Goal: Task Accomplishment & Management: Use online tool/utility

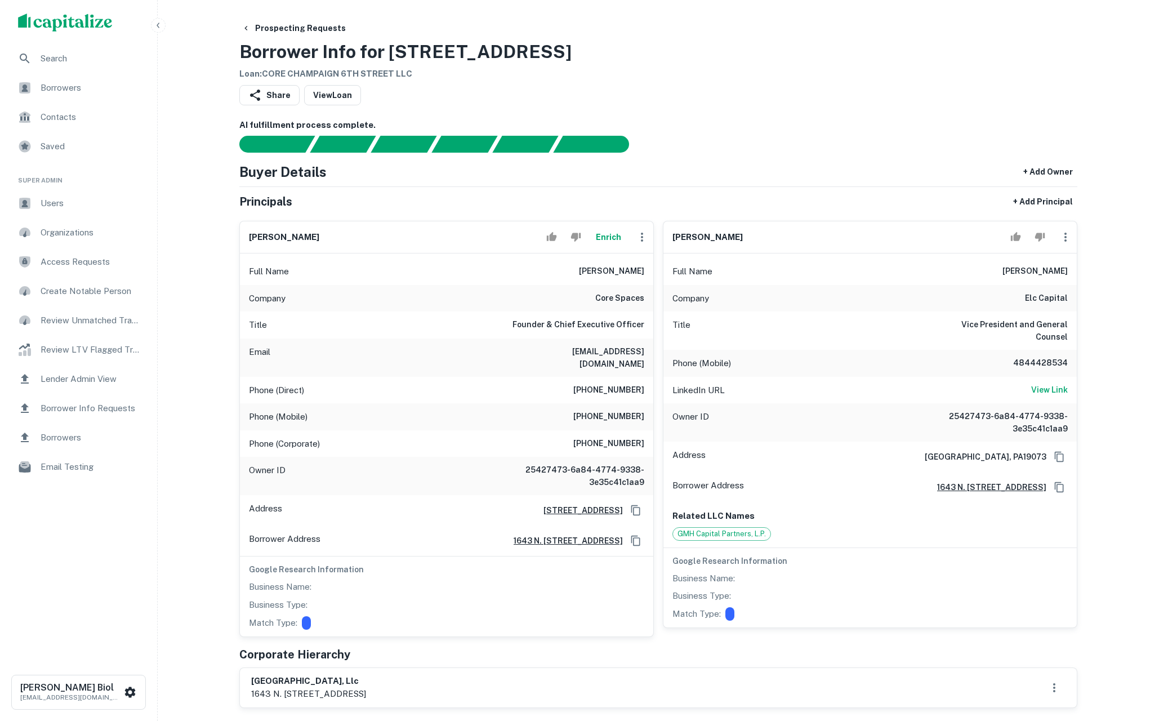
click at [611, 241] on button "Enrich" at bounding box center [608, 237] width 36 height 23
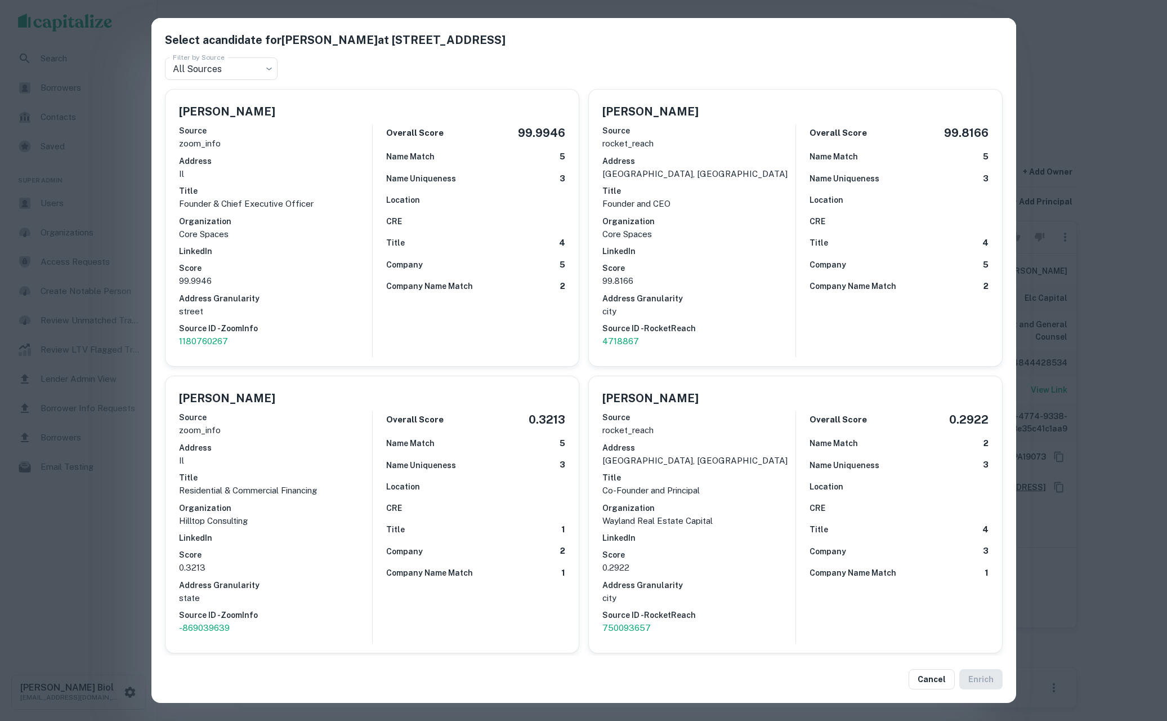
click at [1117, 82] on div "Select a candidate for Marc Lifshin at 1643 N Milwaukee Ave Apt 5 Filter by Sou…" at bounding box center [583, 360] width 1167 height 721
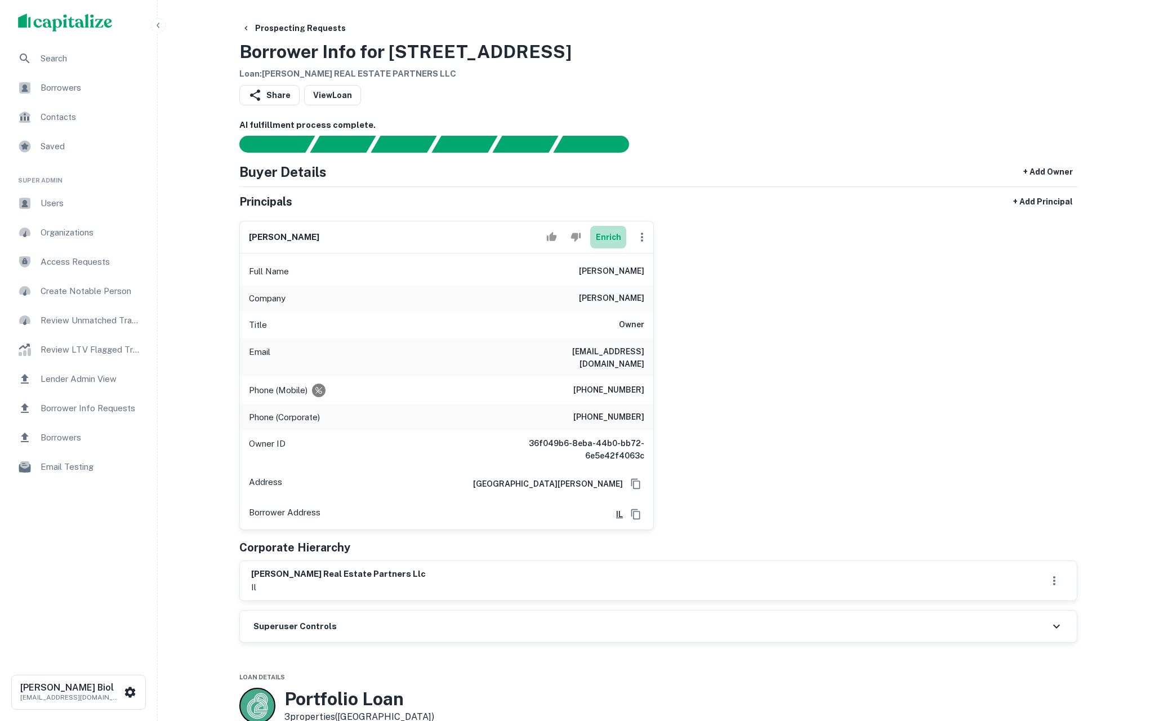
click at [617, 235] on button "Enrich" at bounding box center [608, 237] width 36 height 23
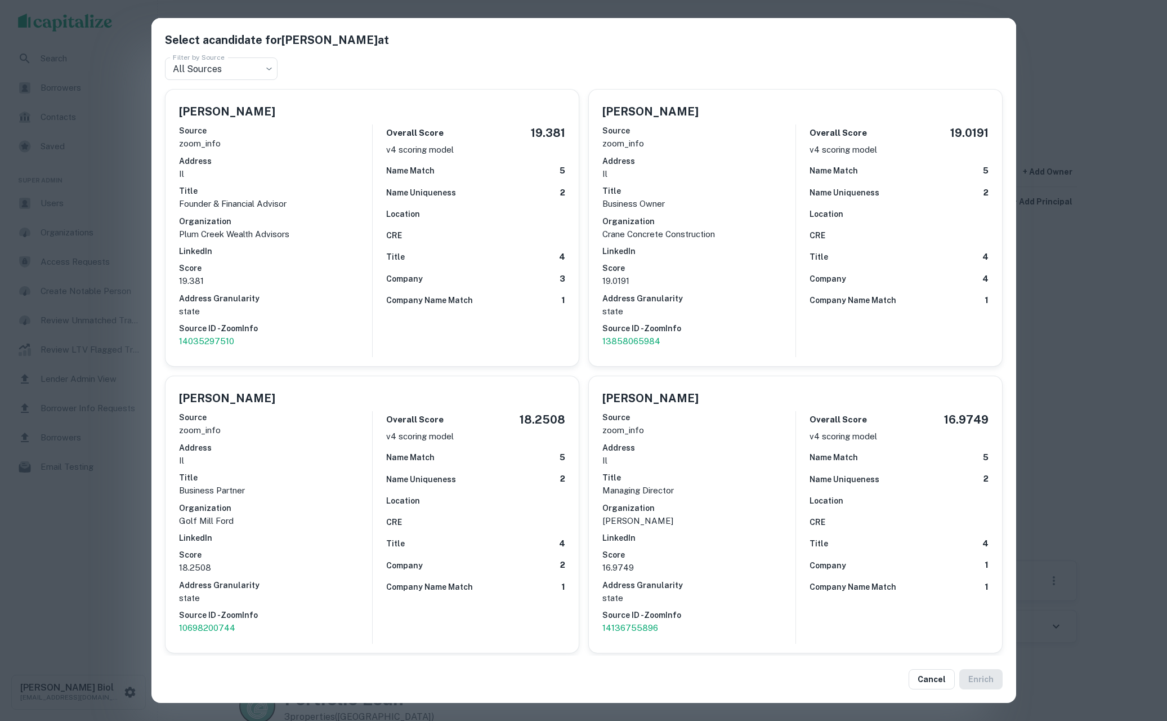
click at [1066, 336] on div "Select a candidate for John M. Crane at Filter by Source All Sources *** Filter…" at bounding box center [583, 360] width 1167 height 721
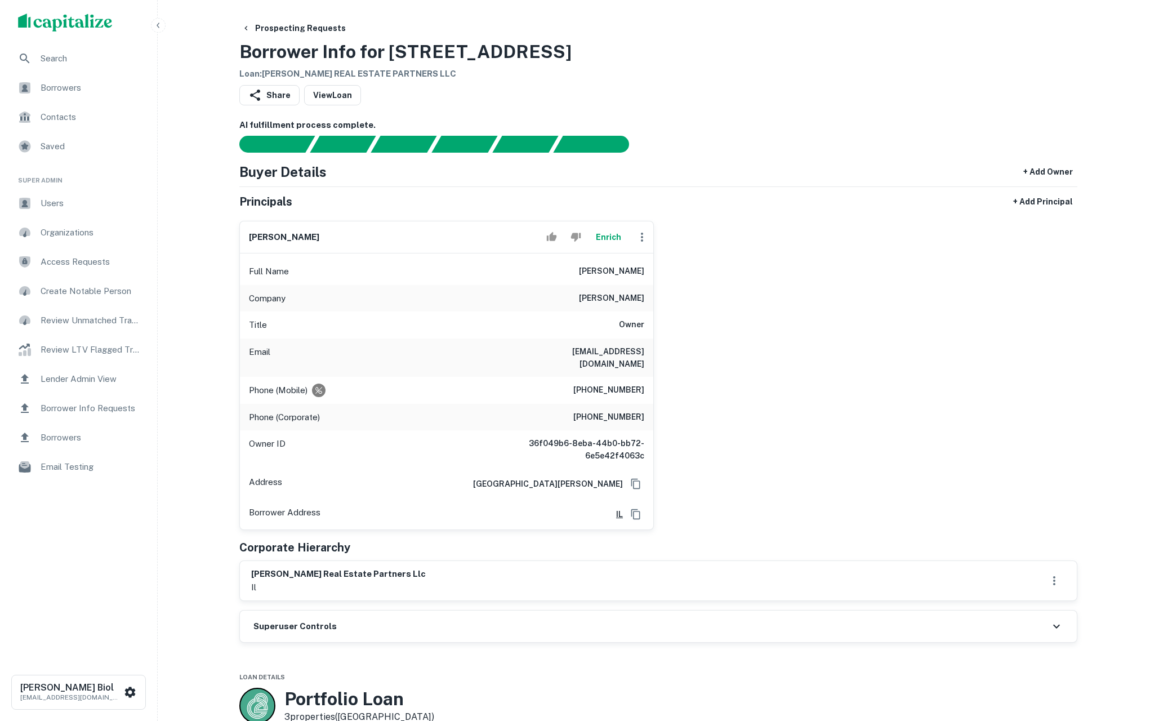
scroll to position [21, 0]
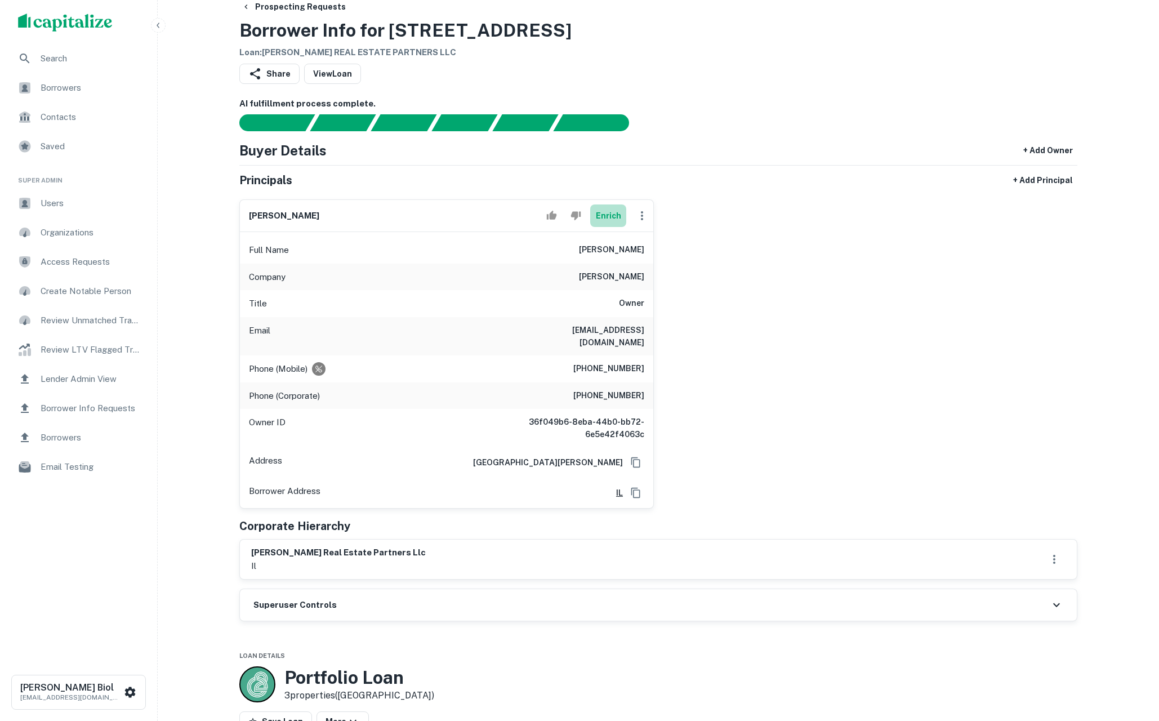
click at [613, 216] on button "Enrich" at bounding box center [608, 215] width 36 height 23
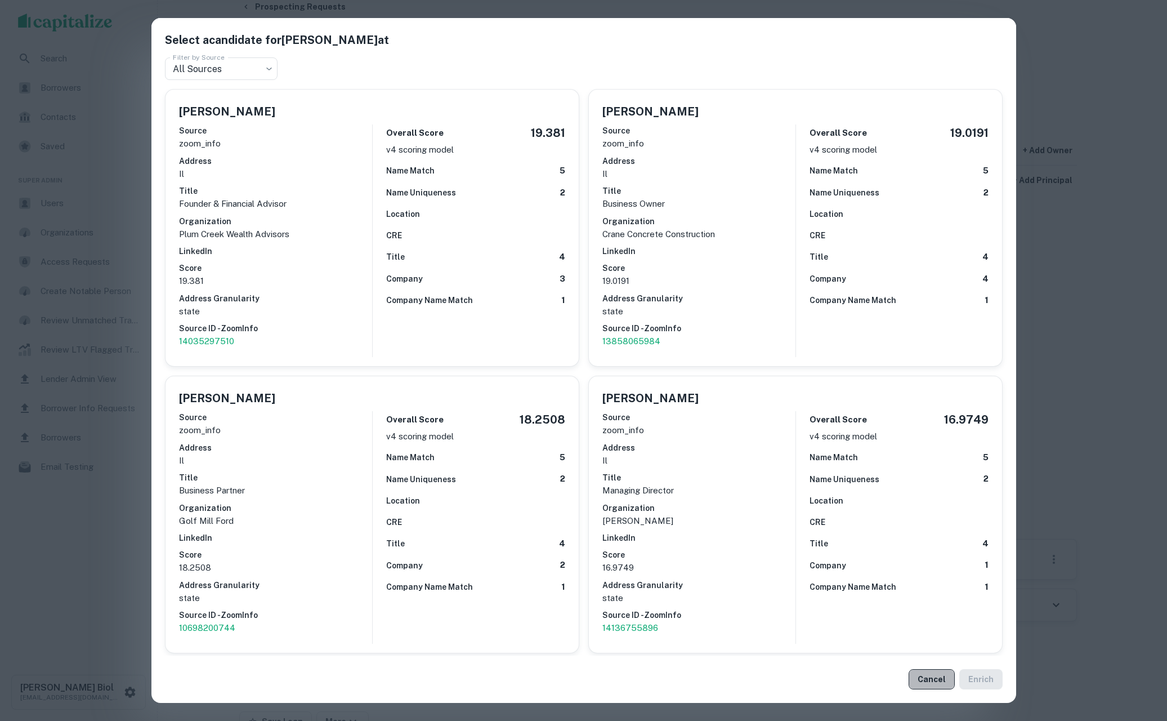
click at [935, 671] on button "Cancel" at bounding box center [932, 679] width 46 height 20
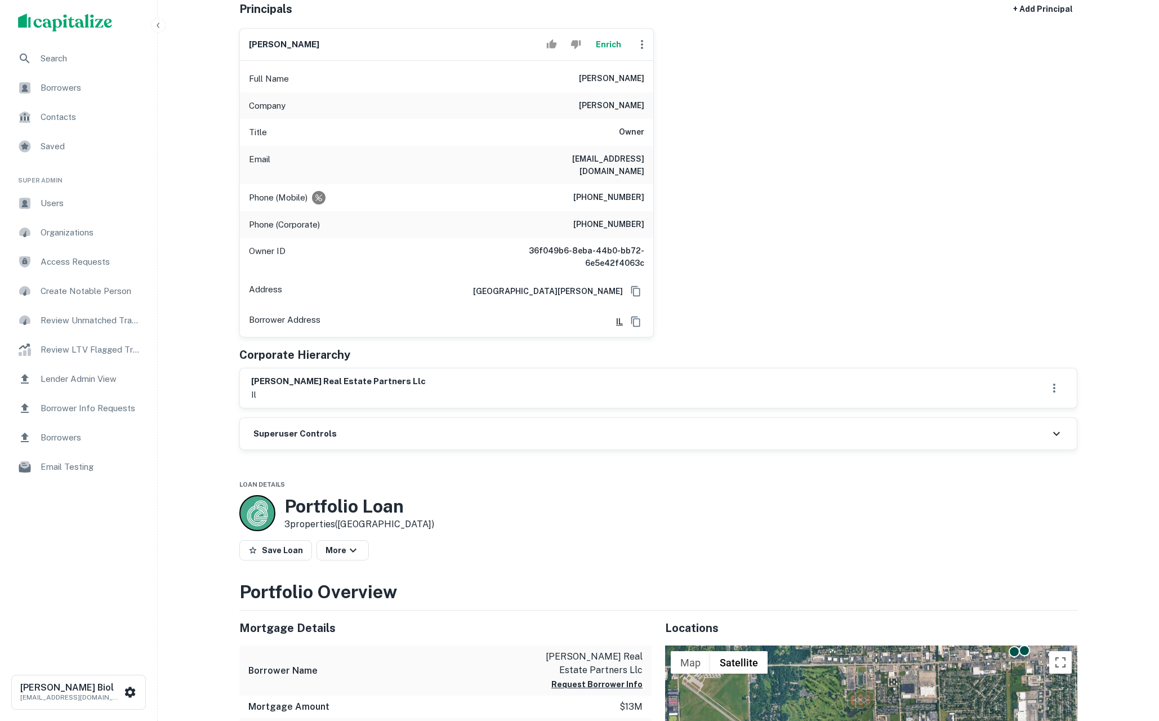
scroll to position [0, 0]
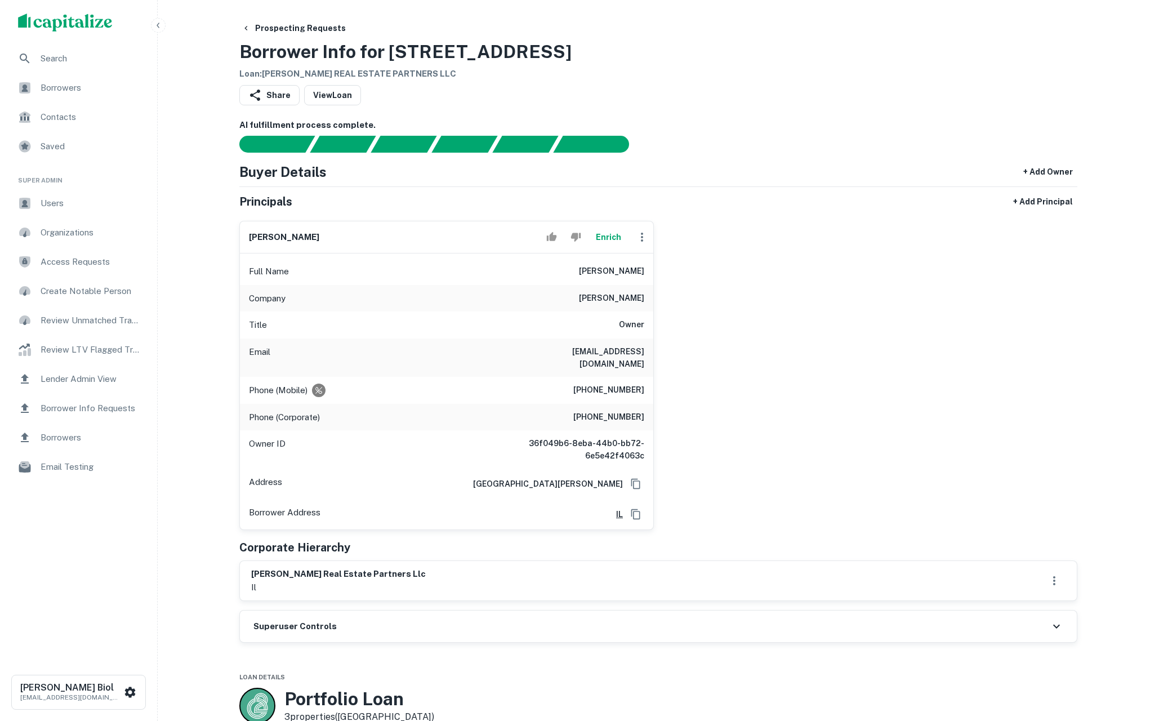
click at [748, 225] on div "john m. crane Enrich Full Name john m. crane Company john m crane Title Owner E…" at bounding box center [653, 371] width 847 height 318
click at [753, 272] on div "john m. crane Enrich Full Name john m. crane Company john m crane Title Owner E…" at bounding box center [653, 371] width 847 height 318
click at [630, 620] on div "Superuser Controls" at bounding box center [658, 626] width 837 height 32
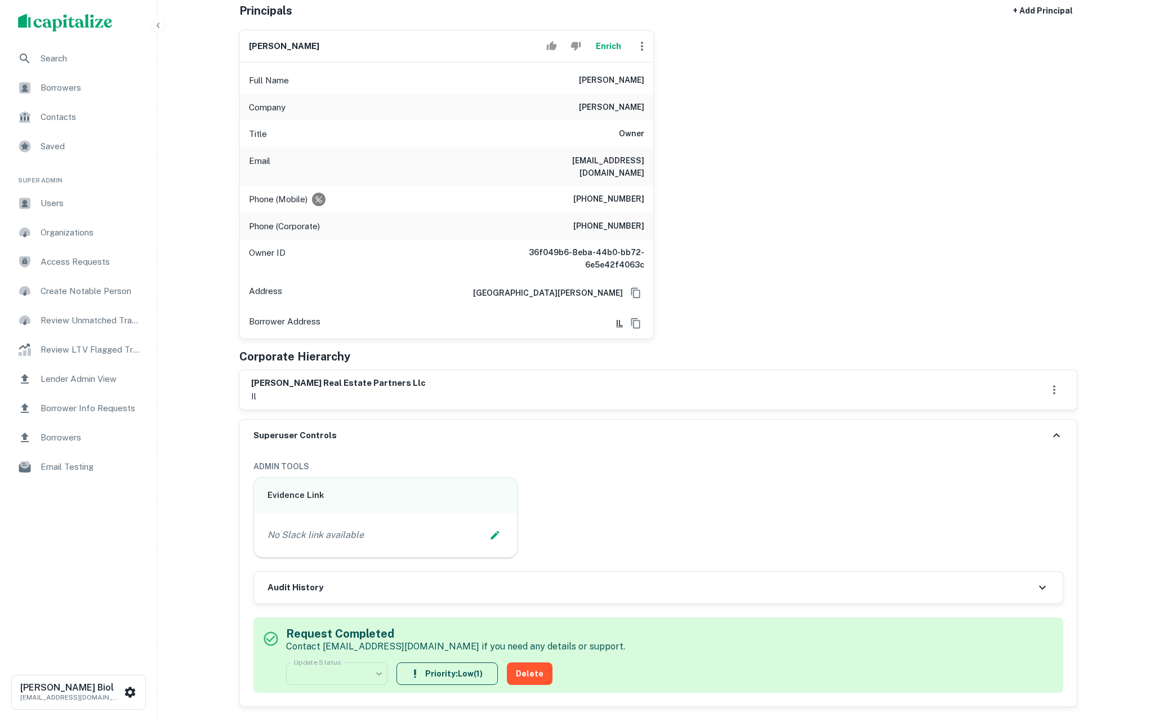
click at [634, 584] on div "Audit History" at bounding box center [658, 587] width 808 height 32
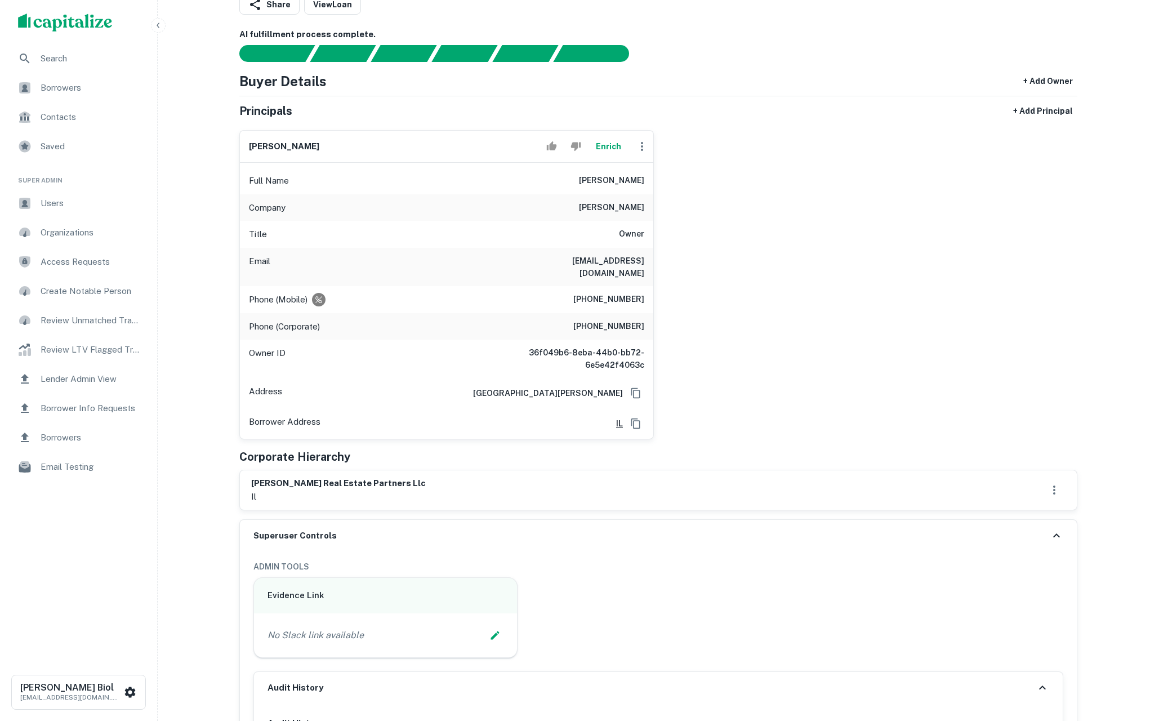
scroll to position [33, 0]
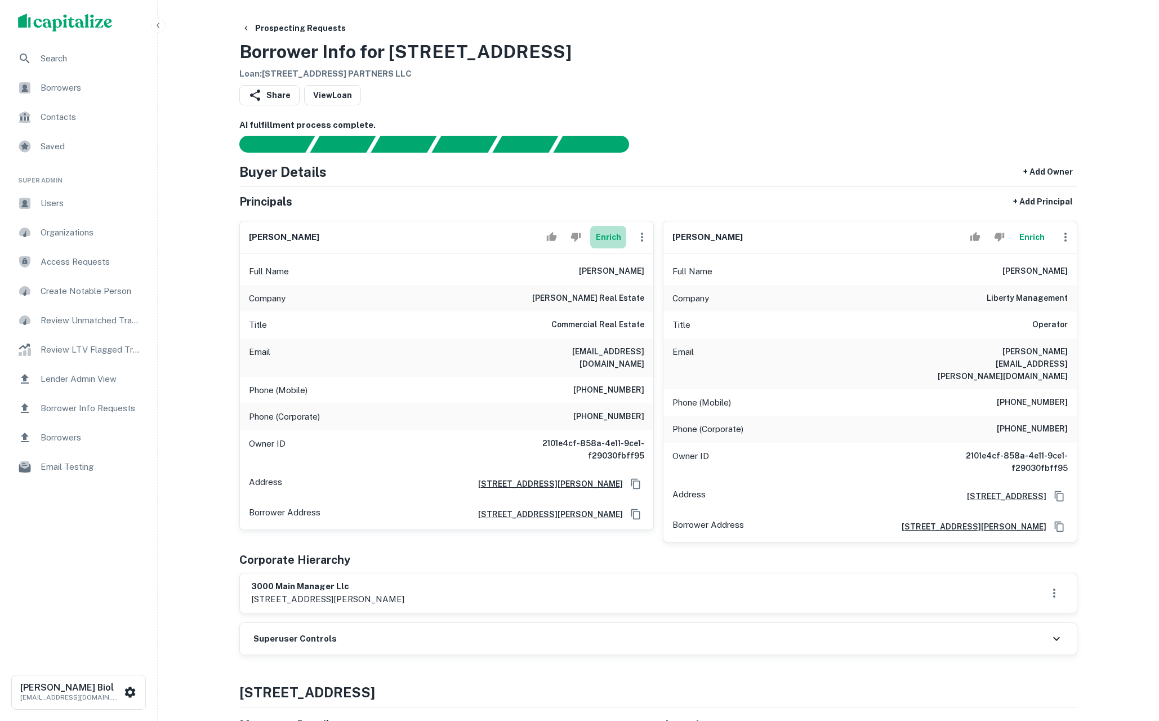
click at [609, 238] on button "Enrich" at bounding box center [608, 237] width 36 height 23
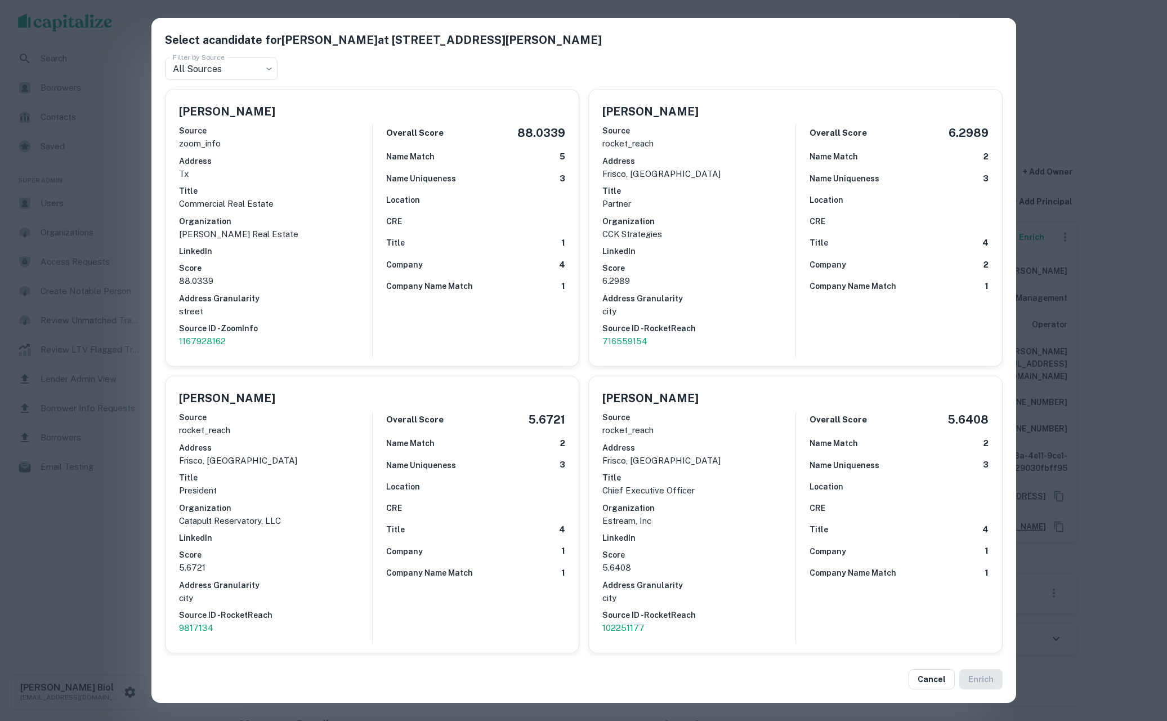
click at [96, 511] on div "Select a candidate for Caleb Lavey at 12400 Preston Rd Ste 100 Filter by Source…" at bounding box center [583, 360] width 1167 height 721
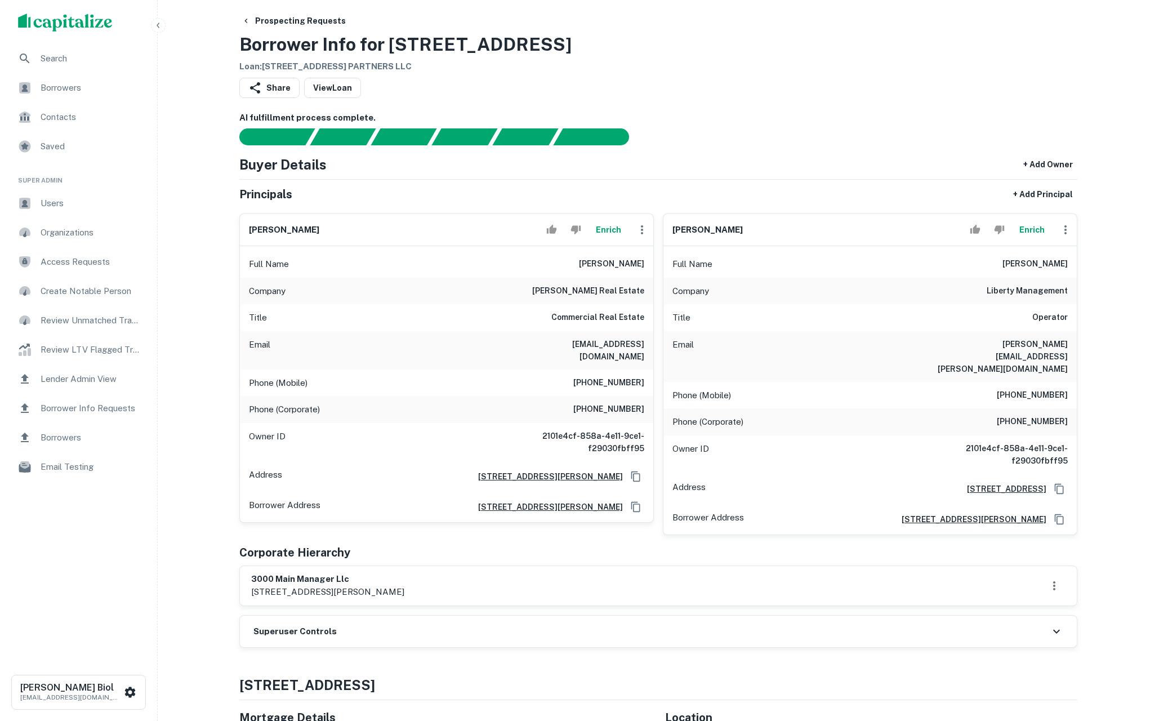
scroll to position [15, 0]
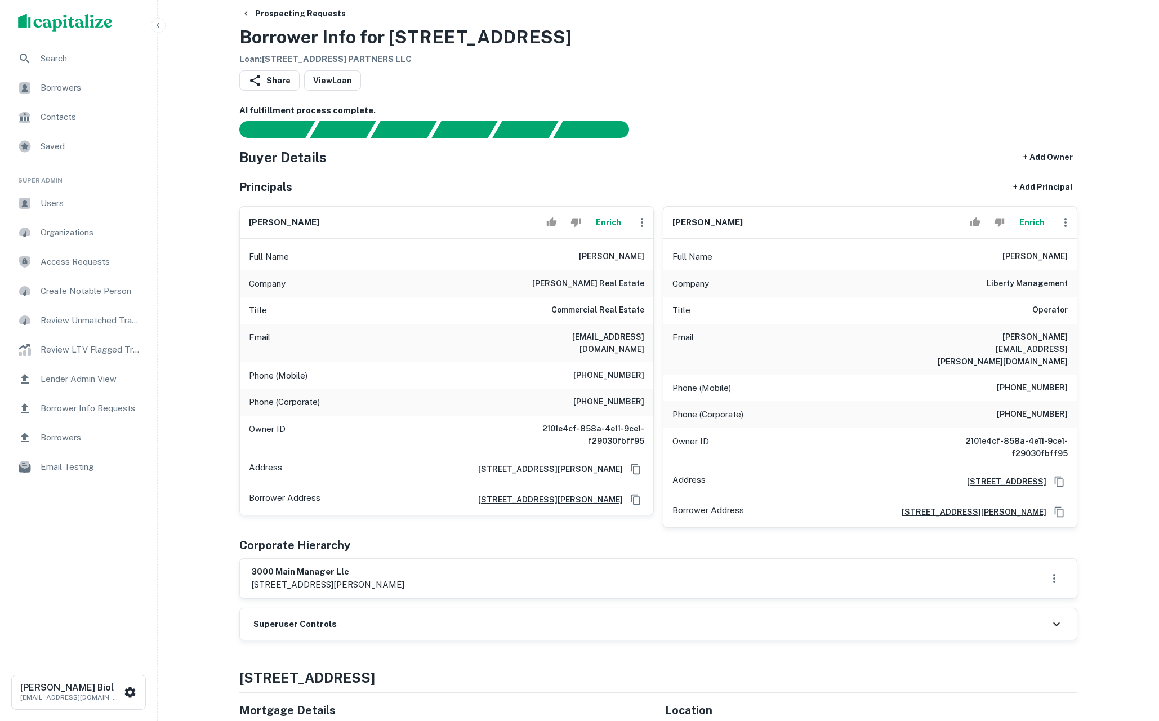
click at [1029, 221] on button "Enrich" at bounding box center [1031, 222] width 36 height 23
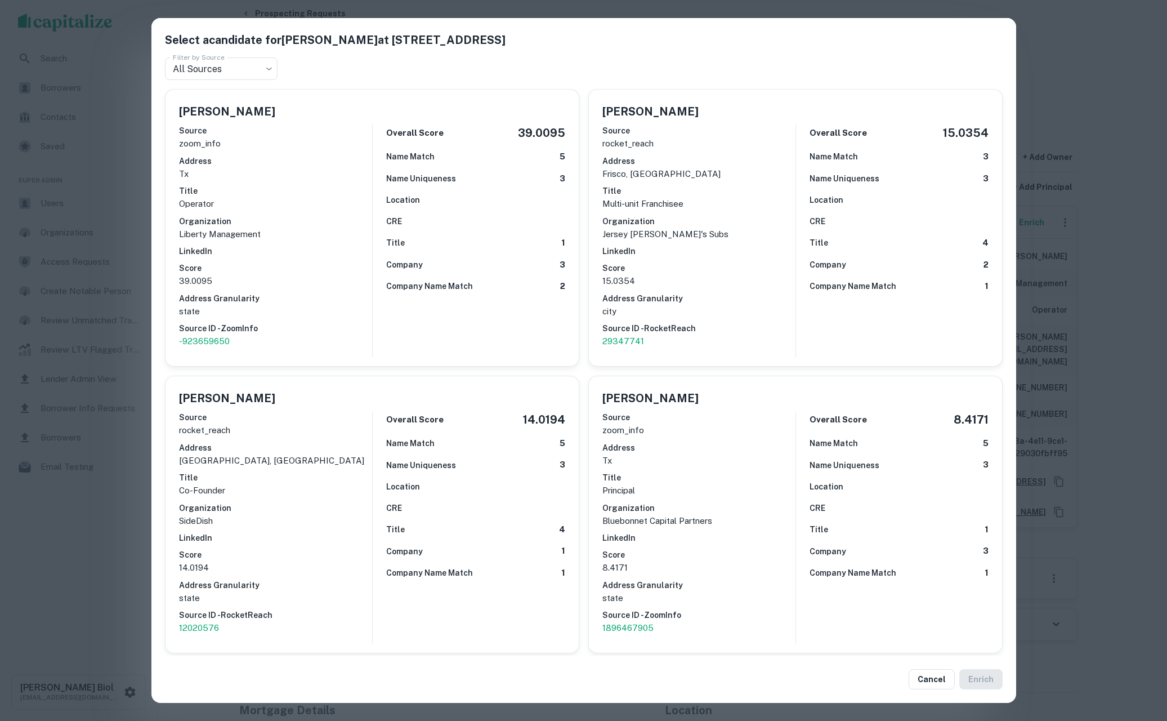
click at [96, 498] on div "Select a candidate for Clayton Snodgrass at 7217 Bandera Rd Filter by Source Al…" at bounding box center [583, 360] width 1167 height 721
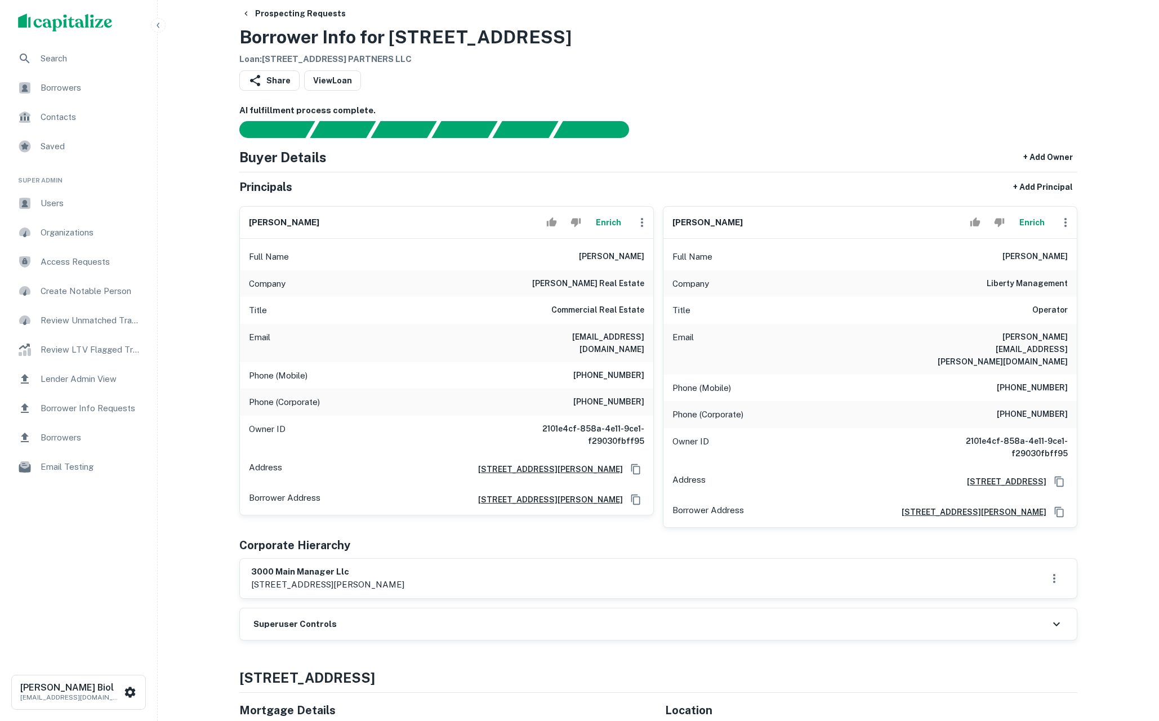
click at [609, 225] on button "Enrich" at bounding box center [608, 222] width 36 height 23
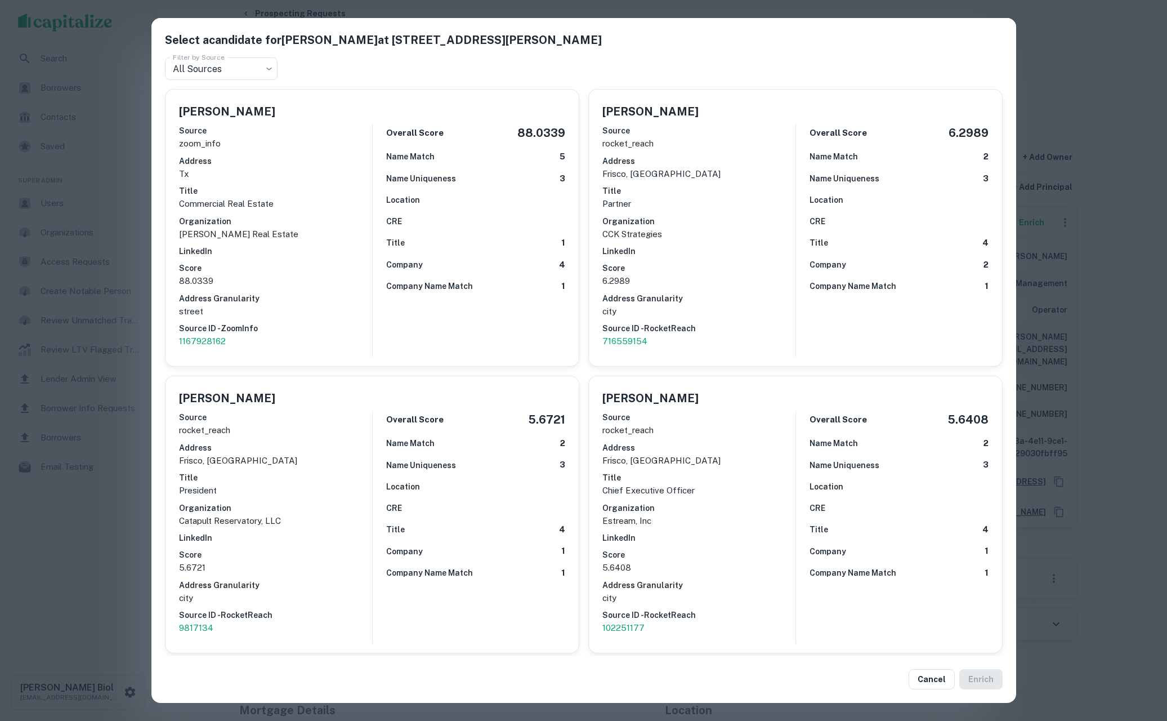
click at [79, 548] on div "Select a candidate for Caleb Lavey at 12400 Preston Rd Ste 100 Filter by Source…" at bounding box center [583, 360] width 1167 height 721
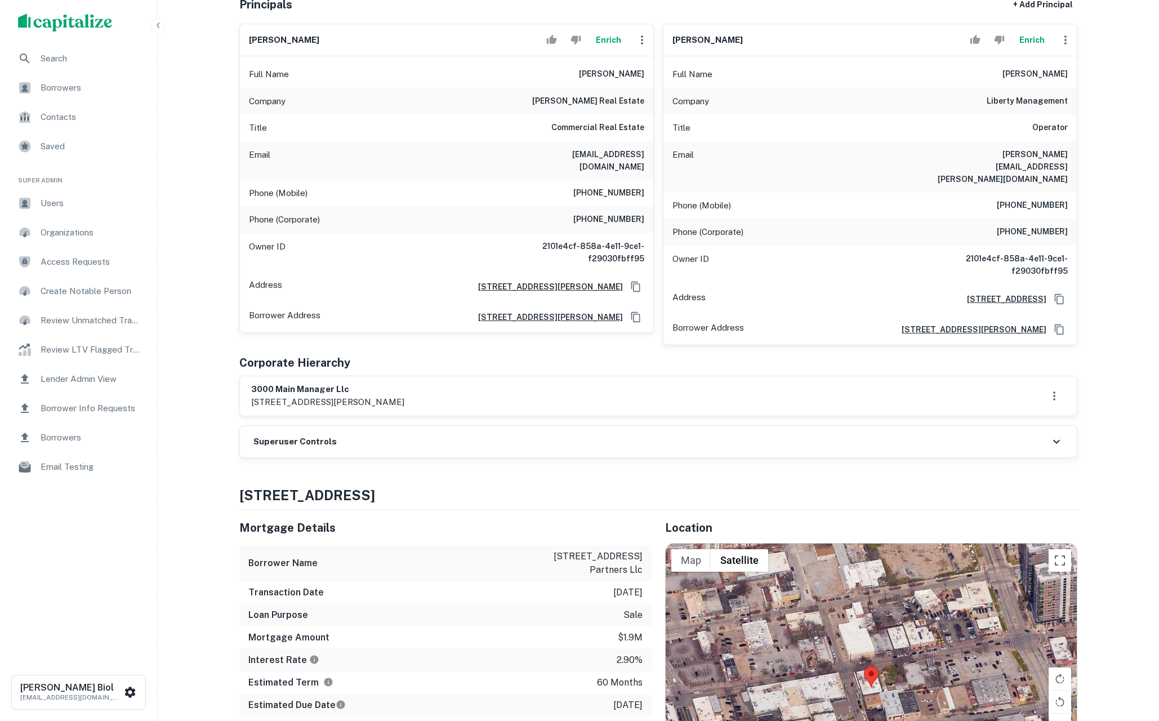
scroll to position [0, 0]
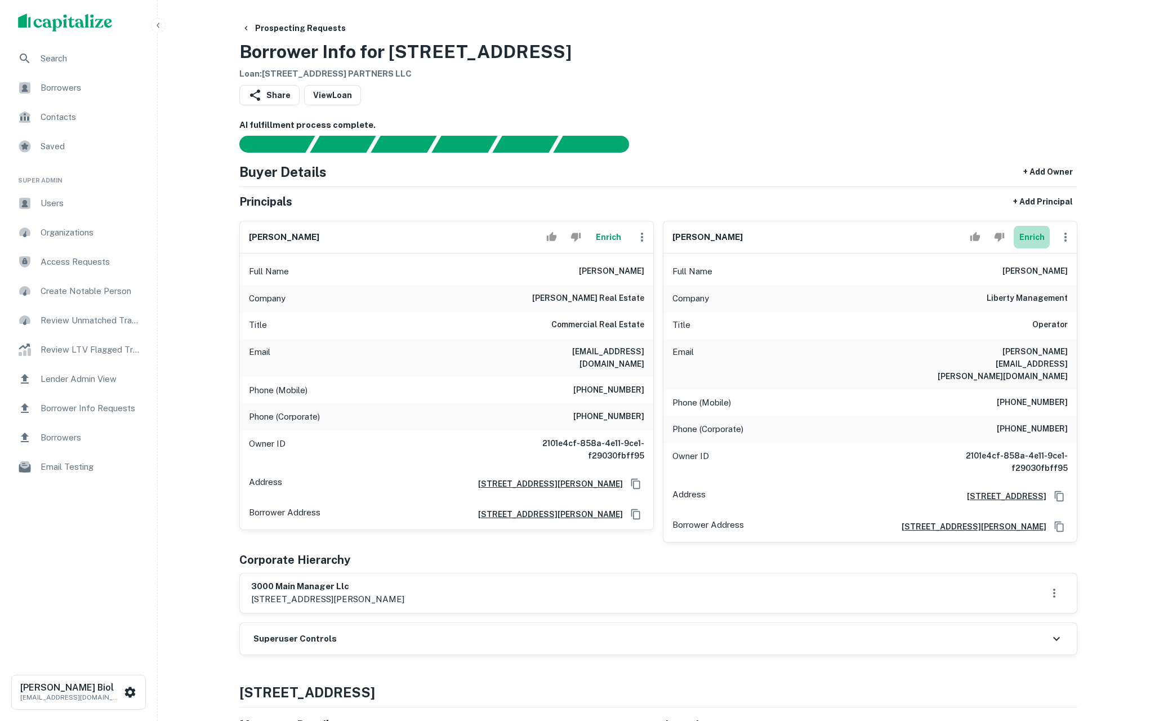
click at [1033, 232] on button "Enrich" at bounding box center [1031, 237] width 36 height 23
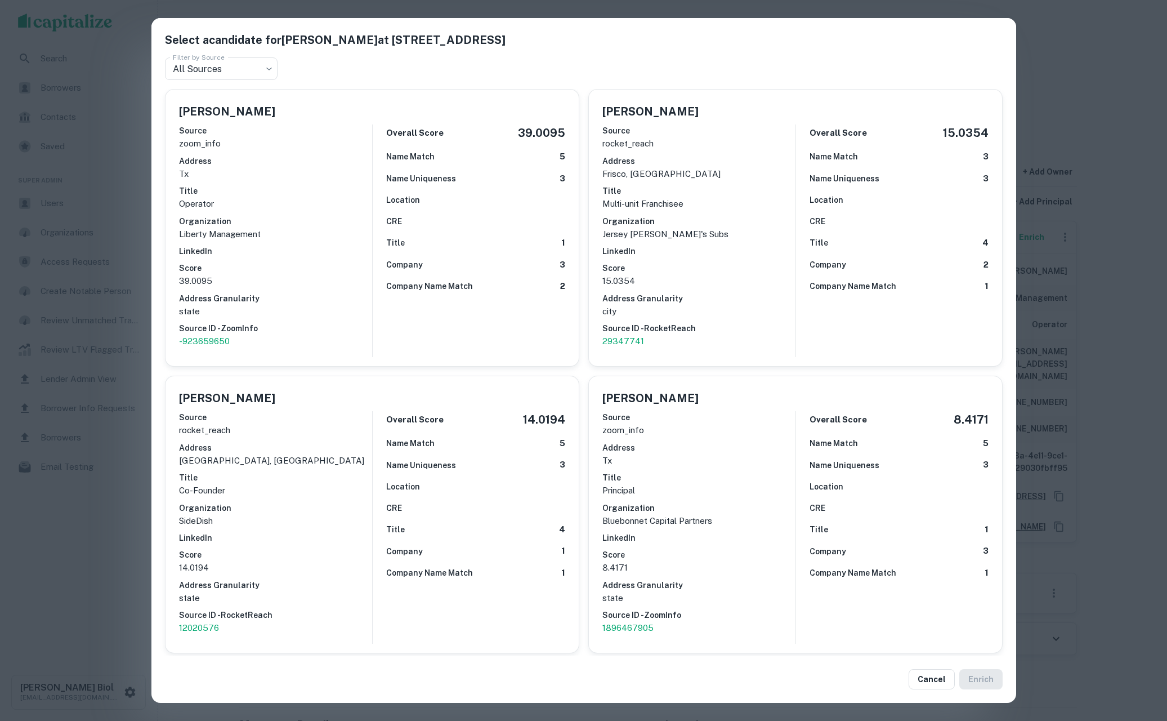
click at [98, 546] on div "Select a candidate for Clayton Snodgrass at 7217 Bandera Rd Filter by Source Al…" at bounding box center [583, 360] width 1167 height 721
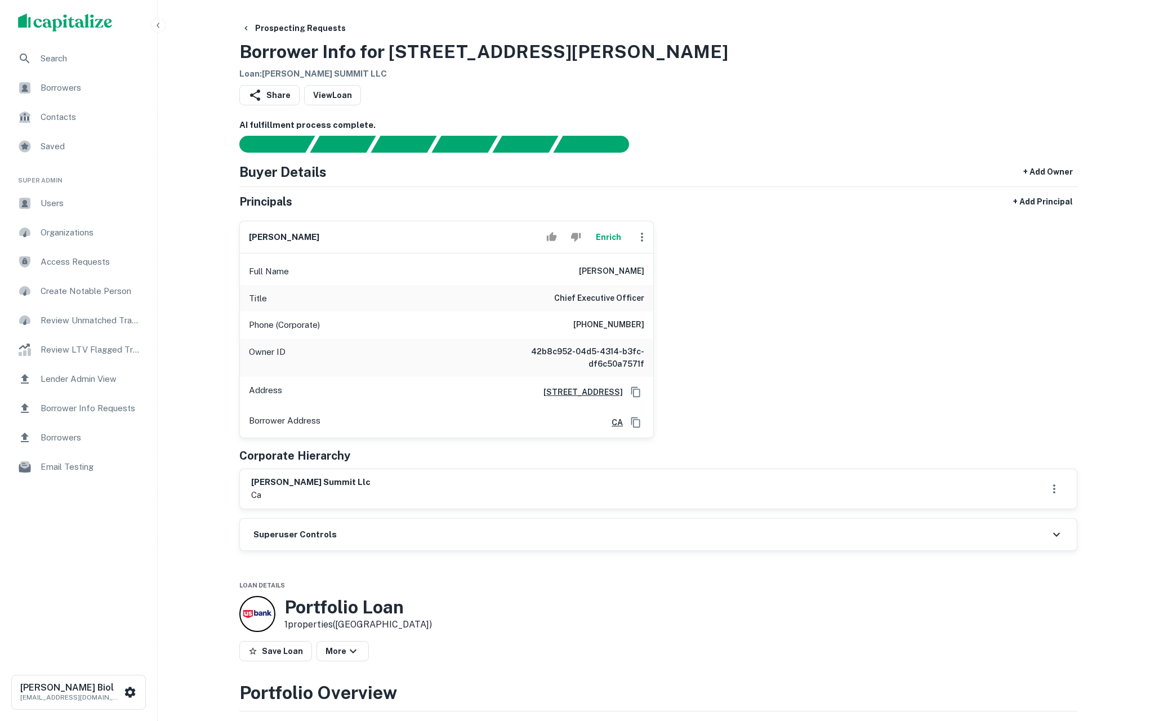
click at [840, 289] on div "jay paul Enrich Full Name jay paul Title Chief Executive Officer Phone (Corpora…" at bounding box center [653, 325] width 847 height 226
click at [888, 77] on div "Prospecting Requests Borrower Info for 16450 W Bernardo Dr Loan : BERNARDO SUMM…" at bounding box center [658, 49] width 838 height 62
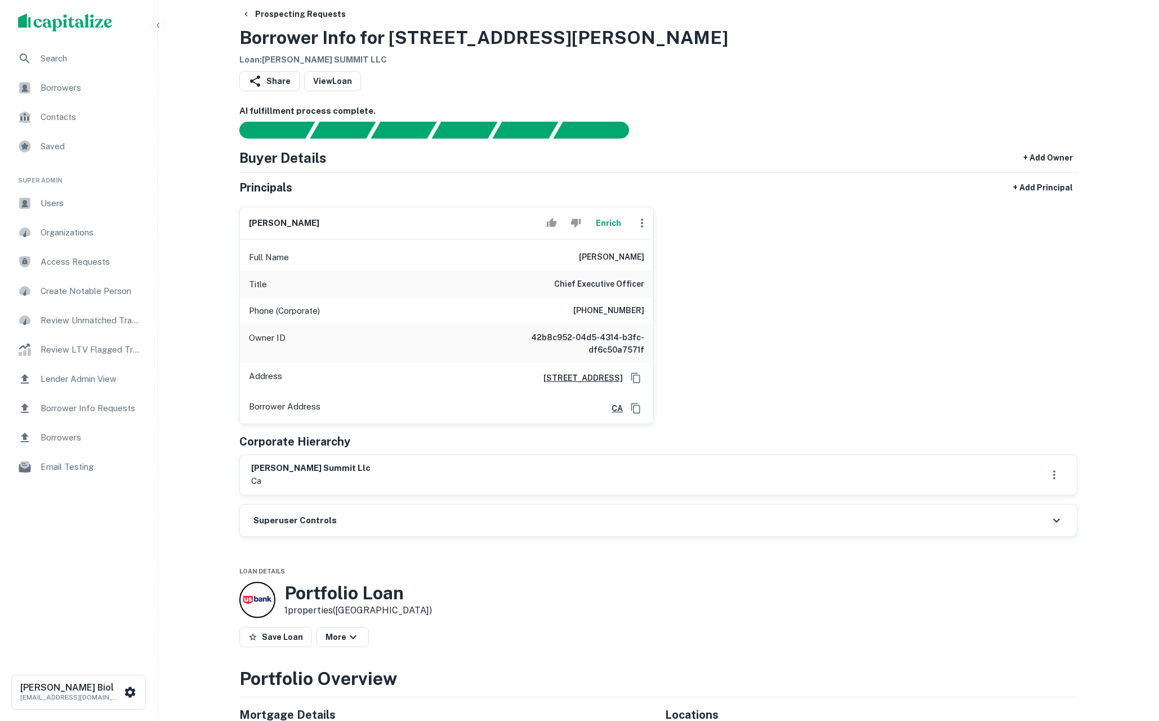
scroll to position [28, 0]
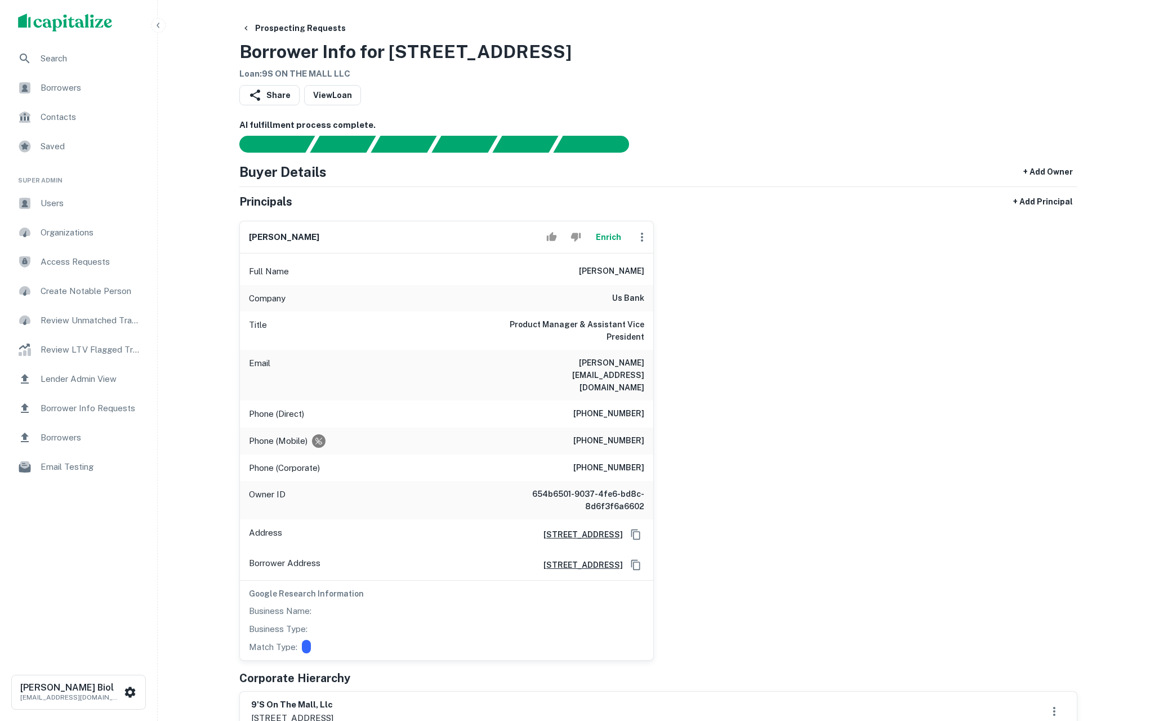
scroll to position [118, 0]
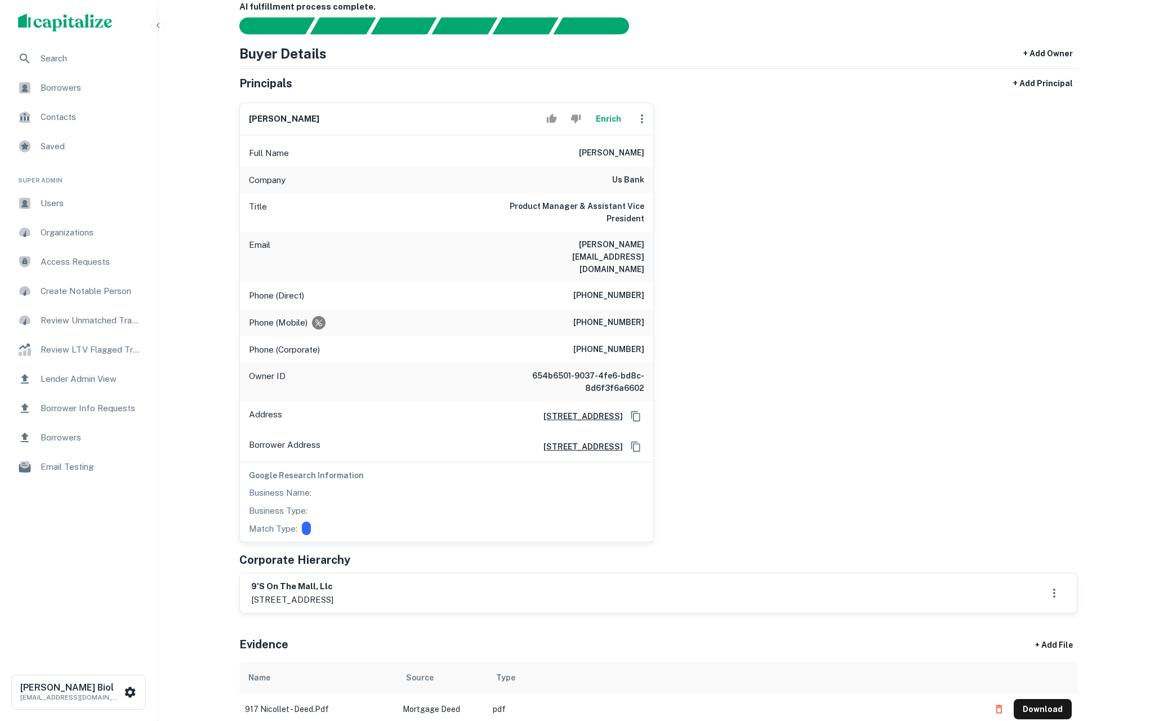
click at [812, 116] on div "[PERSON_NAME] Enrich Full Name [PERSON_NAME] Company us bank Title Product Mana…" at bounding box center [653, 317] width 847 height 449
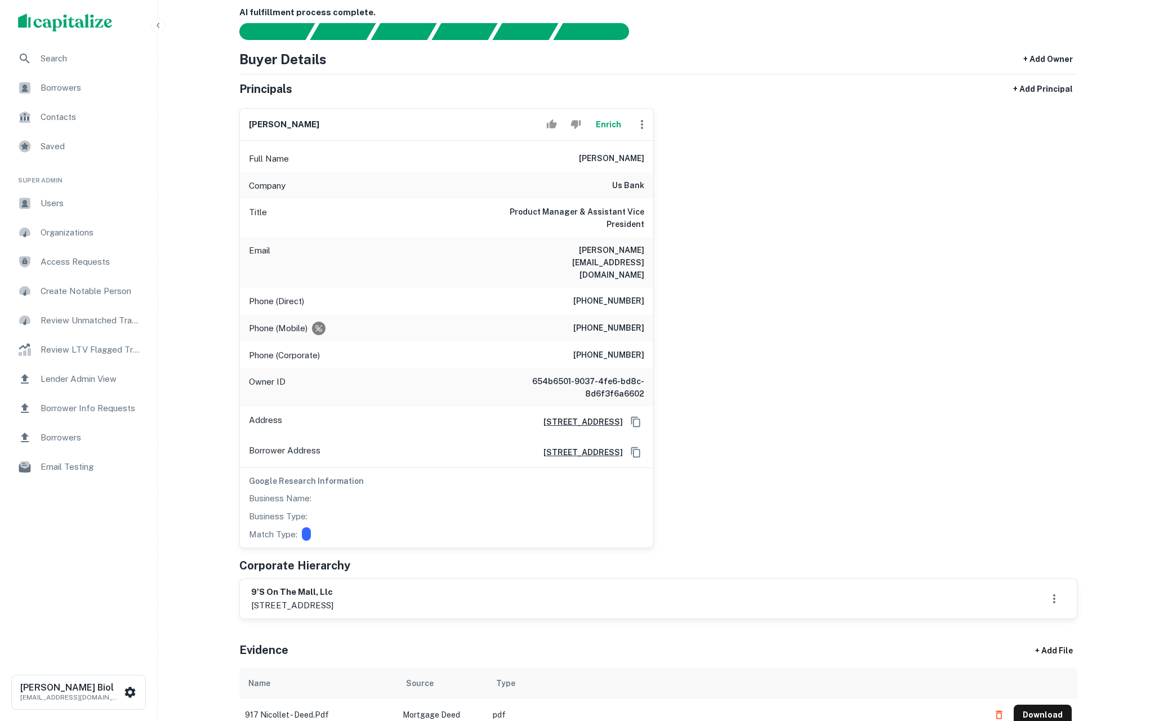
scroll to position [0, 0]
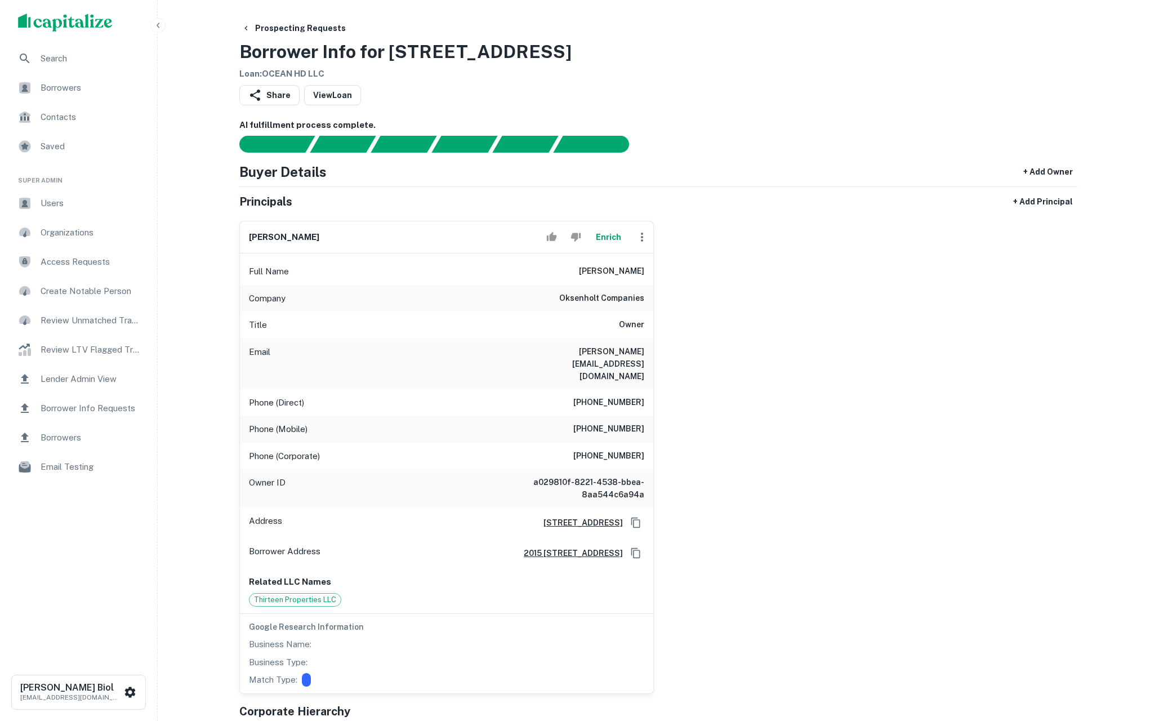
click at [608, 237] on button "Enrich" at bounding box center [608, 237] width 36 height 23
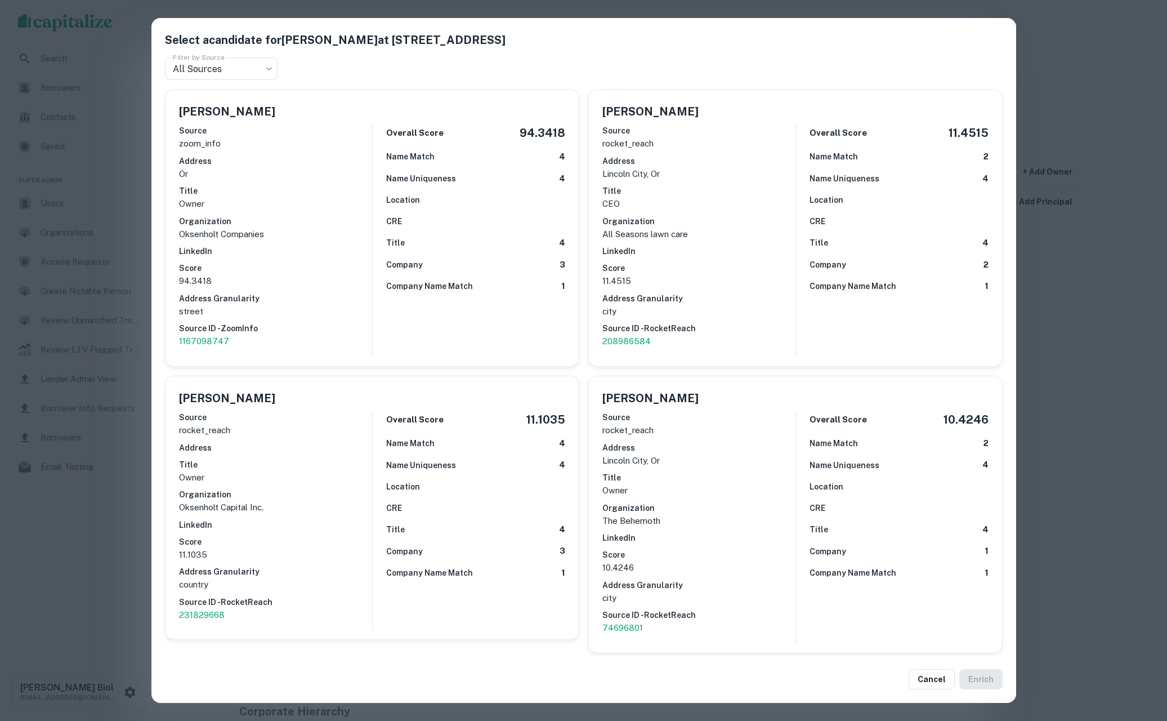
click at [115, 533] on div "Select a candidate for Jon Oksenholt at 2015 NW 39th St Ste 201 Filter by Sourc…" at bounding box center [583, 360] width 1167 height 721
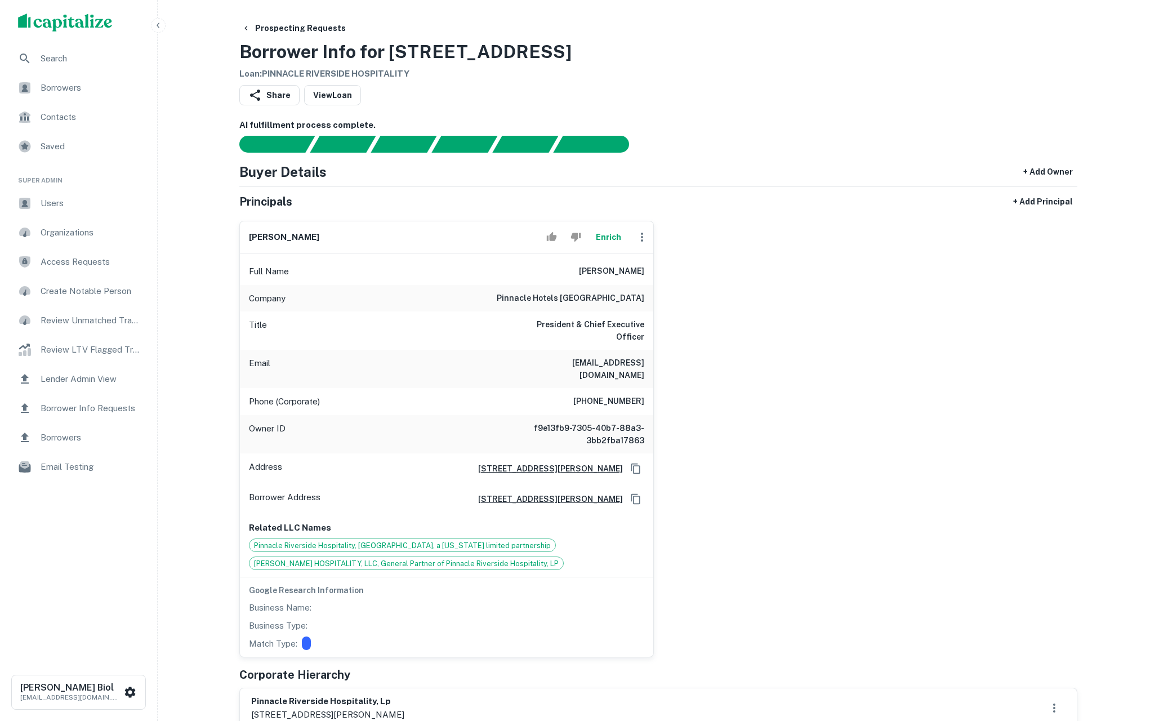
click at [608, 238] on button "Enrich" at bounding box center [608, 237] width 36 height 23
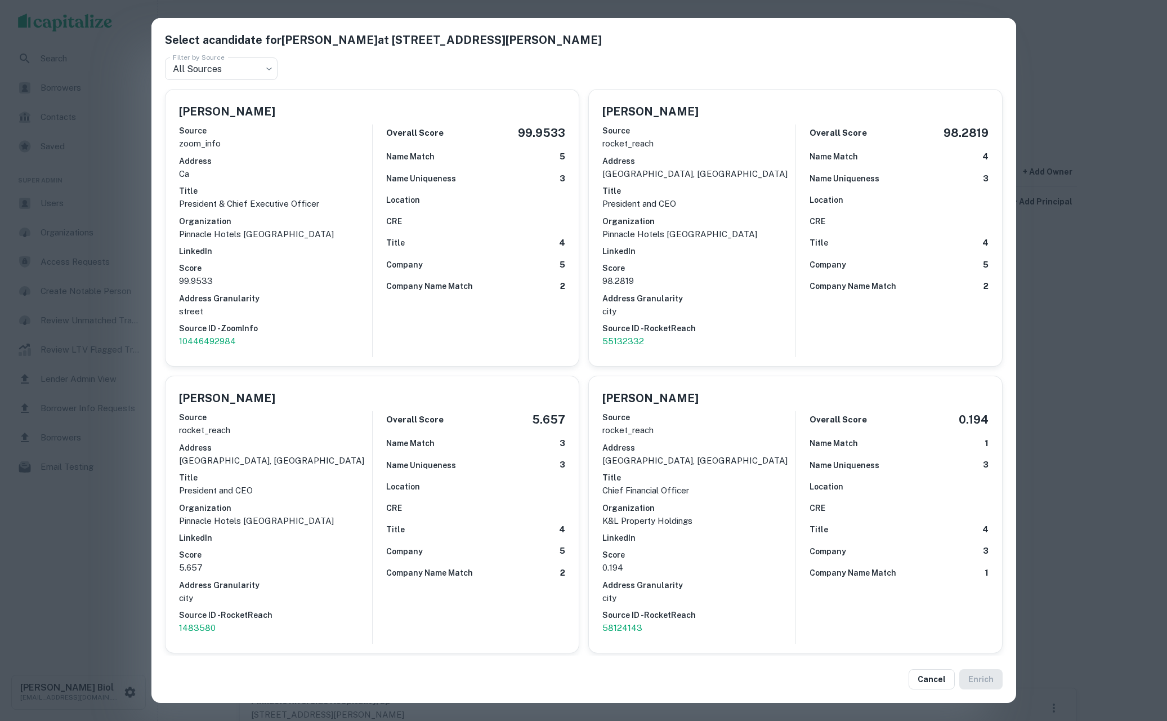
click at [102, 530] on div "Select a candidate for [PERSON_NAME] at [STREET_ADDRESS][PERSON_NAME] Filter by…" at bounding box center [583, 360] width 1167 height 721
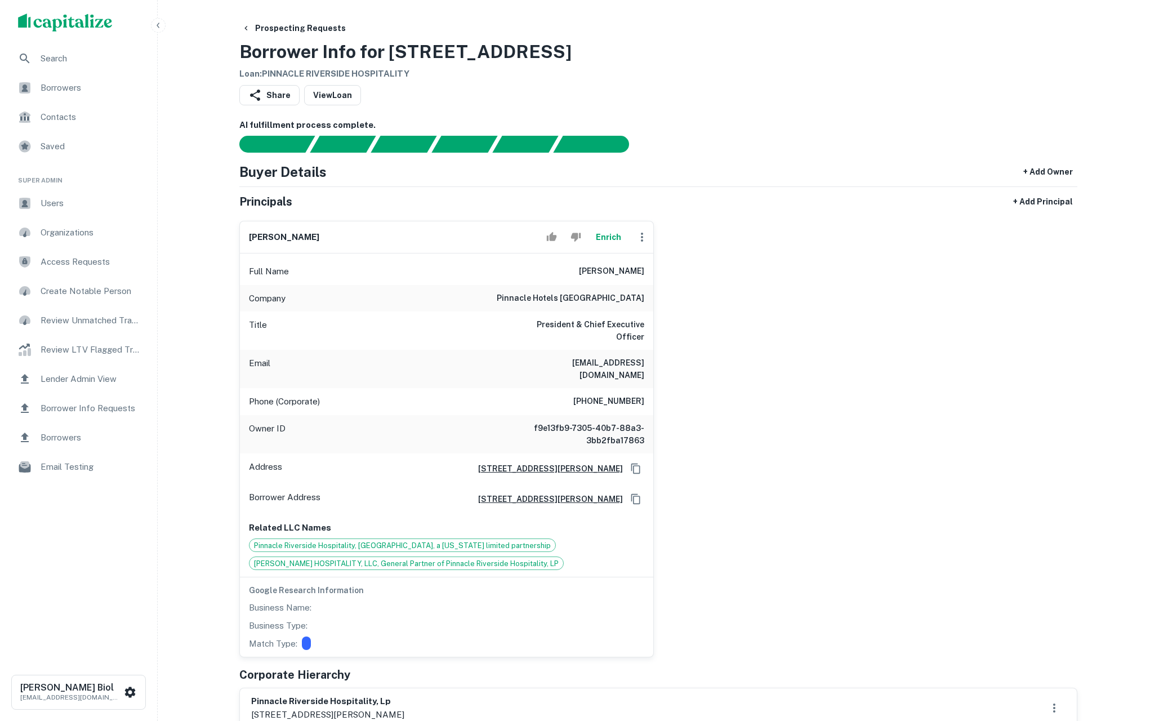
click at [611, 231] on button "Enrich" at bounding box center [608, 237] width 36 height 23
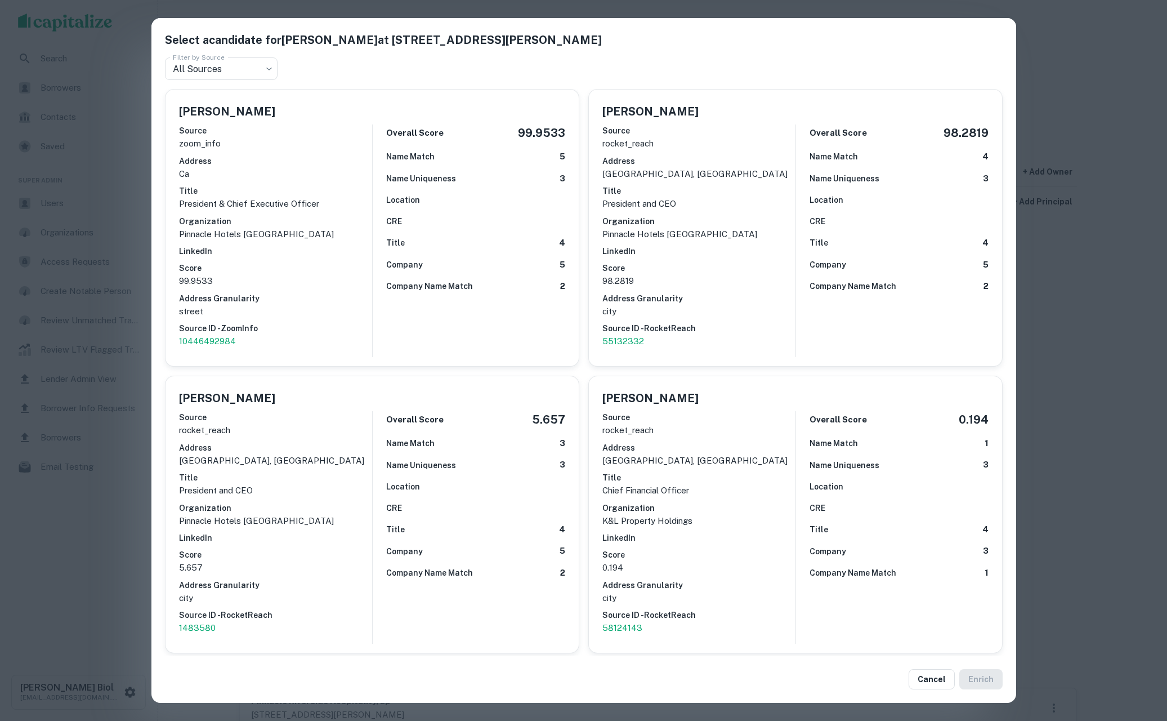
click at [97, 538] on div "Select a candidate for Bharat K. Lall at 8369 Vickers St Ste 101SAN Filter by S…" at bounding box center [583, 360] width 1167 height 721
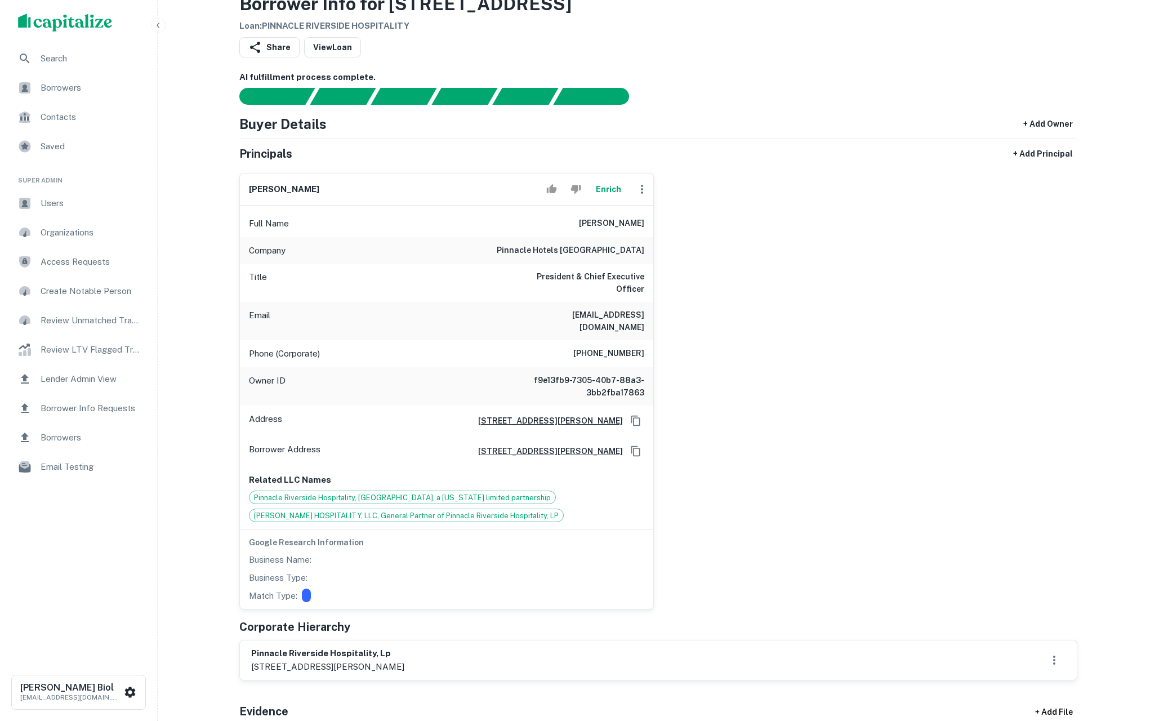
scroll to position [104, 0]
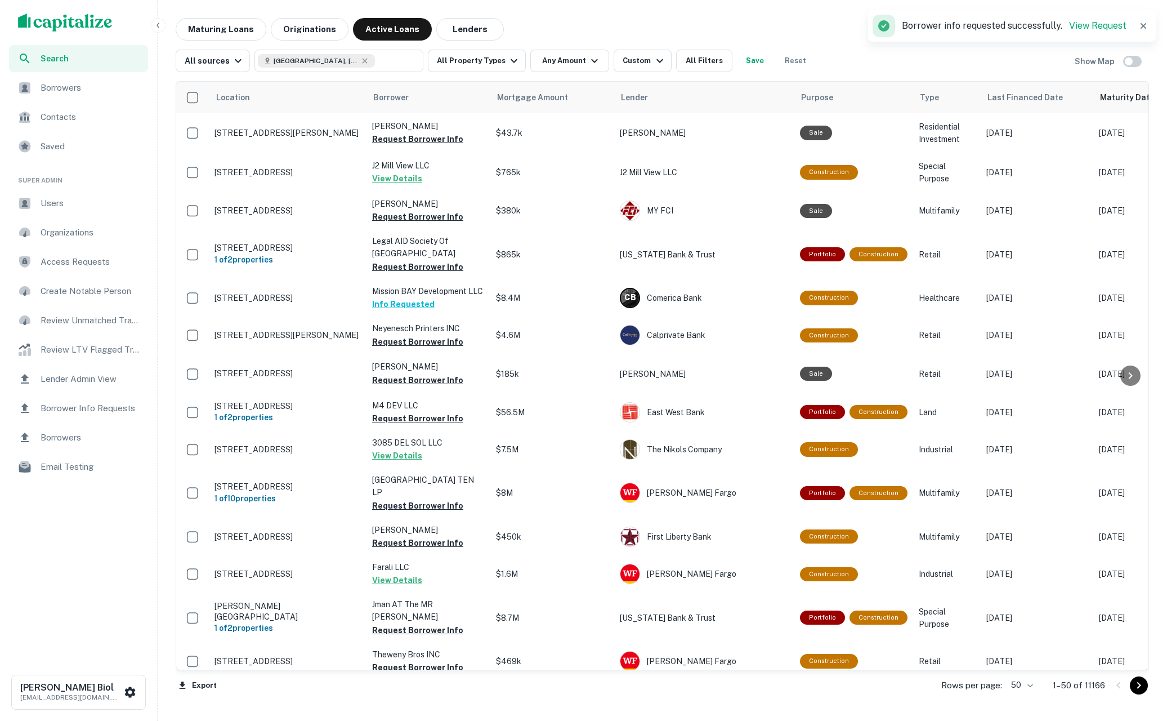
scroll to position [1436, 0]
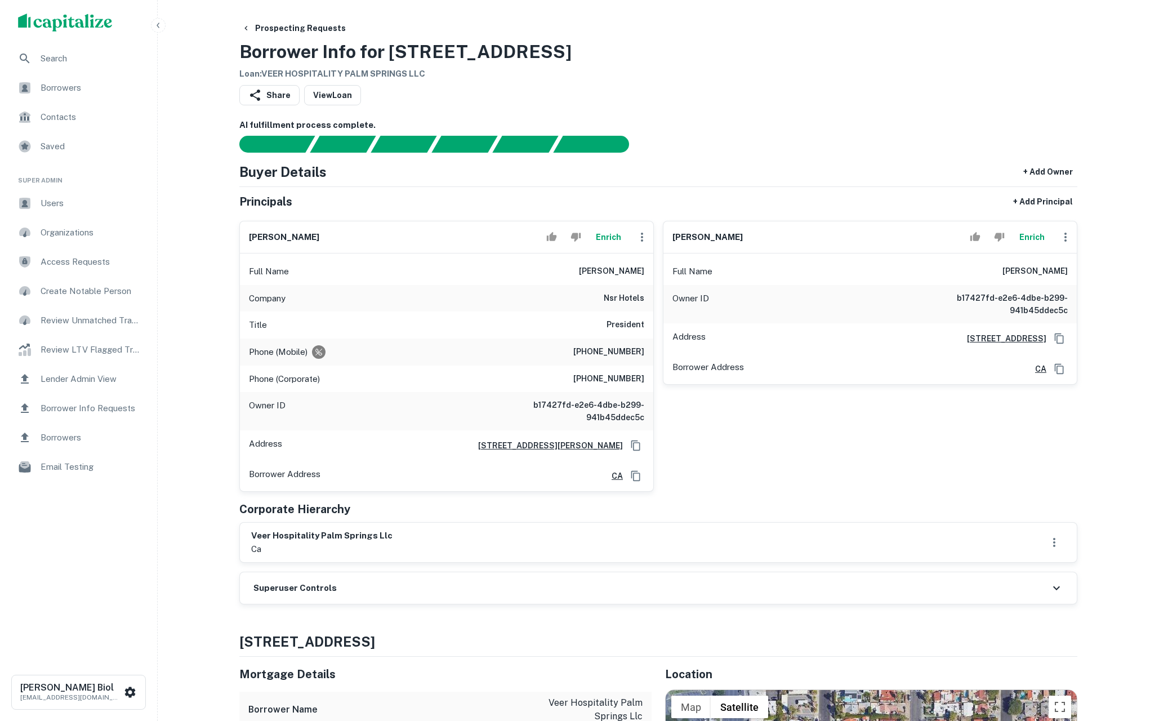
click at [610, 234] on button "Enrich" at bounding box center [608, 237] width 36 height 23
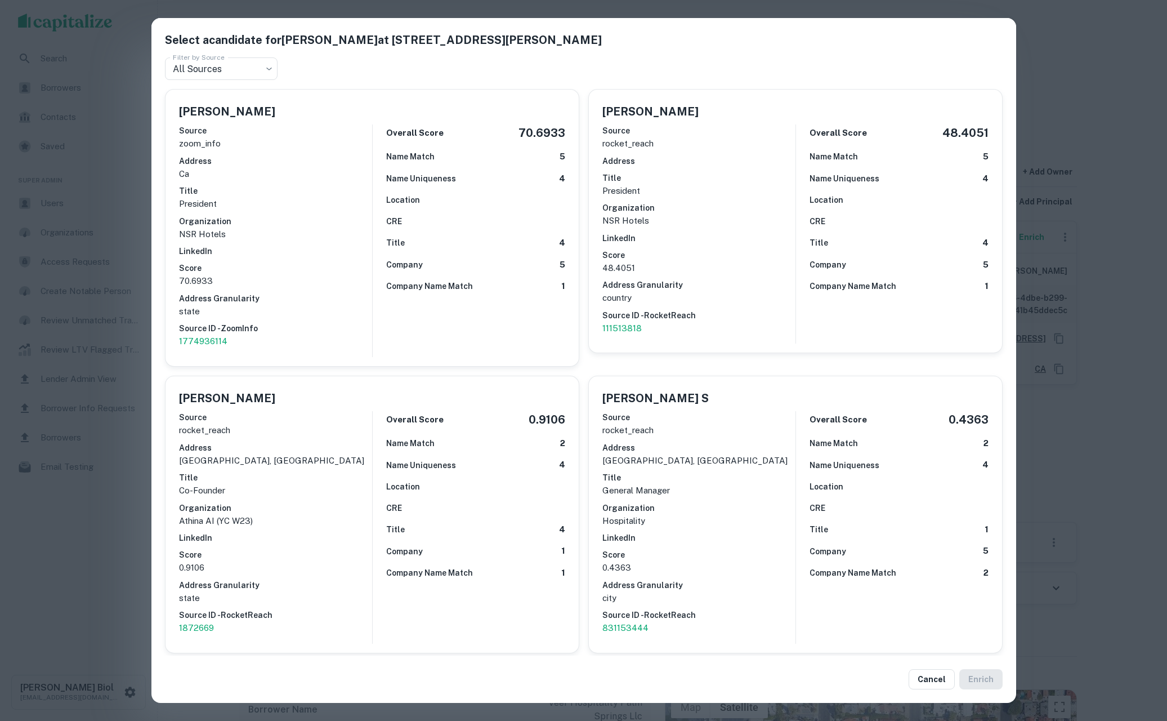
click at [92, 580] on div "Select a candidate for [PERSON_NAME] at [STREET_ADDRESS][PERSON_NAME] Filter by…" at bounding box center [583, 360] width 1167 height 721
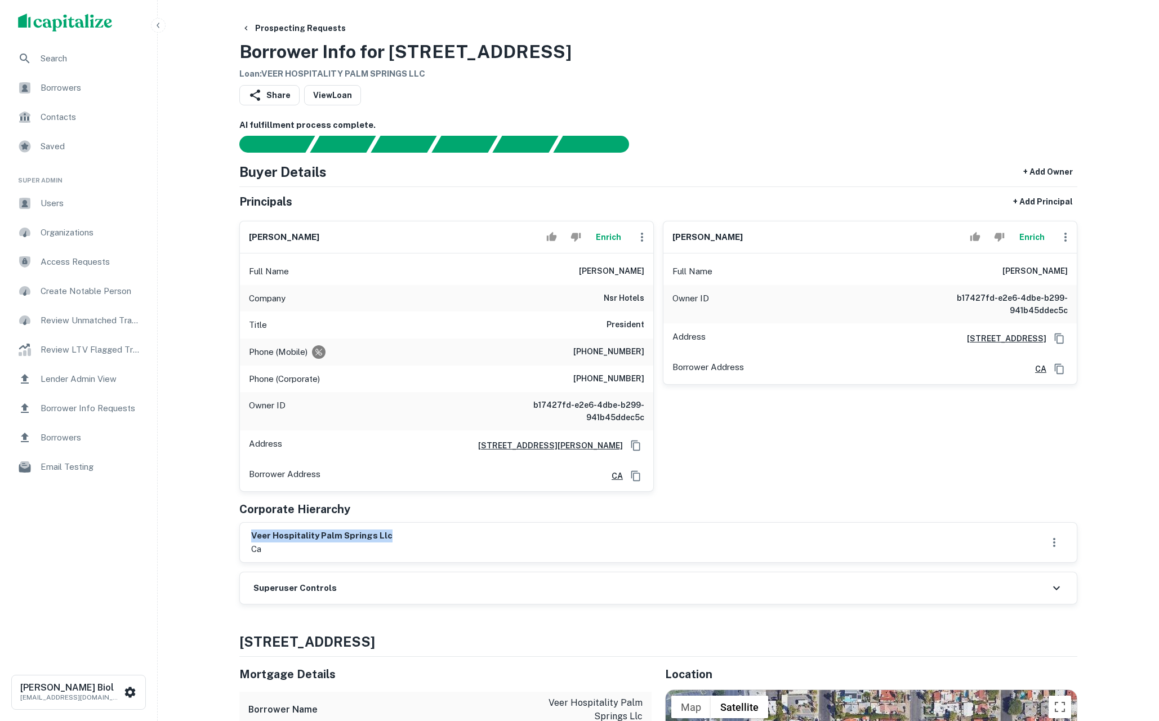
drag, startPoint x: 252, startPoint y: 536, endPoint x: 397, endPoint y: 535, distance: 145.3
click at [397, 535] on div "veer hospitality palm springs llc ca" at bounding box center [658, 542] width 814 height 26
drag, startPoint x: 397, startPoint y: 535, endPoint x: 391, endPoint y: 534, distance: 5.7
click at [396, 535] on div "veer hospitality palm springs llc ca" at bounding box center [658, 542] width 814 height 26
drag, startPoint x: 390, startPoint y: 534, endPoint x: 231, endPoint y: 534, distance: 158.2
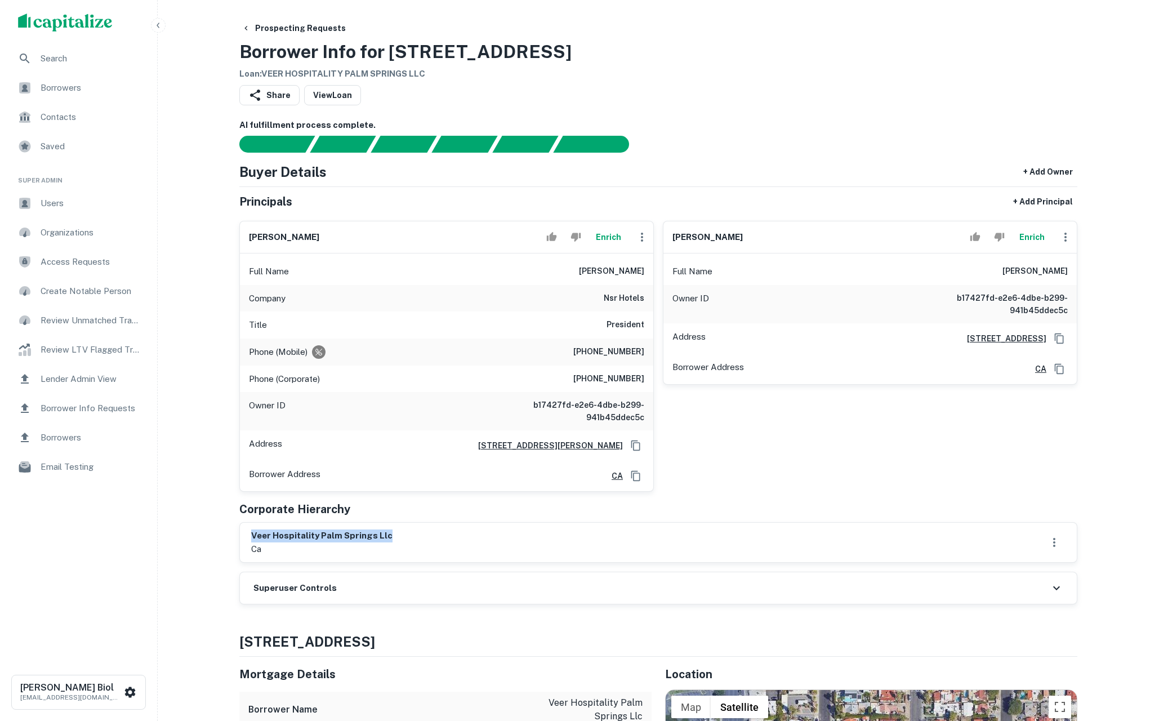
click at [307, 538] on h6 "veer hospitality palm springs llc" at bounding box center [321, 535] width 141 height 13
drag, startPoint x: 256, startPoint y: 537, endPoint x: 414, endPoint y: 535, distance: 158.8
click at [414, 535] on div "veer hospitality palm springs llc ca" at bounding box center [658, 542] width 814 height 26
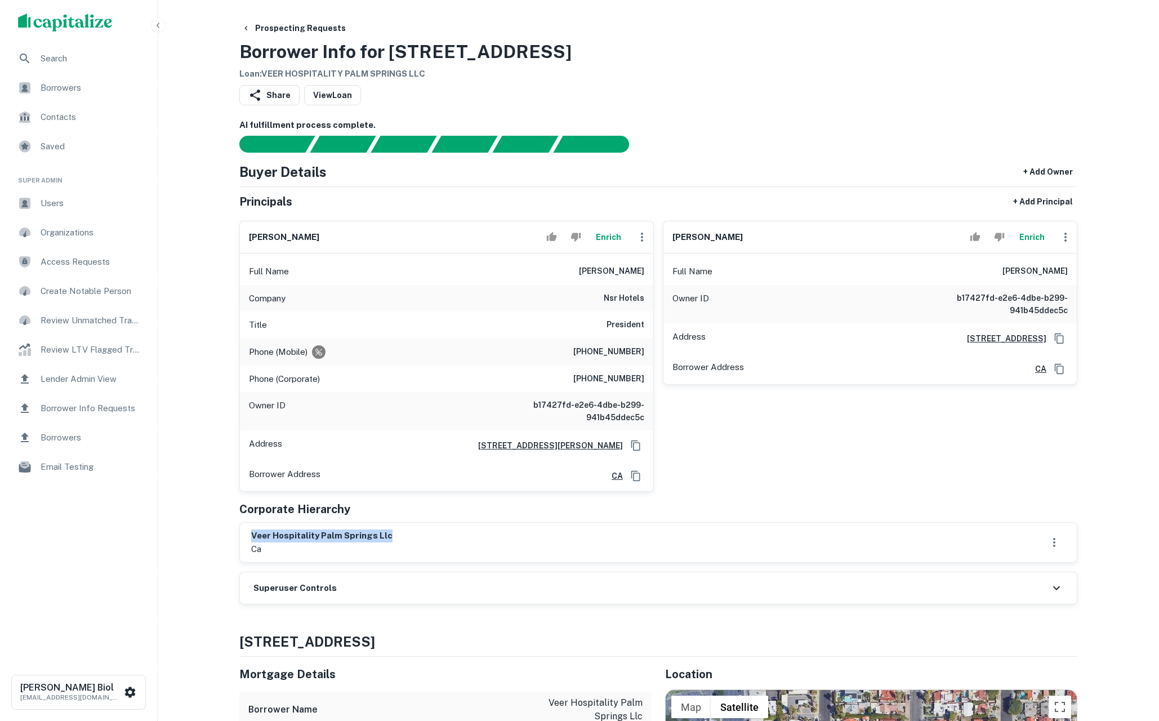
drag, startPoint x: 280, startPoint y: 537, endPoint x: 232, endPoint y: 537, distance: 48.4
click at [257, 534] on h6 "veer hospitality palm springs llc" at bounding box center [321, 535] width 141 height 13
drag, startPoint x: 253, startPoint y: 534, endPoint x: 385, endPoint y: 535, distance: 132.3
click at [385, 535] on h6 "veer hospitality palm springs llc" at bounding box center [321, 535] width 141 height 13
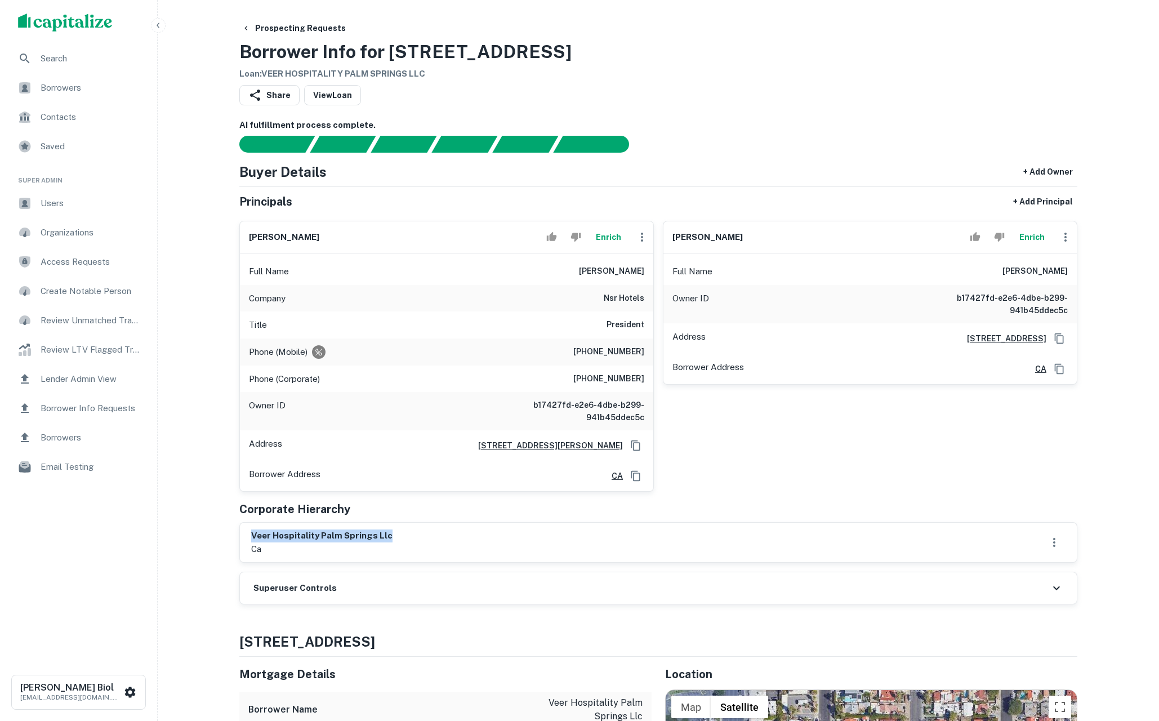
click at [385, 535] on h6 "veer hospitality palm springs llc" at bounding box center [321, 535] width 141 height 13
click at [765, 478] on div "anand v desai Enrich Full Name anand v desai Owner ID b17427fd-e2e6-4dbe-b299-9…" at bounding box center [865, 352] width 423 height 280
click at [852, 72] on div "Prospecting Requests Borrower Info for 660 S PALM CANYON DR Loan : VEER HOSPITA…" at bounding box center [658, 49] width 838 height 62
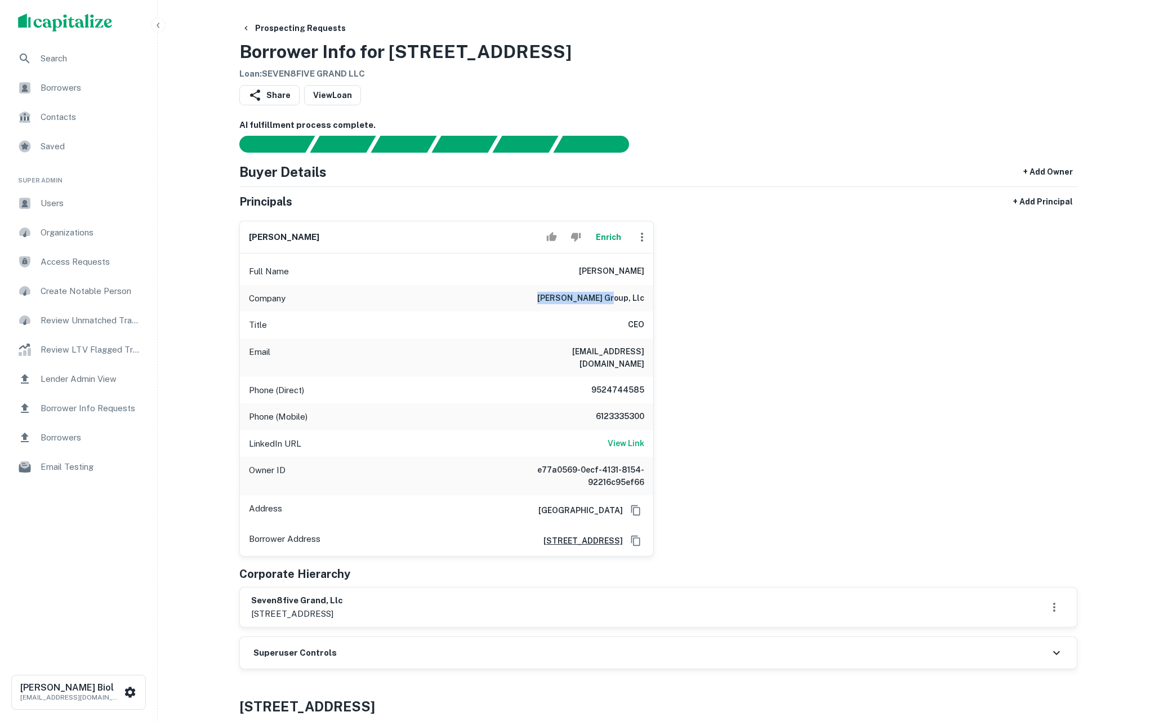
drag, startPoint x: 571, startPoint y: 298, endPoint x: 633, endPoint y: 297, distance: 61.9
click at [633, 297] on div "Company harrison group, llc" at bounding box center [446, 298] width 413 height 27
click at [633, 297] on h6 "harrison group, llc" at bounding box center [590, 299] width 107 height 14
drag, startPoint x: 266, startPoint y: 528, endPoint x: 709, endPoint y: 527, distance: 443.6
click at [709, 527] on div "keith harrison Enrich Full Name keith harrison Company harrison group, llc Titl…" at bounding box center [653, 384] width 847 height 345
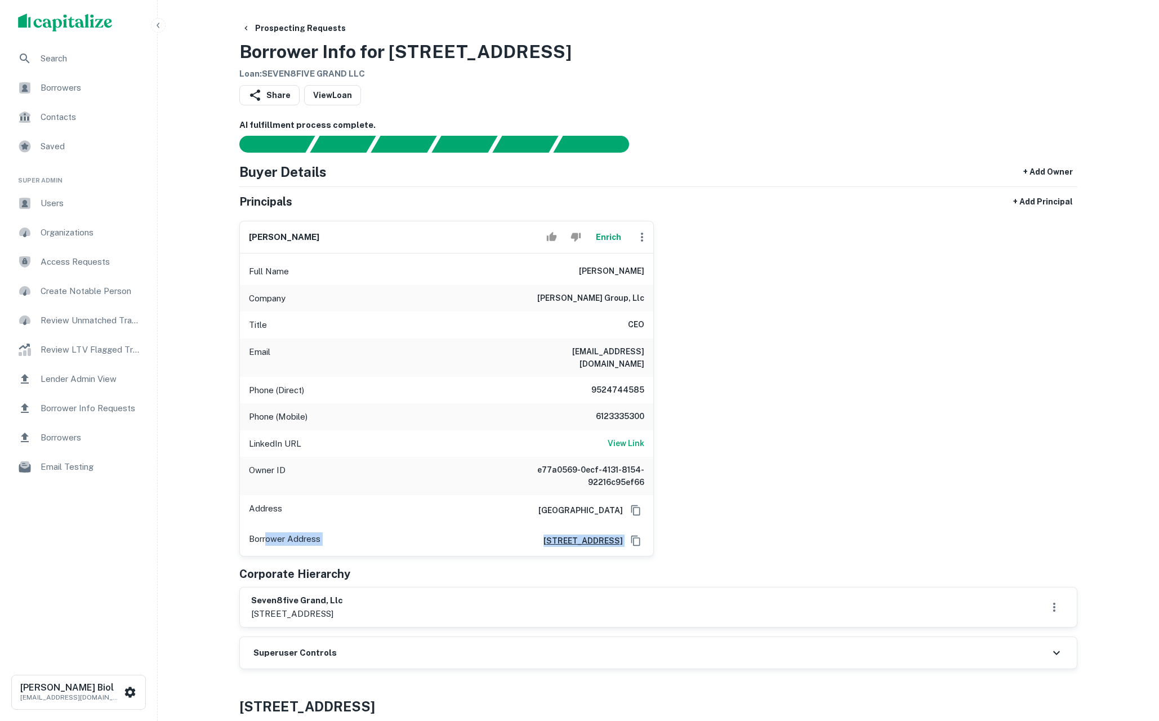
click at [709, 527] on div "keith harrison Enrich Full Name keith harrison Company harrison group, llc Titl…" at bounding box center [653, 384] width 847 height 345
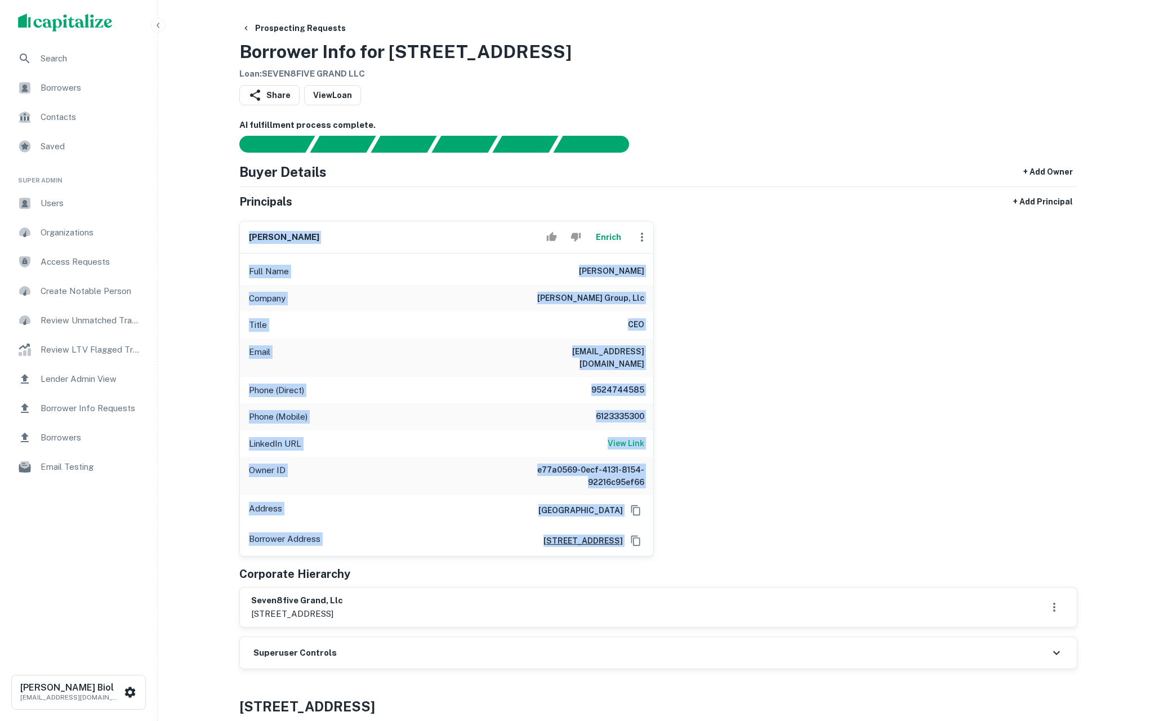
drag, startPoint x: 703, startPoint y: 529, endPoint x: 249, endPoint y: 235, distance: 541.1
click at [249, 235] on div "keith harrison Enrich Full Name keith harrison Company harrison group, llc Titl…" at bounding box center [653, 384] width 847 height 345
click at [240, 356] on div "Email lauradea@gmail.com" at bounding box center [446, 357] width 413 height 38
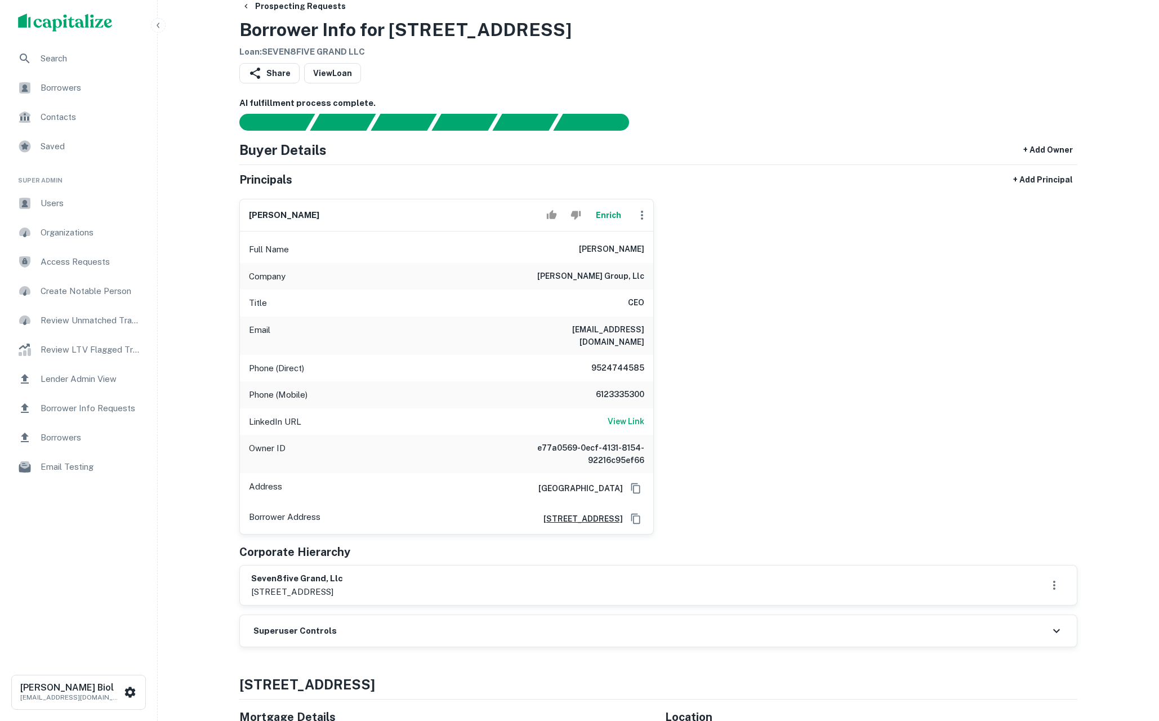
scroll to position [15, 0]
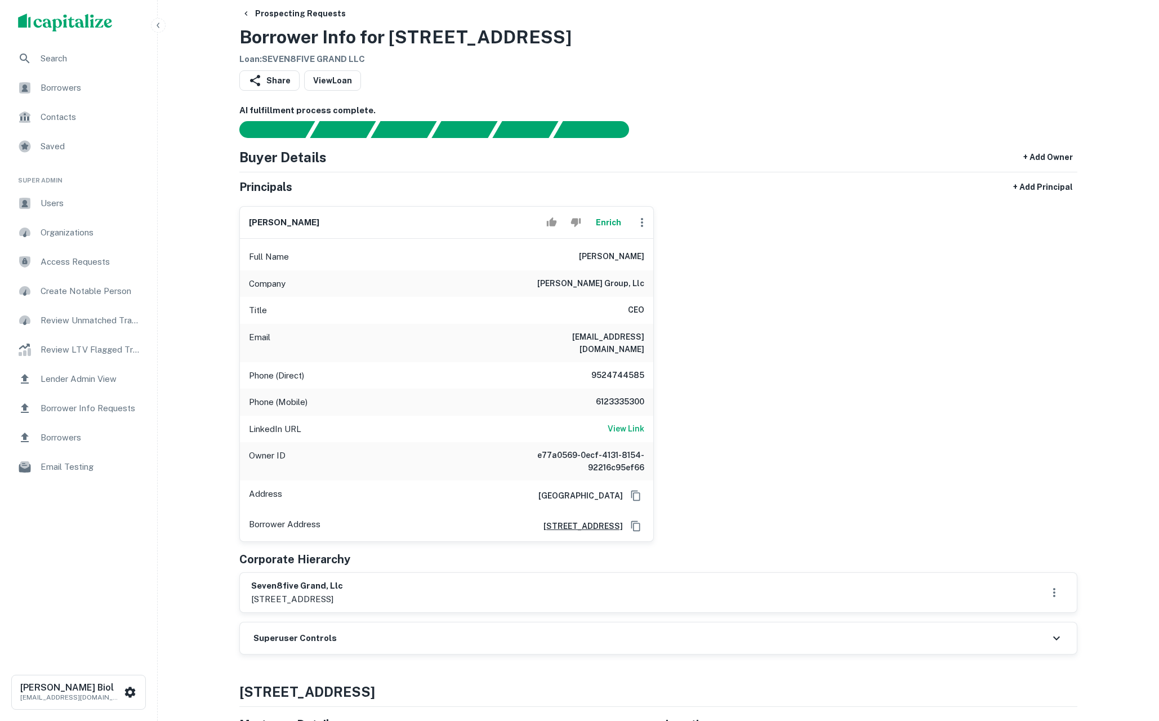
click at [987, 10] on div "Prospecting Requests Borrower Info for 785 Grand Ave Loan : SEVEN8FIVE GRAND LLC" at bounding box center [658, 34] width 838 height 62
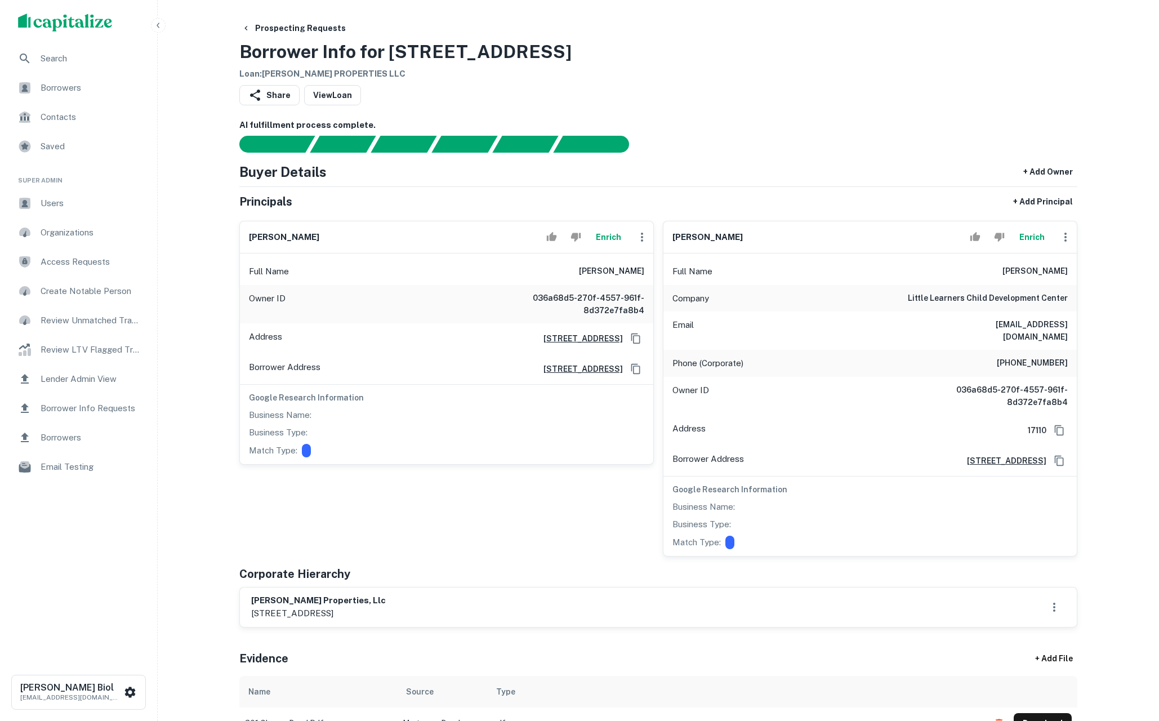
click at [1034, 238] on button "Enrich" at bounding box center [1031, 237] width 36 height 23
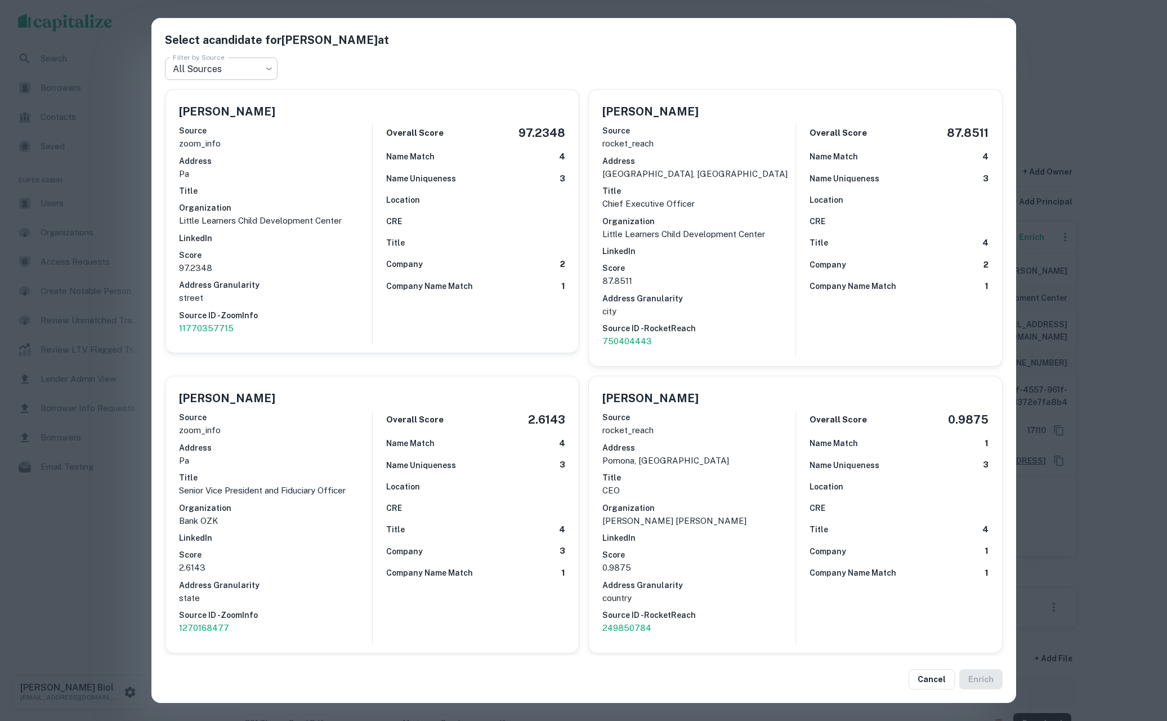
click at [227, 74] on body "Search Borrowers Contacts Saved Super Admin Users Organizations Access Requests…" at bounding box center [583, 360] width 1167 height 721
click at [439, 53] on div at bounding box center [583, 360] width 1167 height 721
click at [1137, 275] on div "Select a candidate for Lisa Whitworth at Filter by Source All Sources *** Filte…" at bounding box center [583, 360] width 1167 height 721
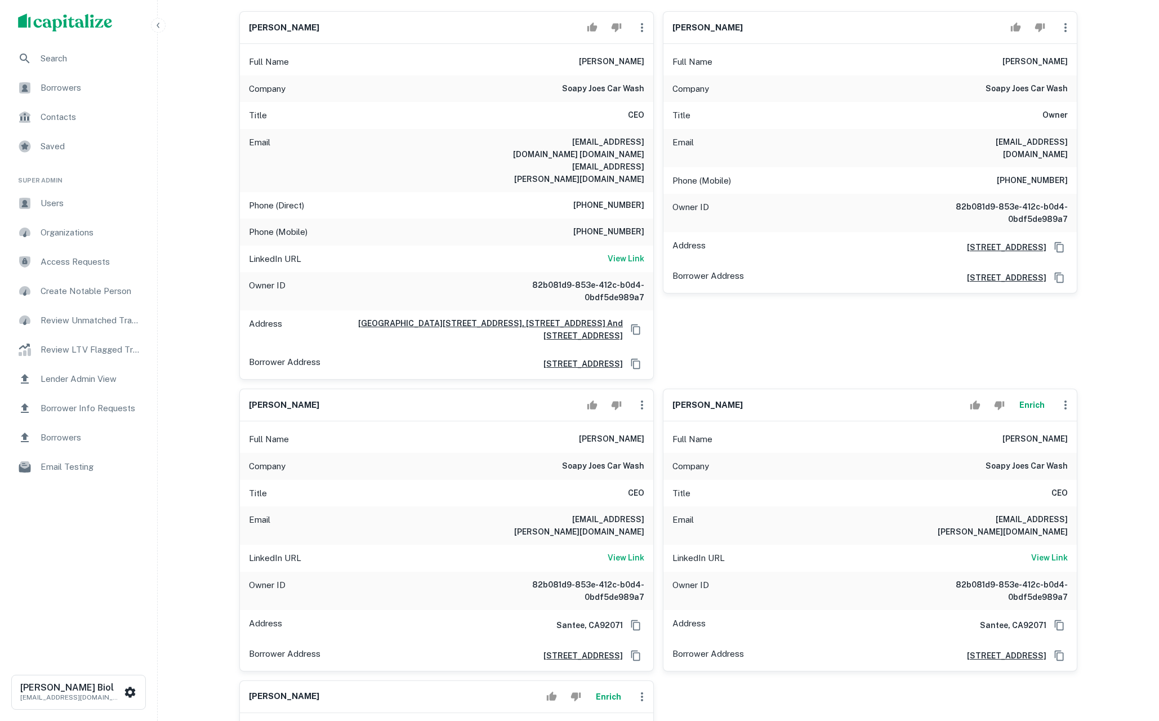
scroll to position [217, 0]
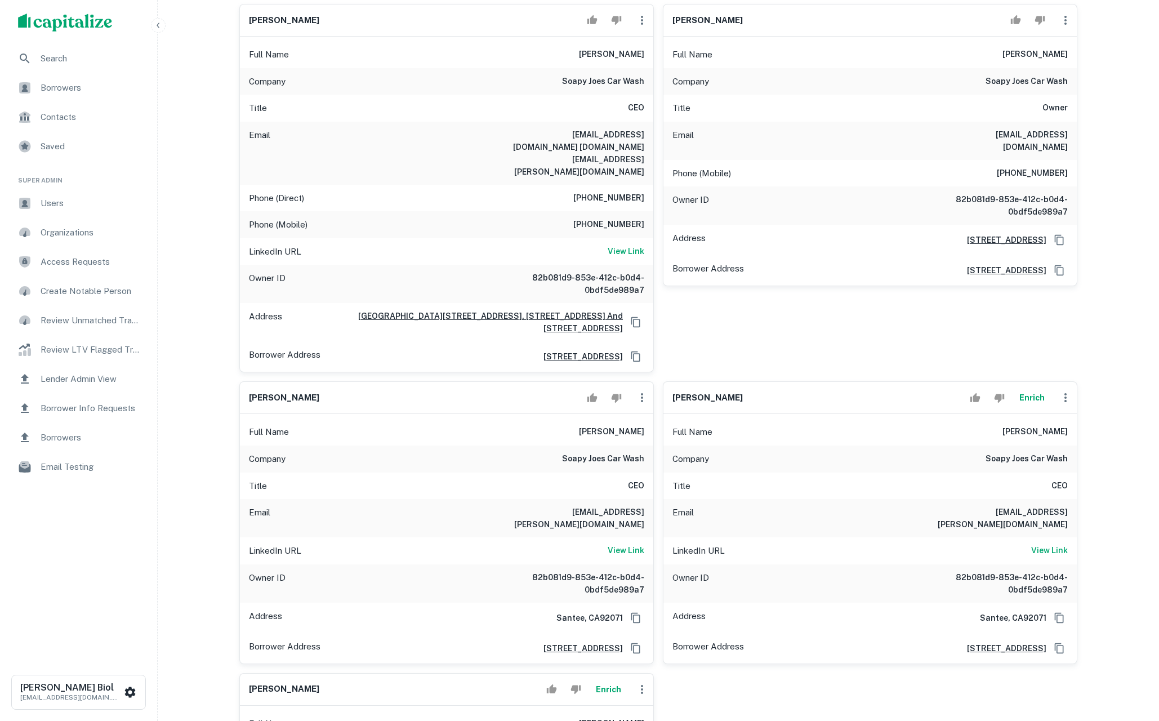
click at [1033, 386] on button "Enrich" at bounding box center [1031, 397] width 36 height 23
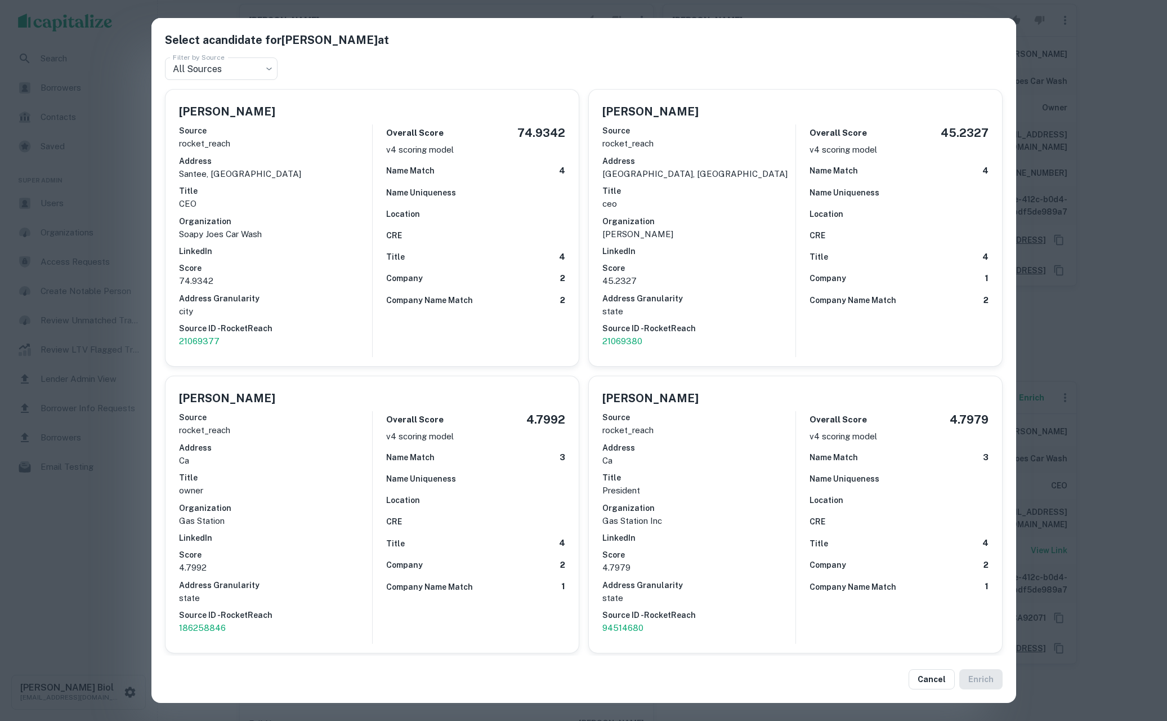
click at [1131, 376] on div "Select a candidate for Lorens Attisha at Filter by Source All Sources *** Filte…" at bounding box center [583, 360] width 1167 height 721
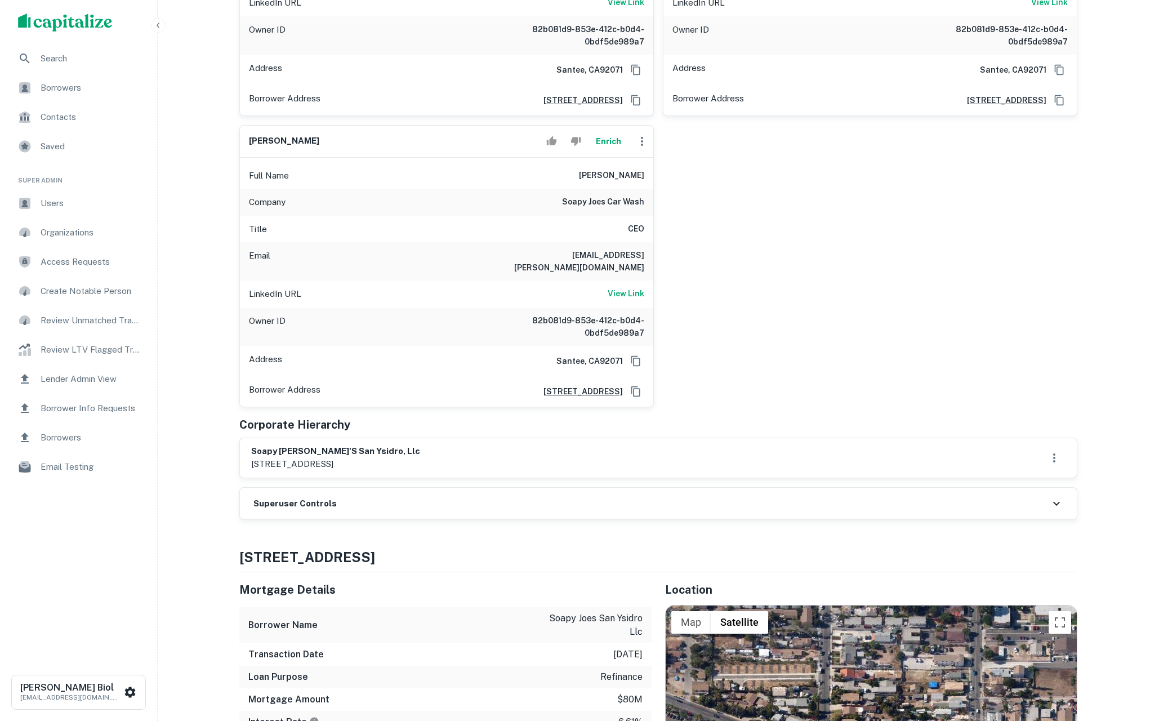
scroll to position [0, 0]
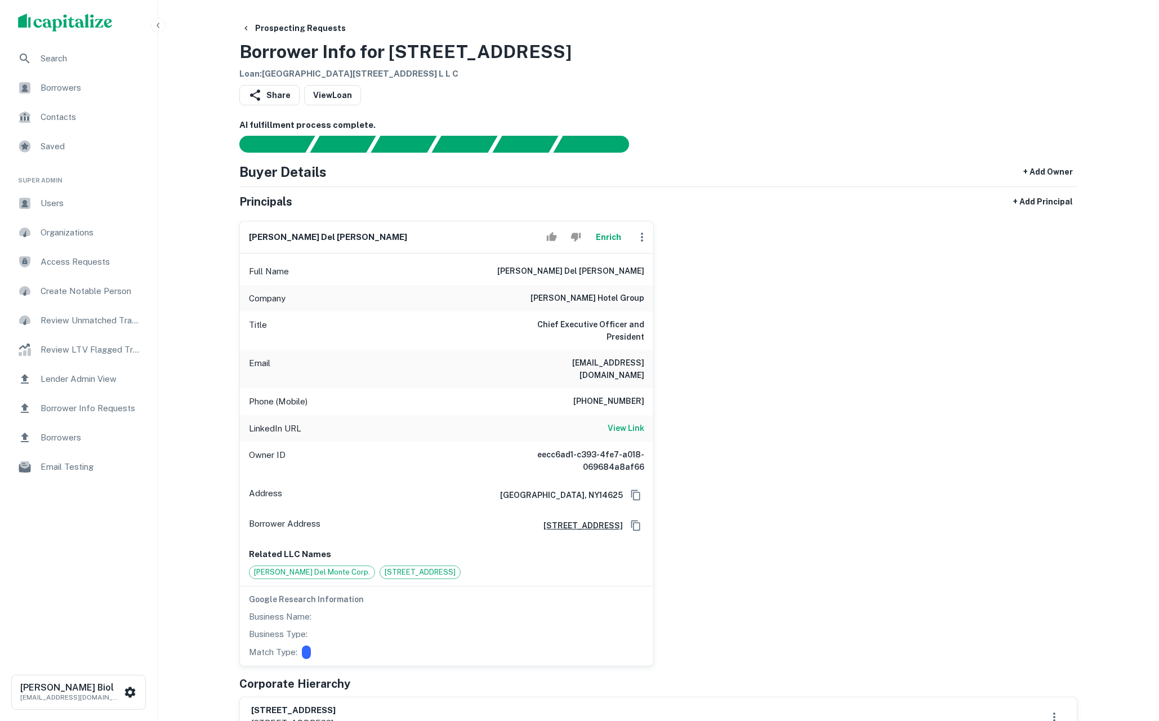
click at [607, 242] on button "Enrich" at bounding box center [608, 237] width 36 height 23
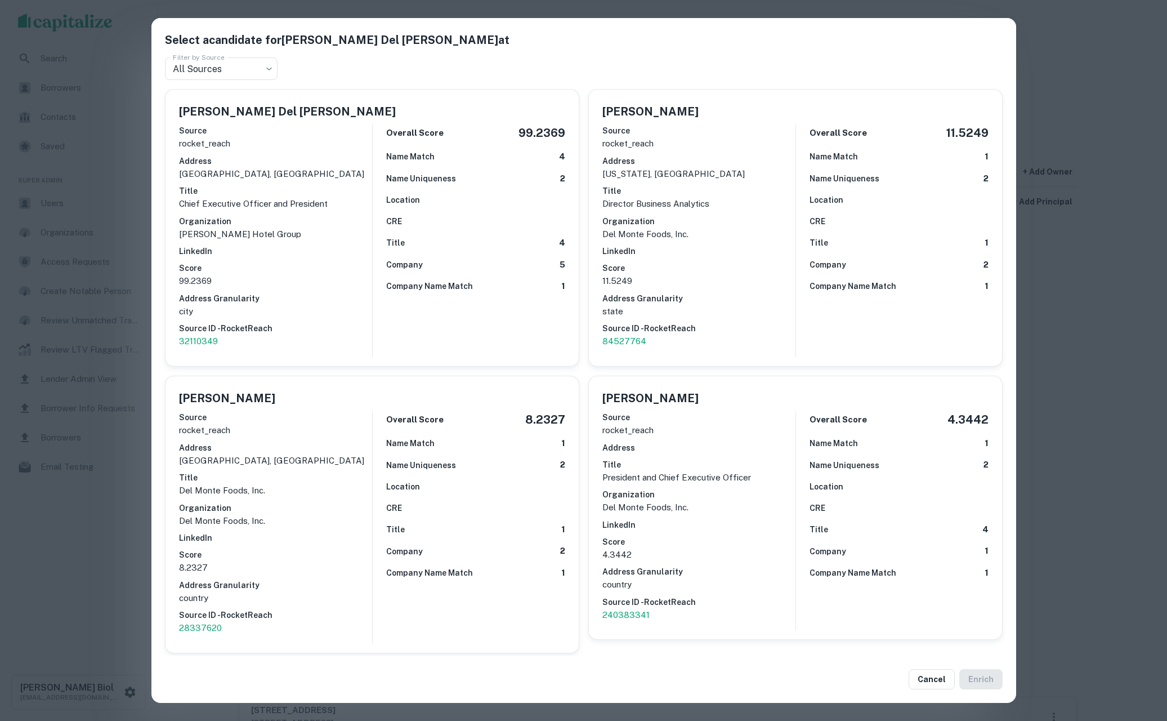
click at [85, 576] on div "Select a candidate for [PERSON_NAME] Del [PERSON_NAME] at Filter by Source All …" at bounding box center [583, 360] width 1167 height 721
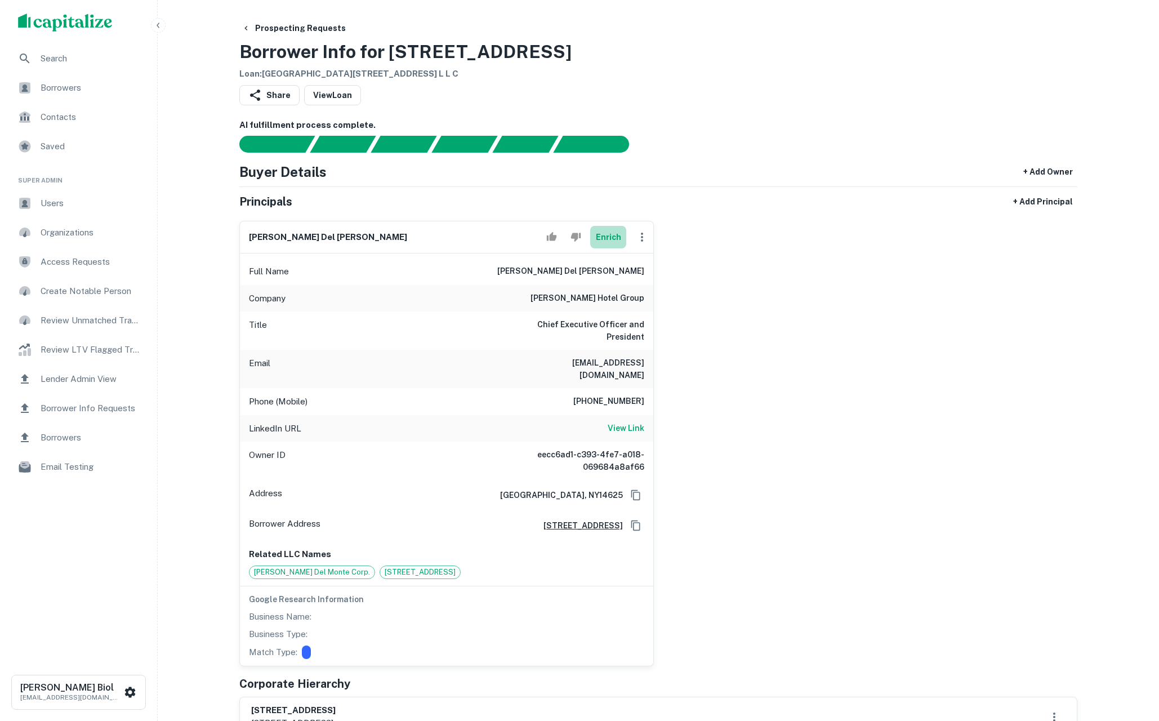
click at [605, 244] on button "Enrich" at bounding box center [608, 237] width 36 height 23
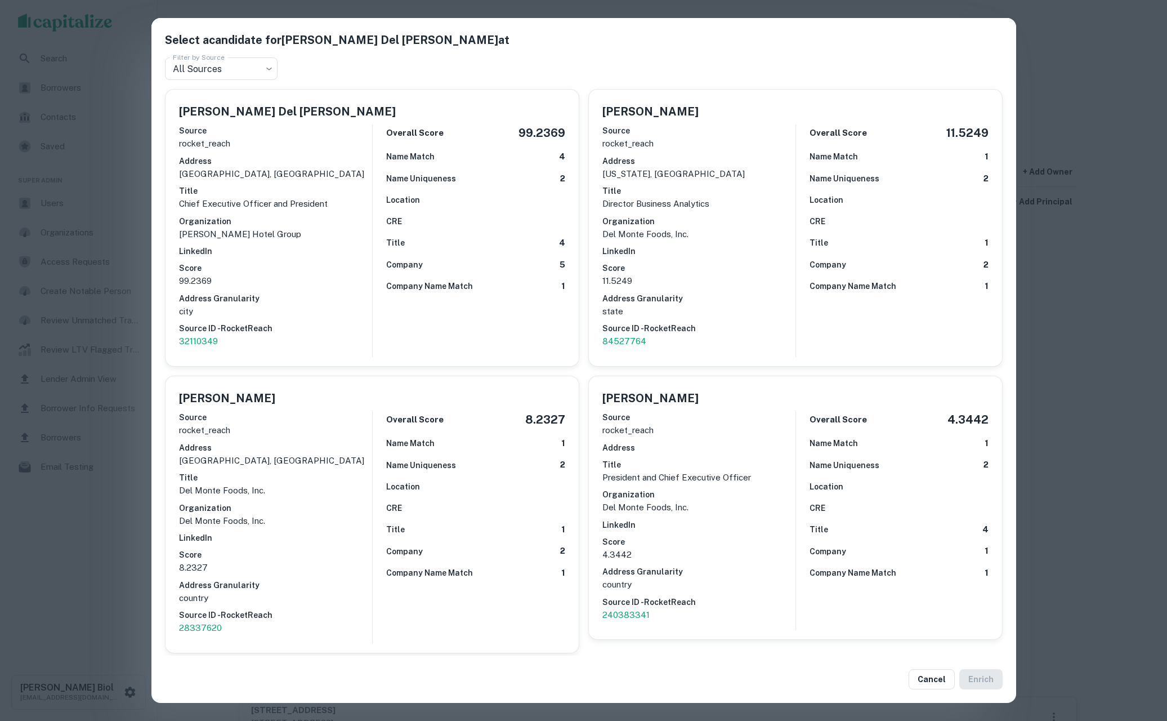
click at [1063, 327] on div "Select a candidate for [PERSON_NAME] Del [PERSON_NAME] at Filter by Source All …" at bounding box center [583, 360] width 1167 height 721
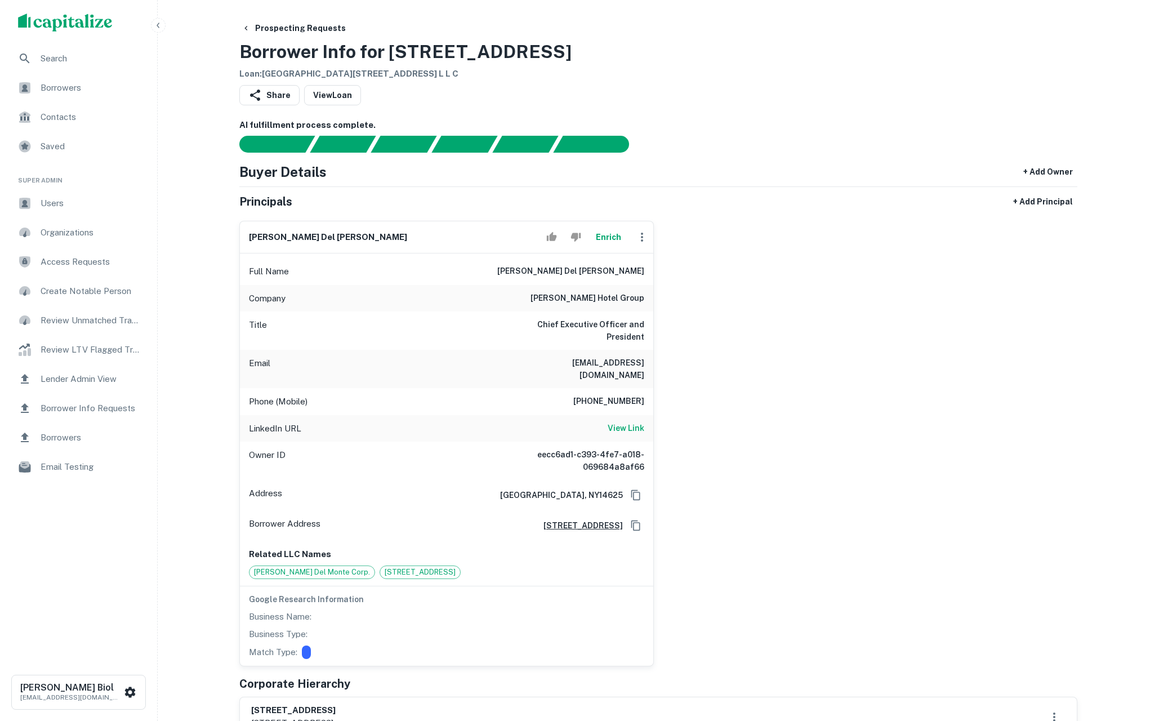
click at [872, 327] on div "[PERSON_NAME] del [PERSON_NAME] Enrich Full Name [PERSON_NAME] del [PERSON_NAME…" at bounding box center [653, 439] width 847 height 454
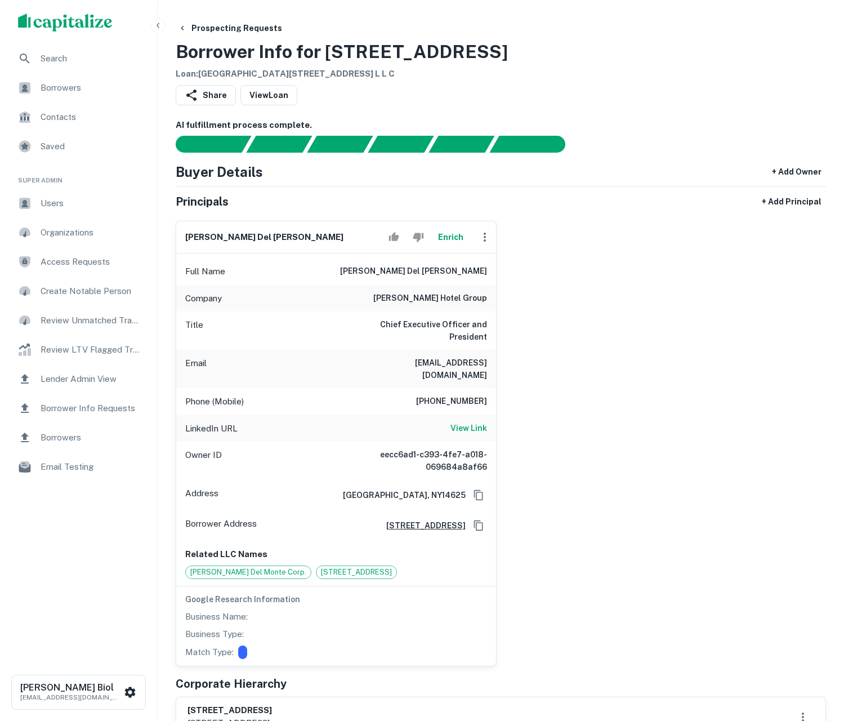
click at [717, 343] on div "[PERSON_NAME] del [PERSON_NAME] Enrich Full Name [PERSON_NAME] del [PERSON_NAME…" at bounding box center [496, 439] width 659 height 454
click at [687, 259] on div "[PERSON_NAME] del [PERSON_NAME] Enrich Full Name [PERSON_NAME] del [PERSON_NAME…" at bounding box center [496, 439] width 659 height 454
click at [692, 359] on div "[PERSON_NAME] del [PERSON_NAME] Enrich Full Name [PERSON_NAME] del [PERSON_NAME…" at bounding box center [496, 439] width 659 height 454
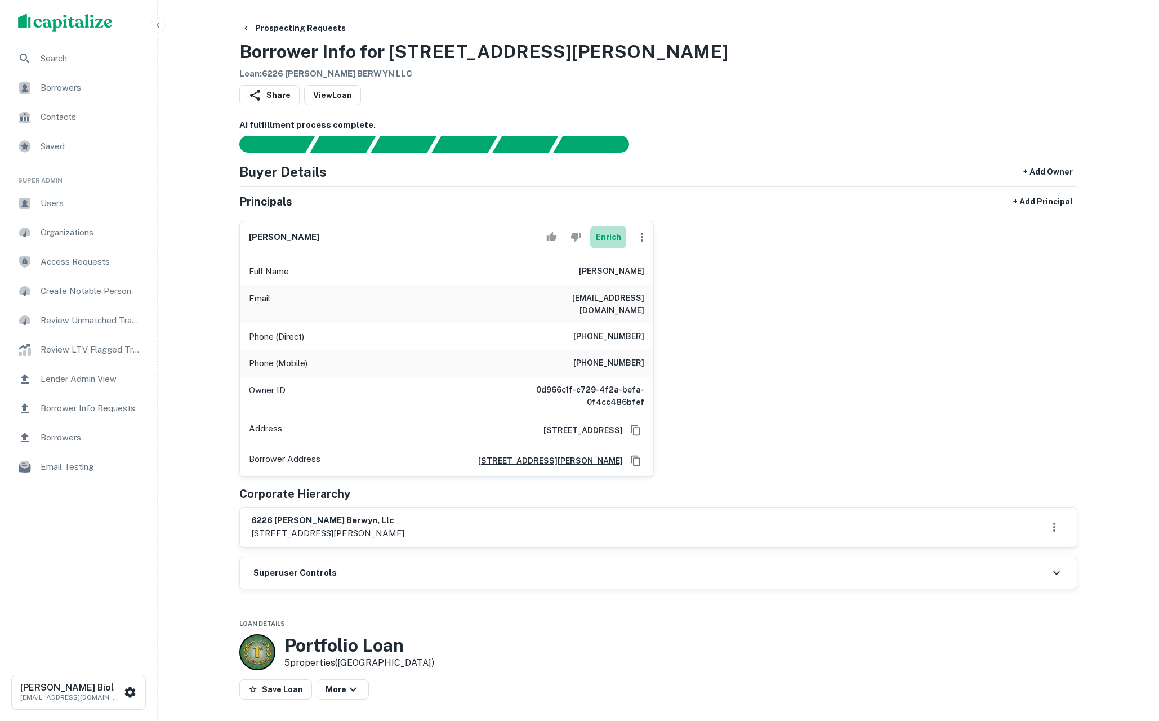
click at [598, 235] on button "Enrich" at bounding box center [608, 237] width 36 height 23
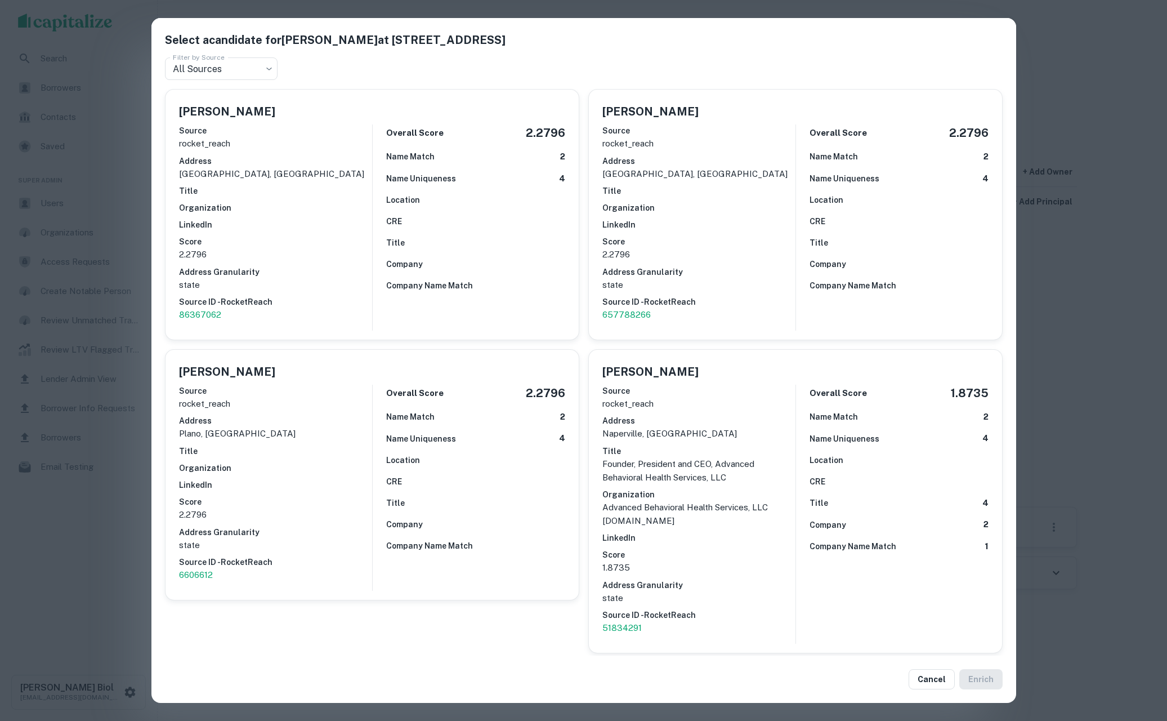
click at [1132, 328] on div "Select a candidate for PETRIT FEJZULOSKI at 60 stone creek dr Filter by Source …" at bounding box center [583, 360] width 1167 height 721
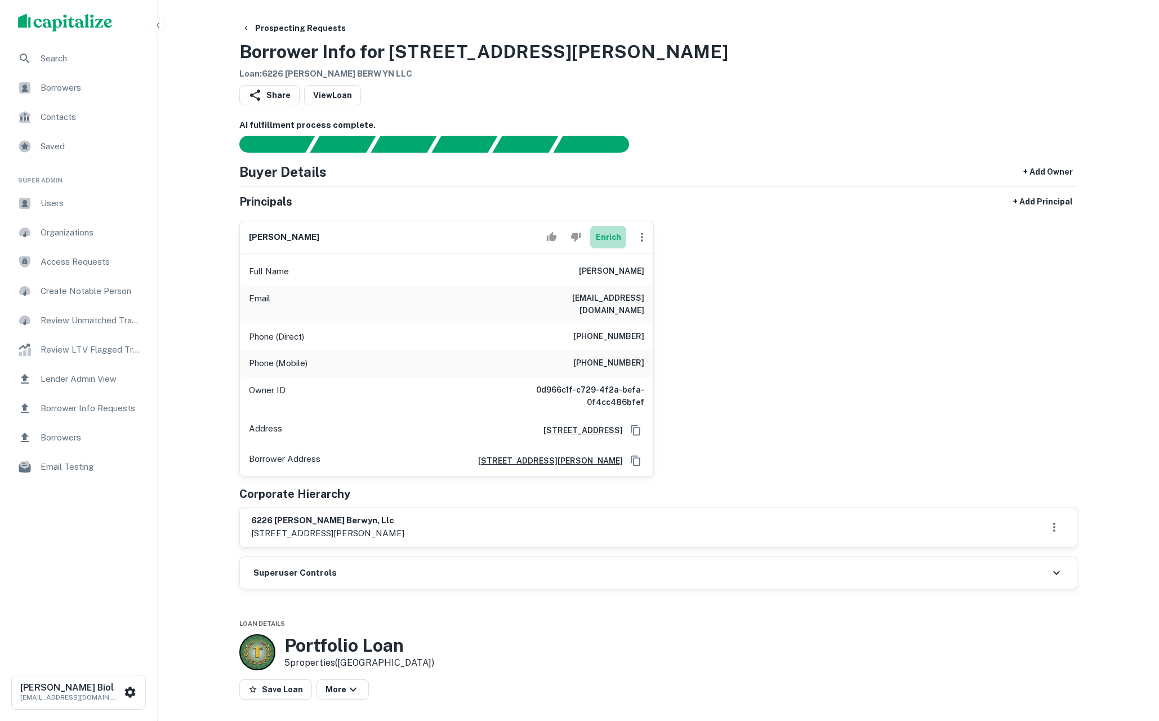
click at [605, 233] on button "Enrich" at bounding box center [608, 237] width 36 height 23
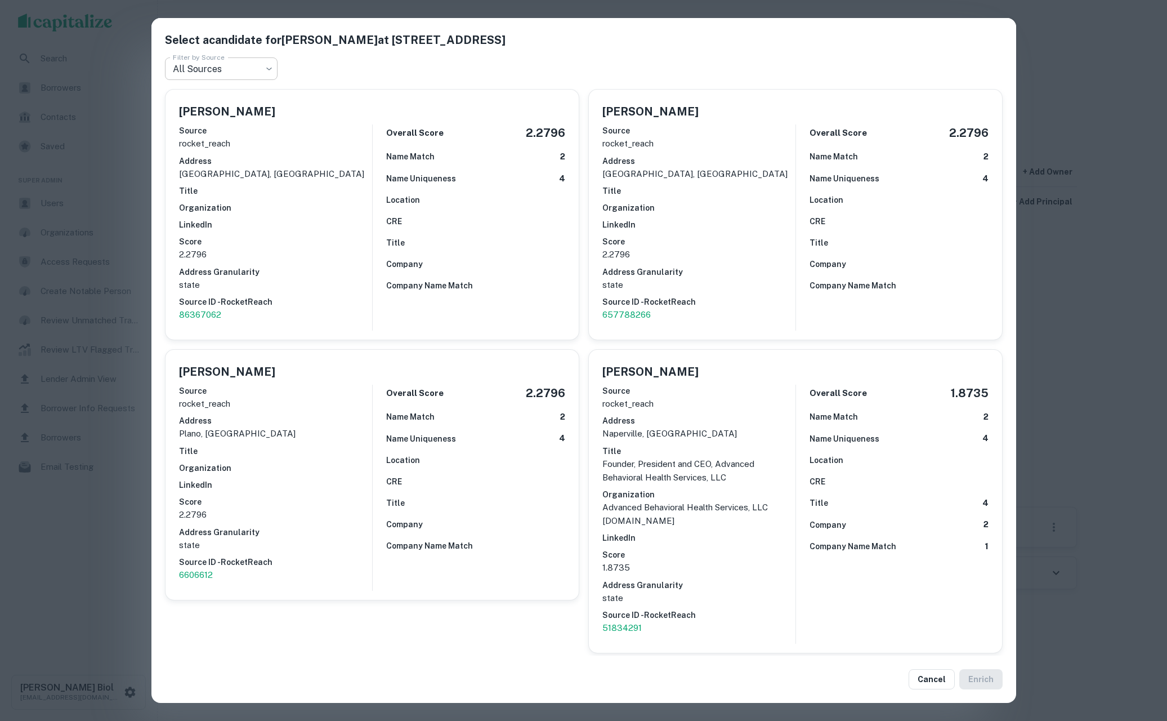
click at [248, 64] on body "Search Borrowers Contacts Saved Super Admin Users Organizations Access Requests…" at bounding box center [583, 360] width 1167 height 721
click at [716, 64] on div at bounding box center [583, 360] width 1167 height 721
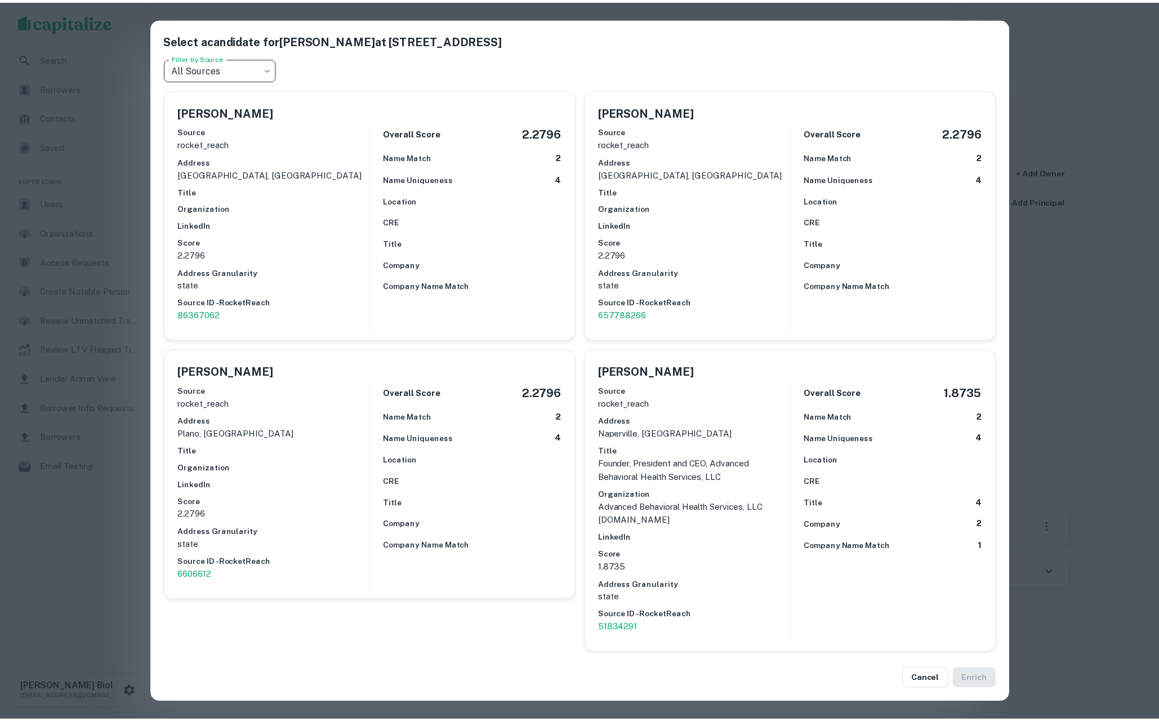
scroll to position [252, 0]
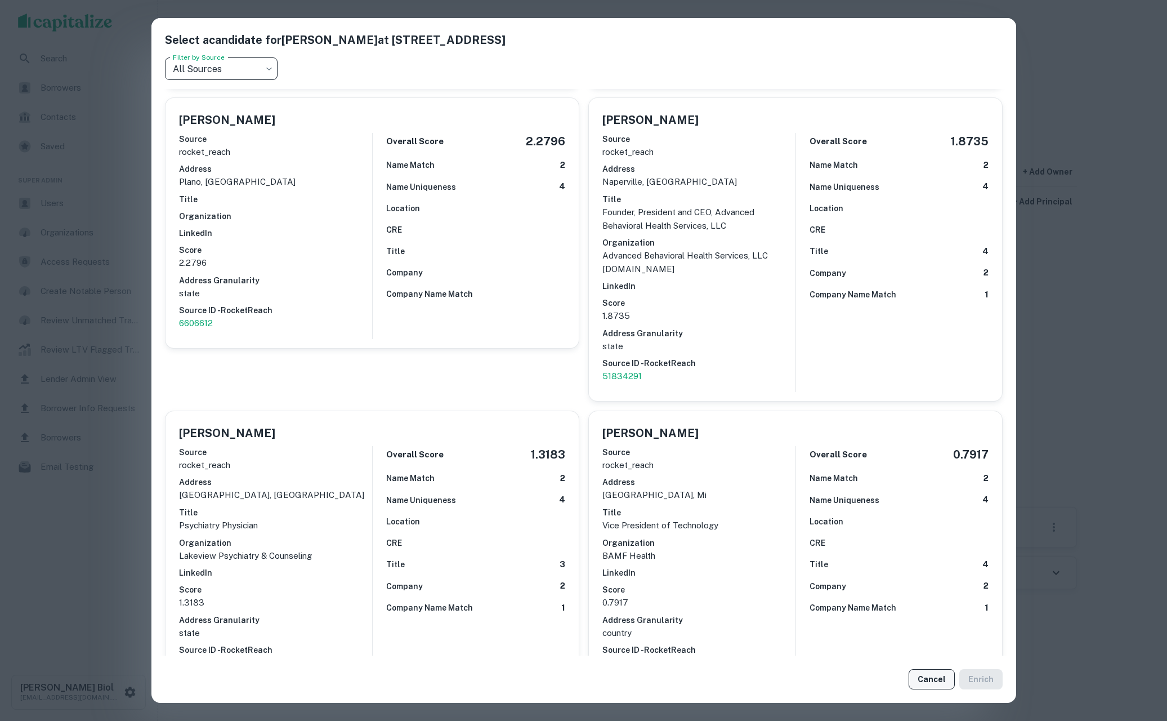
click at [942, 678] on button "Cancel" at bounding box center [932, 679] width 46 height 20
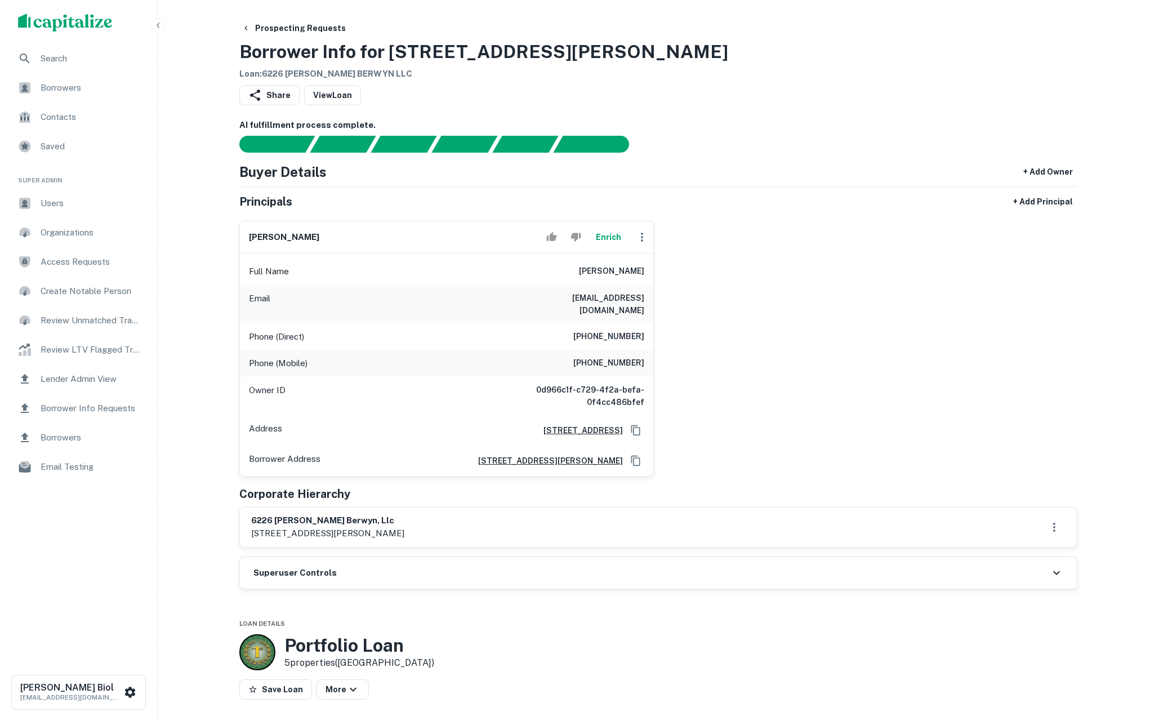
scroll to position [193, 0]
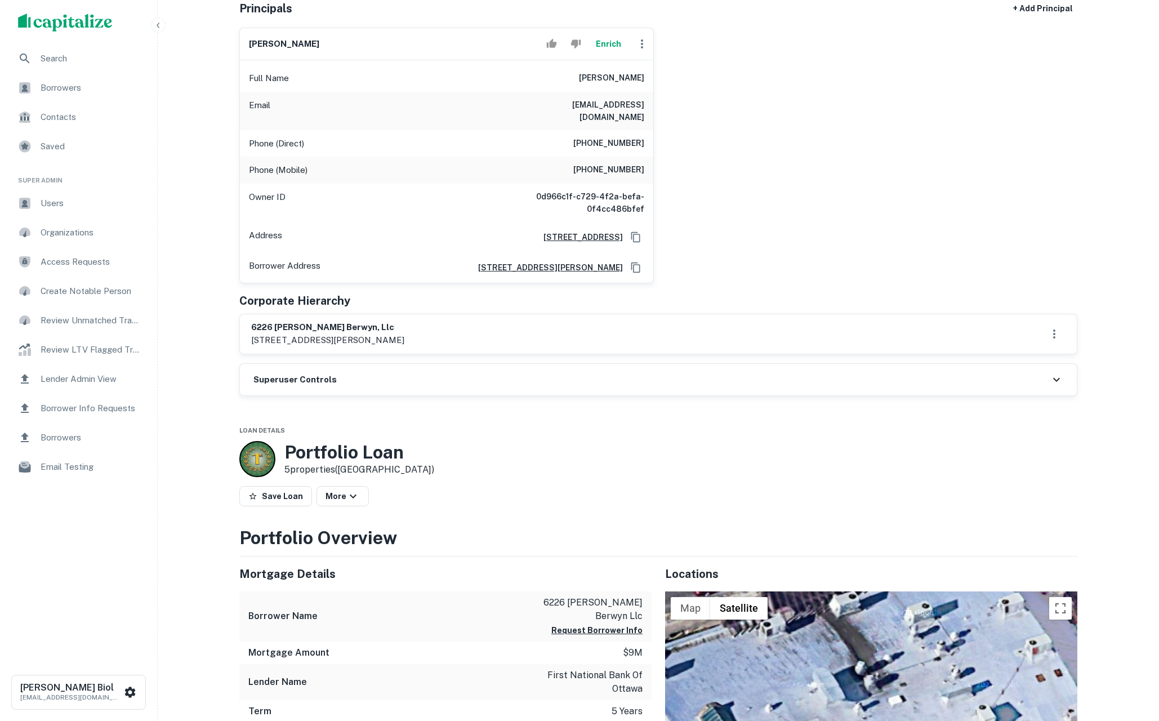
click at [950, 367] on div "Superuser Controls" at bounding box center [658, 380] width 837 height 32
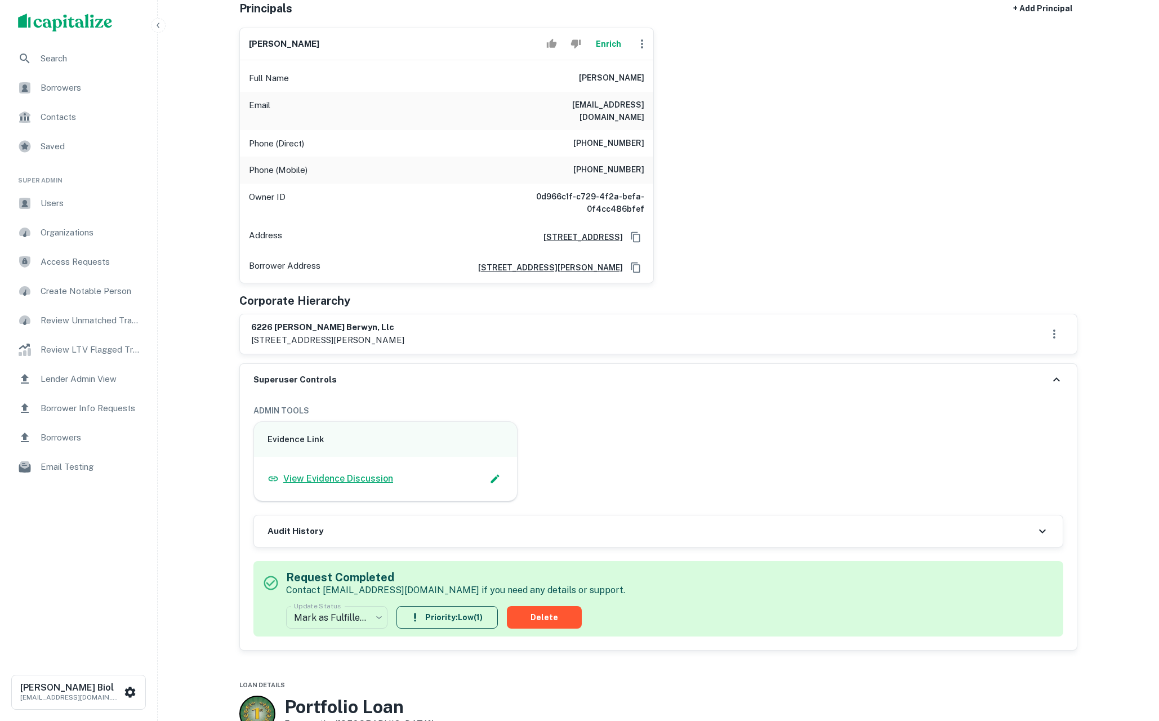
click at [355, 472] on p "View Evidence Discussion" at bounding box center [338, 479] width 110 height 14
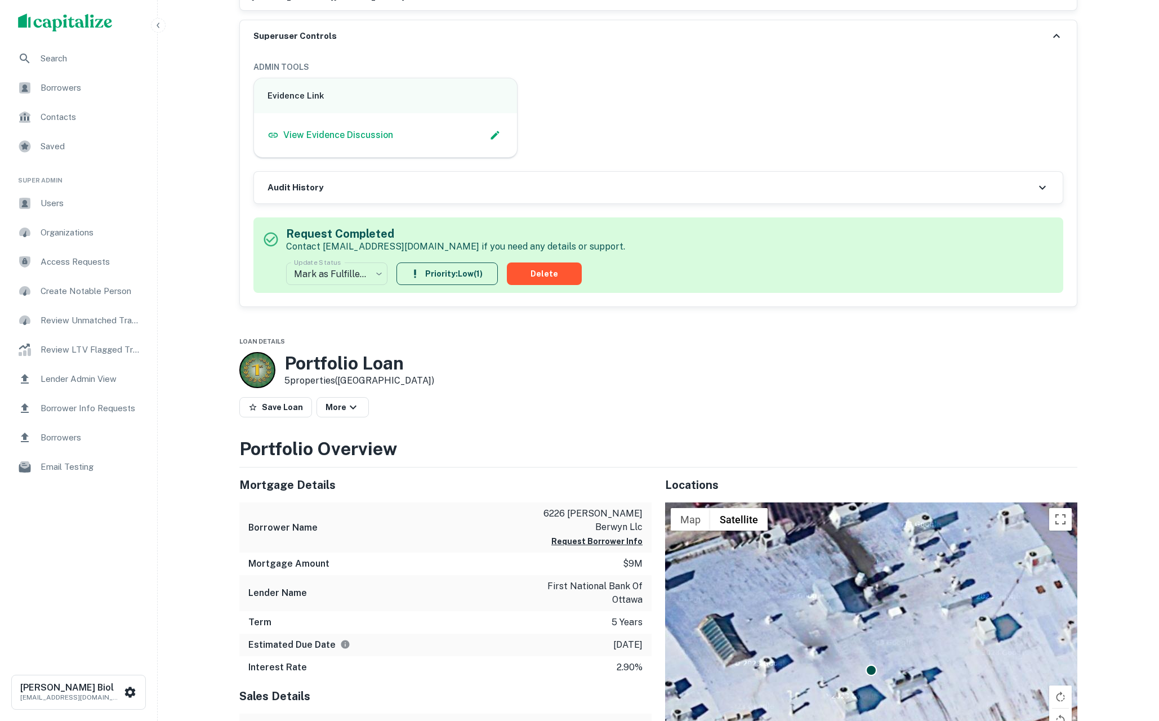
scroll to position [0, 0]
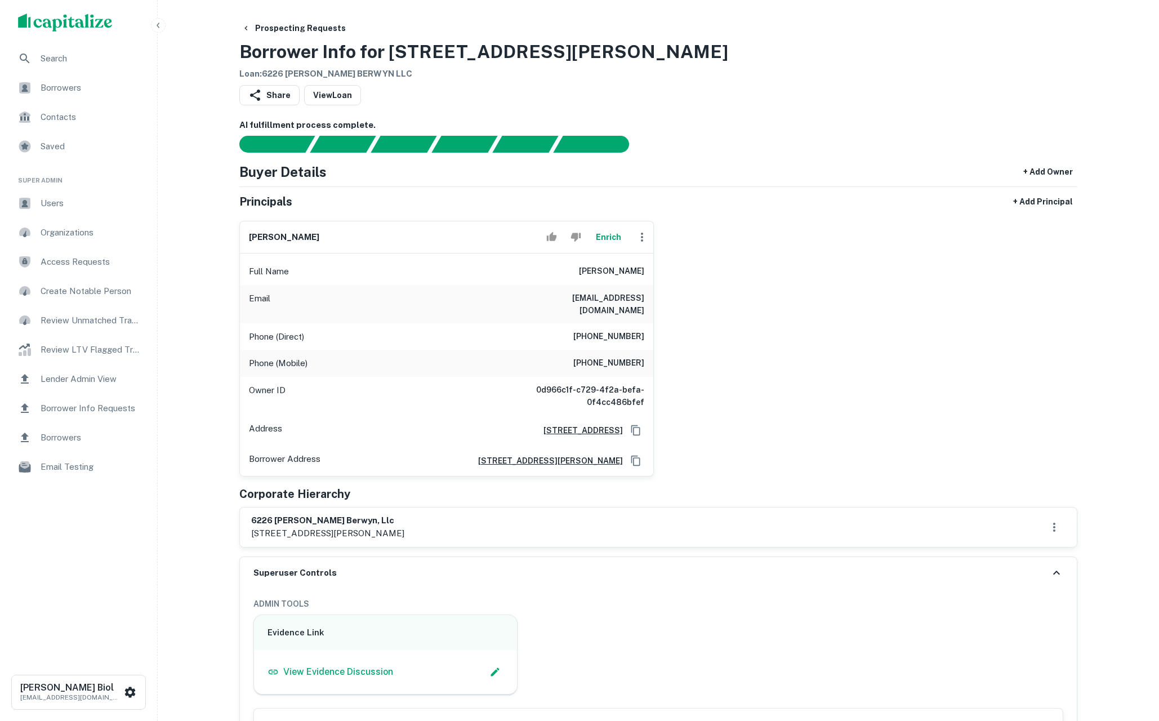
click at [848, 392] on div "petrit fejzuloski Enrich Full Name petrit fejzuloski Email pfejzuloski@gmail.co…" at bounding box center [653, 344] width 847 height 265
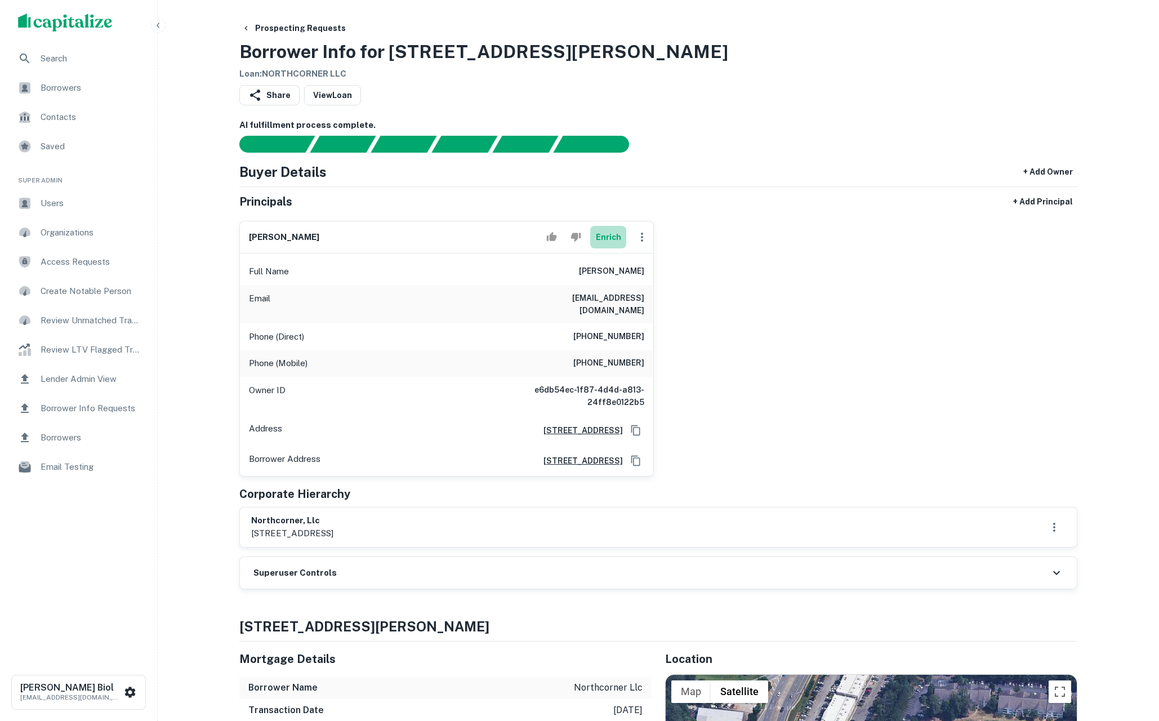
click at [610, 238] on button "Enrich" at bounding box center [608, 237] width 36 height 23
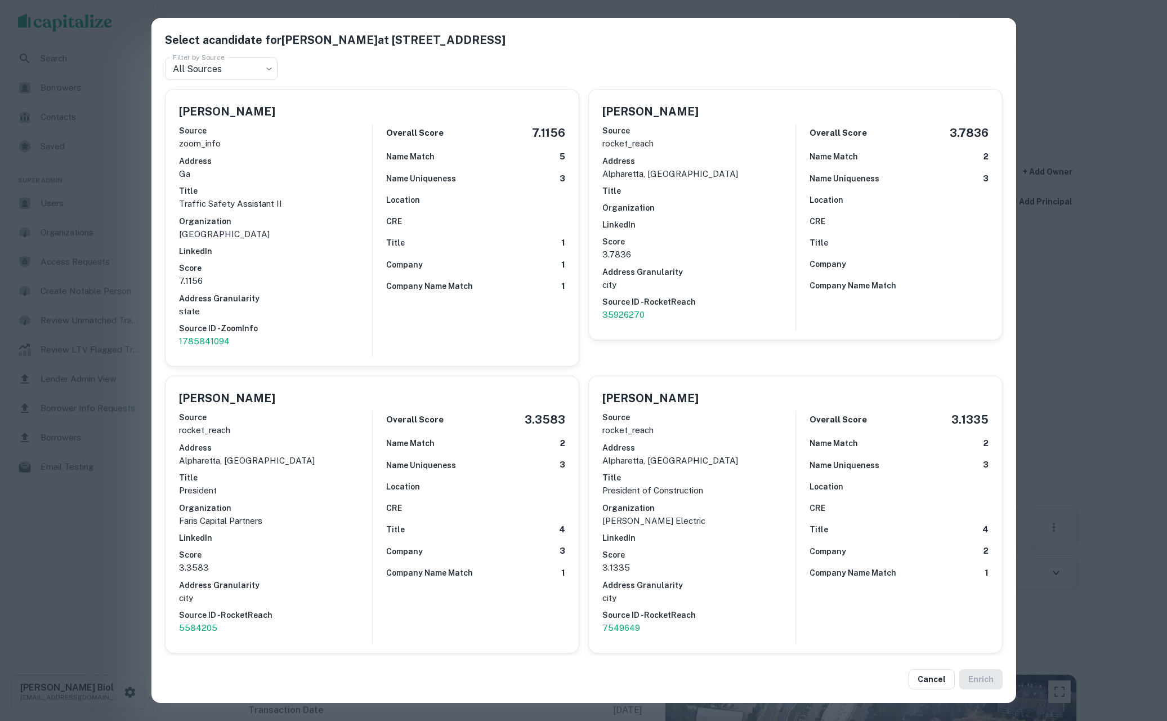
click at [95, 583] on div "Select a candidate for JOHN JAMONT at 3446 Jamont Blvd, Alpharetta, GA 30022 Fi…" at bounding box center [583, 360] width 1167 height 721
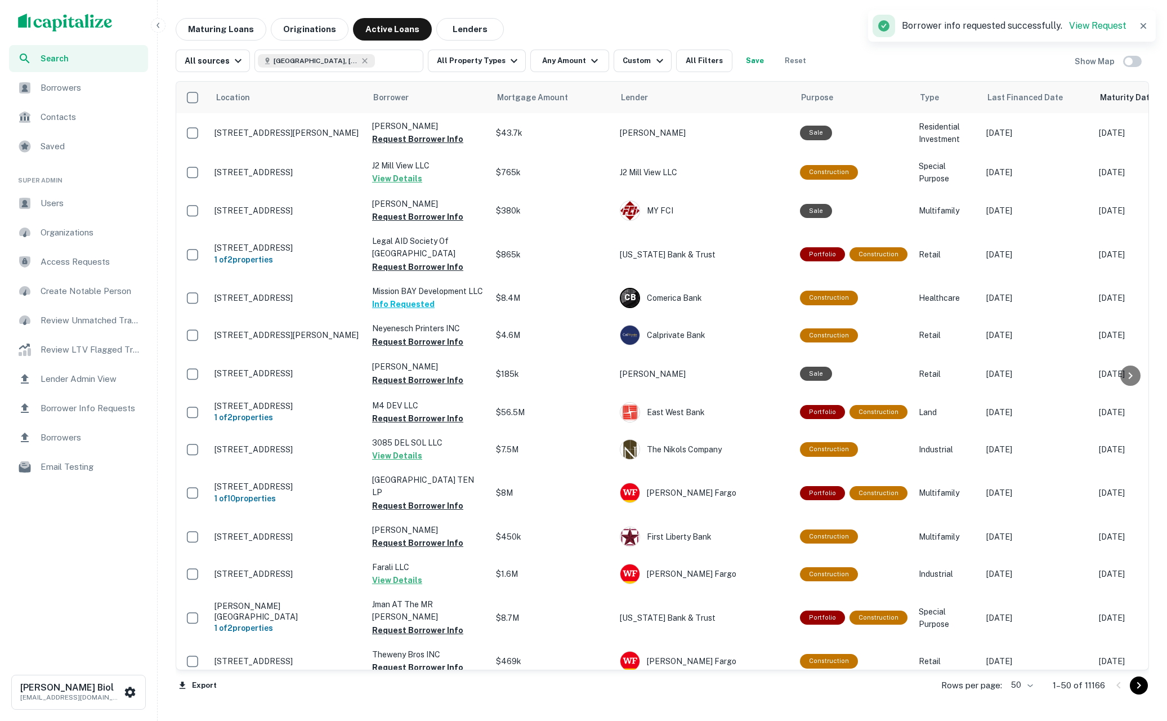
scroll to position [1436, 0]
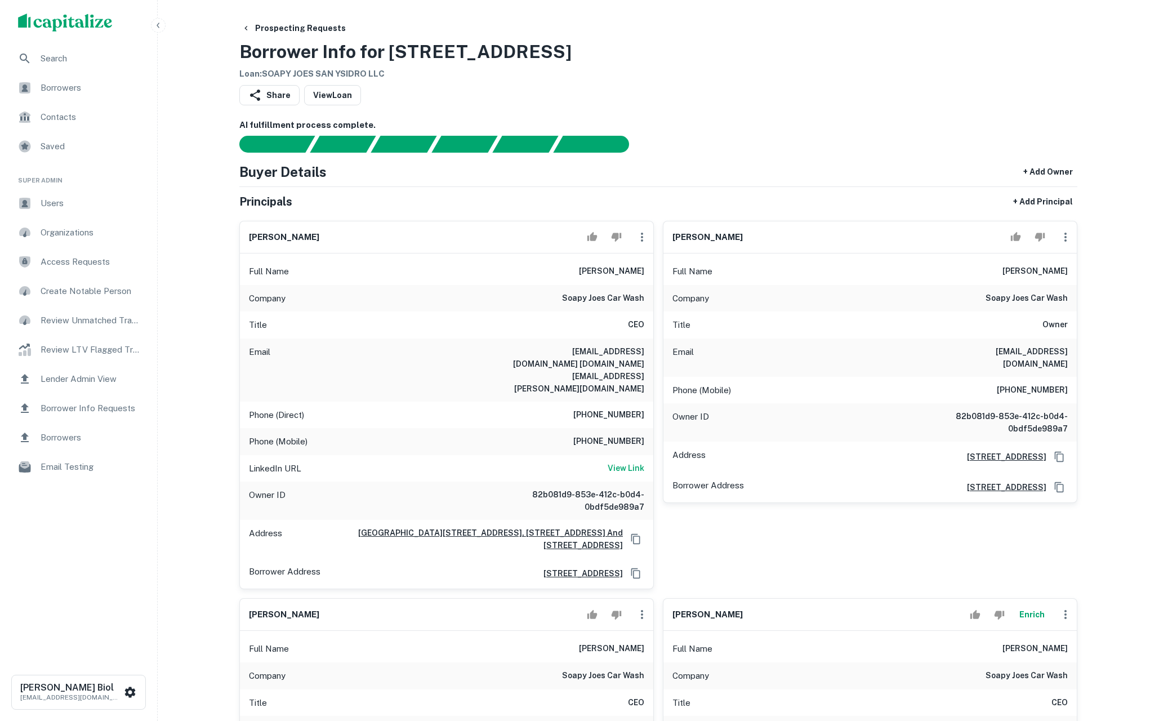
click at [896, 102] on div "Share View Loan" at bounding box center [658, 97] width 838 height 25
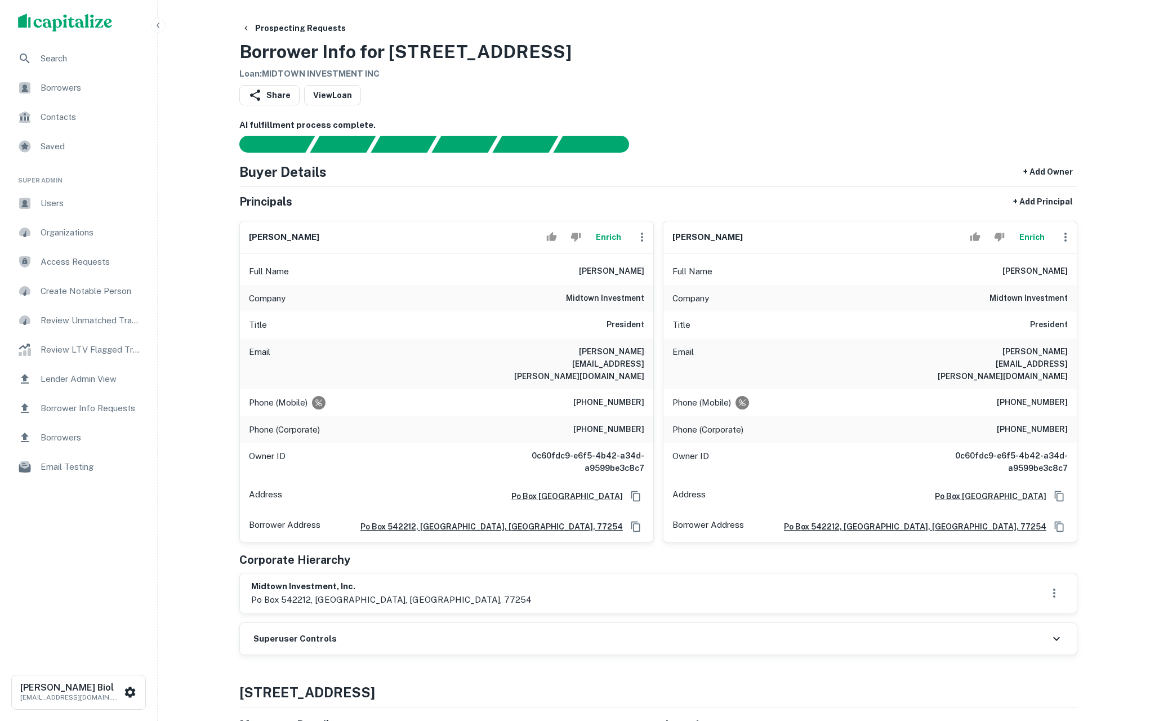
click at [611, 238] on button "Enrich" at bounding box center [608, 237] width 36 height 23
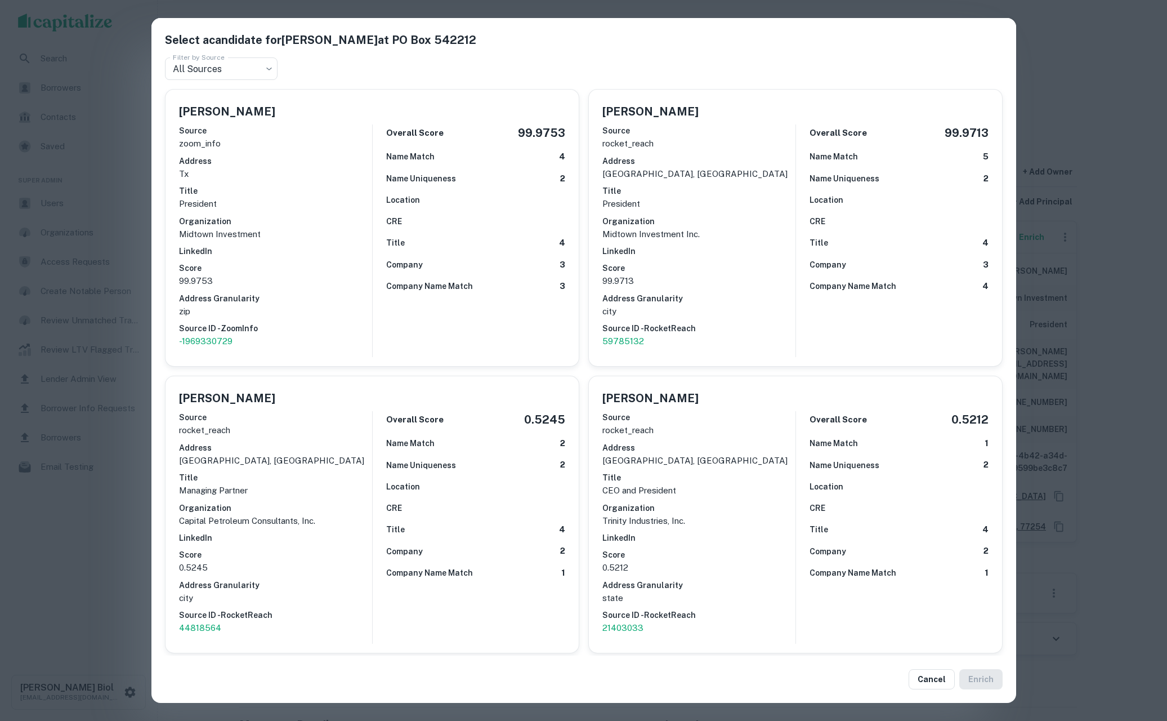
click at [106, 516] on div "Select a candidate for Terrell J. Jean at PO Box 542212 Filter by Source All So…" at bounding box center [583, 360] width 1167 height 721
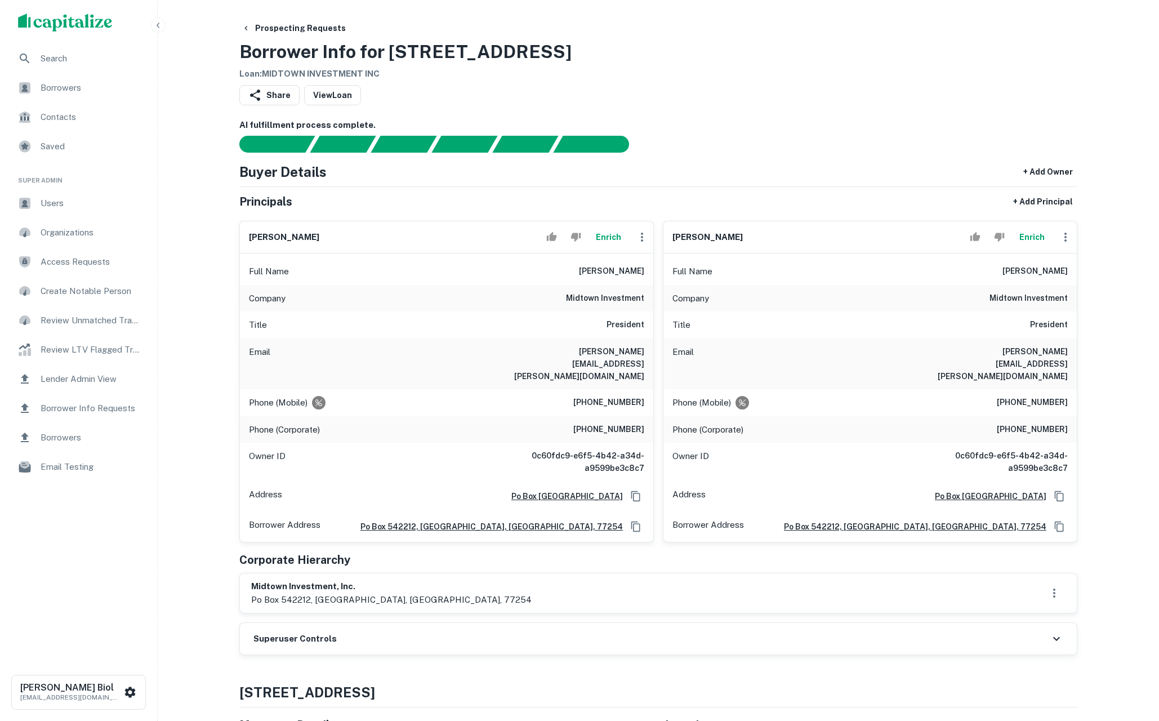
click at [602, 236] on button "Enrich" at bounding box center [608, 237] width 36 height 23
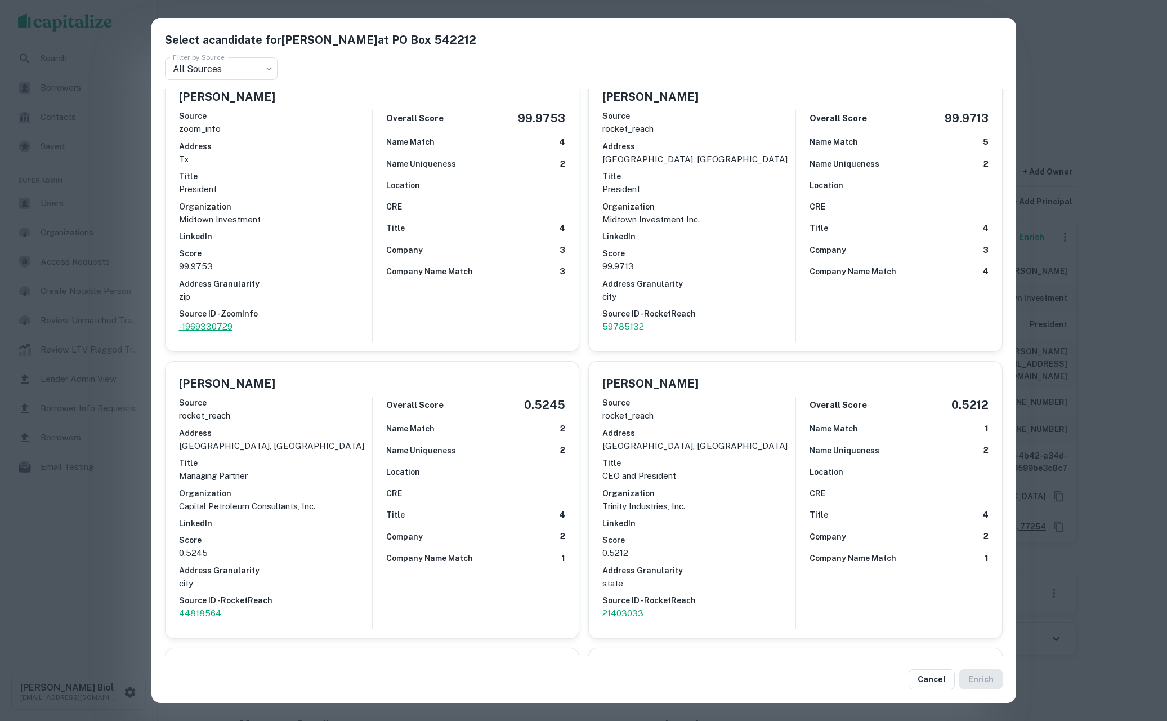
scroll to position [22, 0]
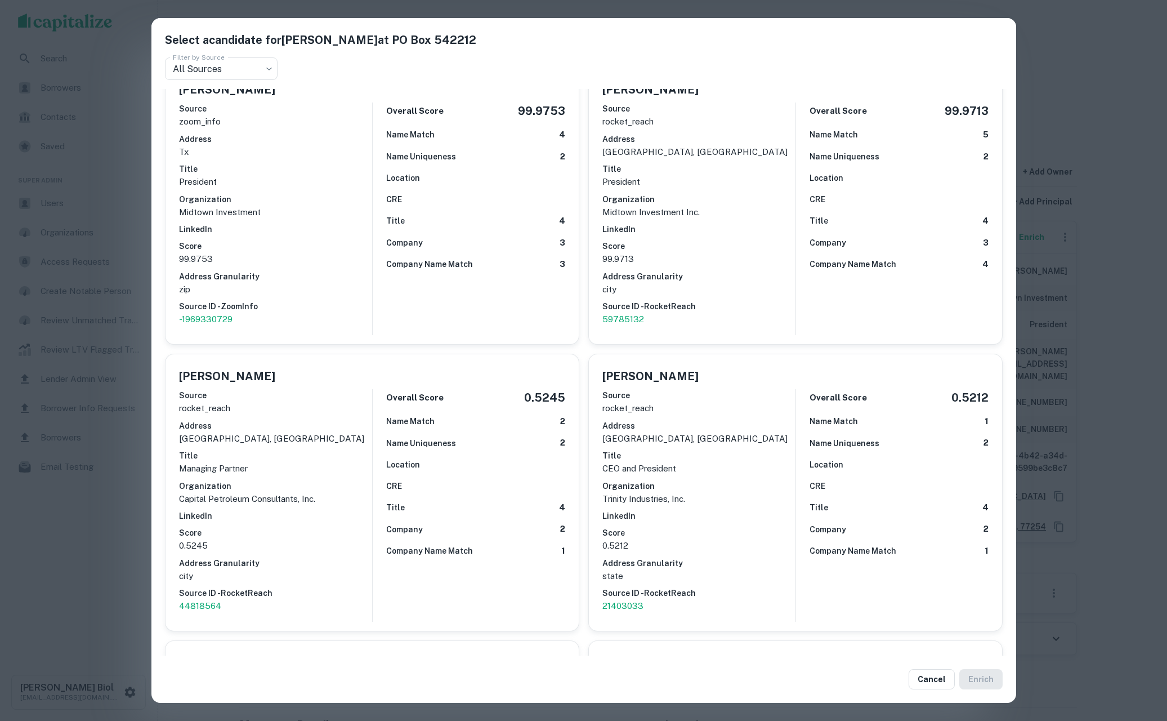
drag, startPoint x: 61, startPoint y: 595, endPoint x: 151, endPoint y: 556, distance: 98.3
click at [61, 595] on div "Select a candidate for Terrell J. Jean at PO Box 542212 Filter by Source All So…" at bounding box center [583, 360] width 1167 height 721
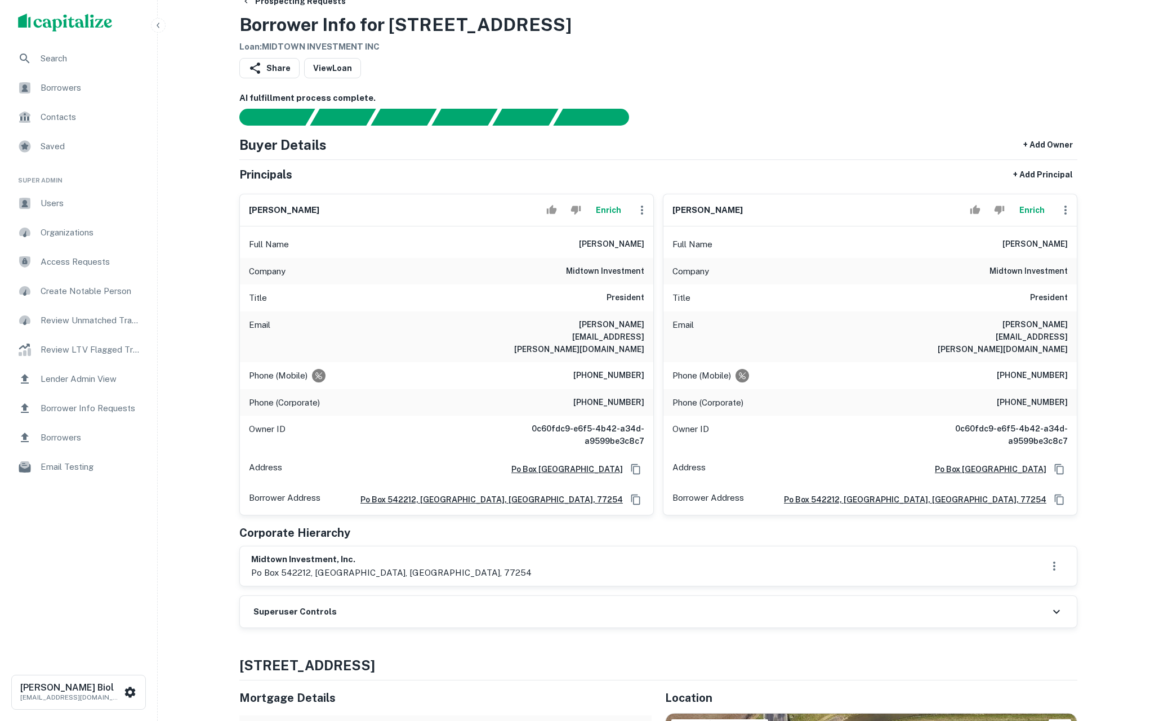
scroll to position [143, 0]
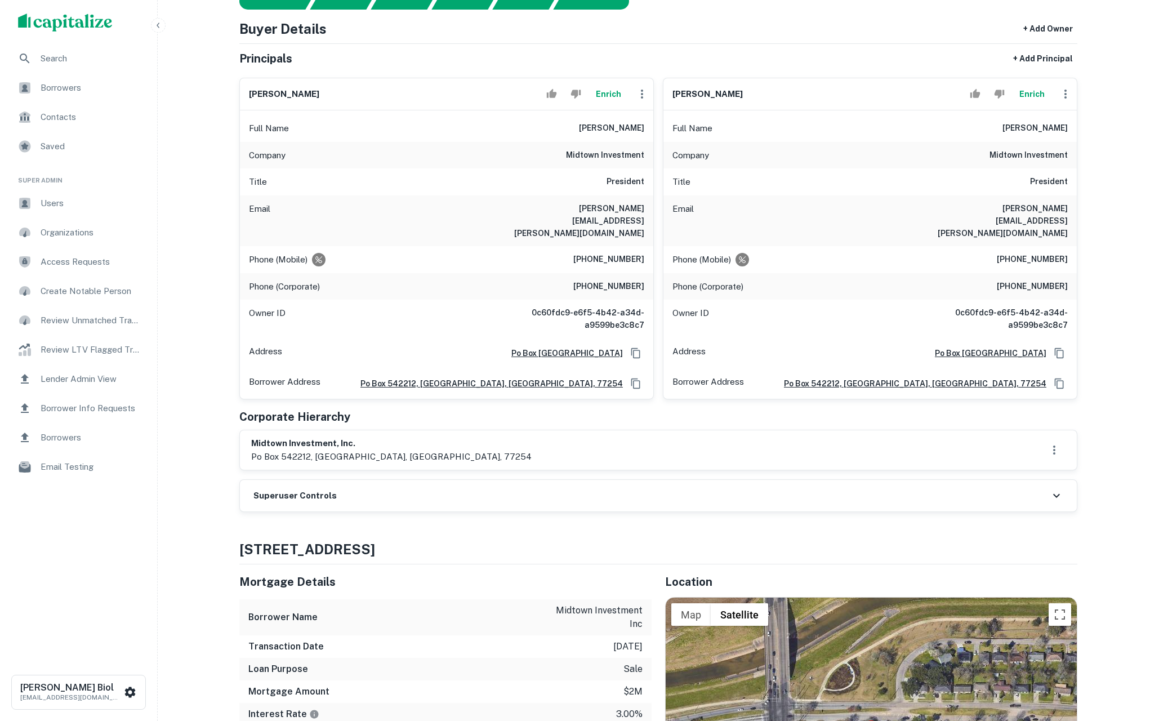
click at [436, 481] on div "Superuser Controls" at bounding box center [658, 496] width 837 height 32
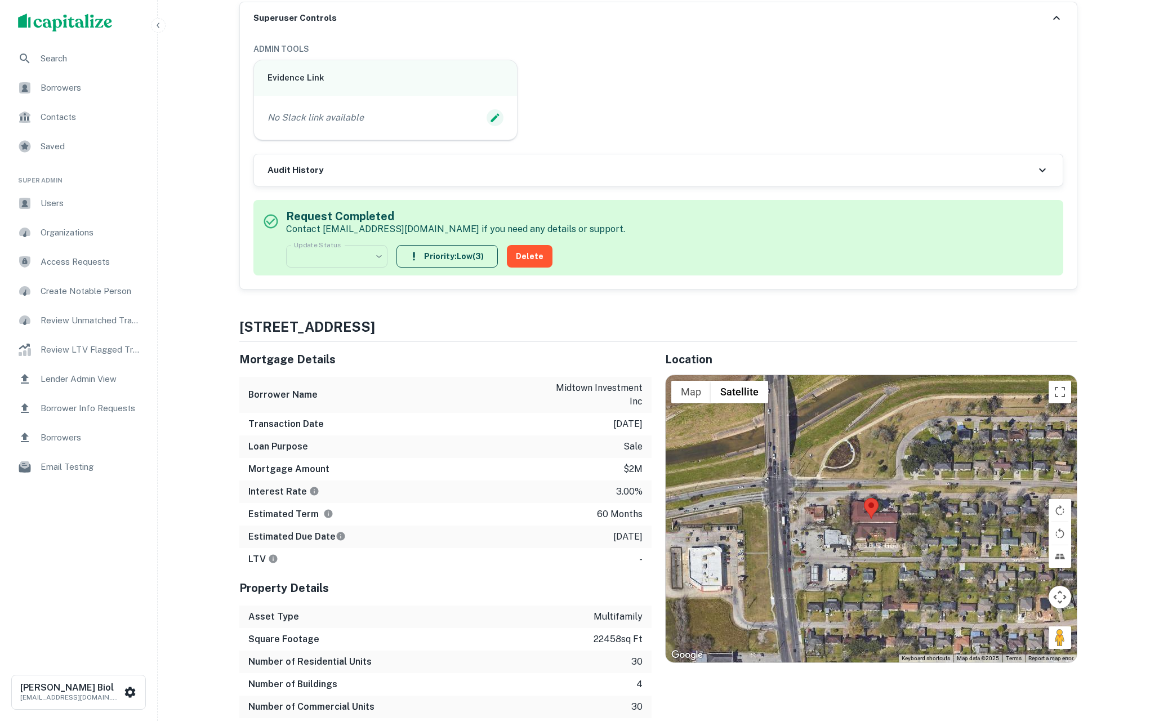
scroll to position [375, 0]
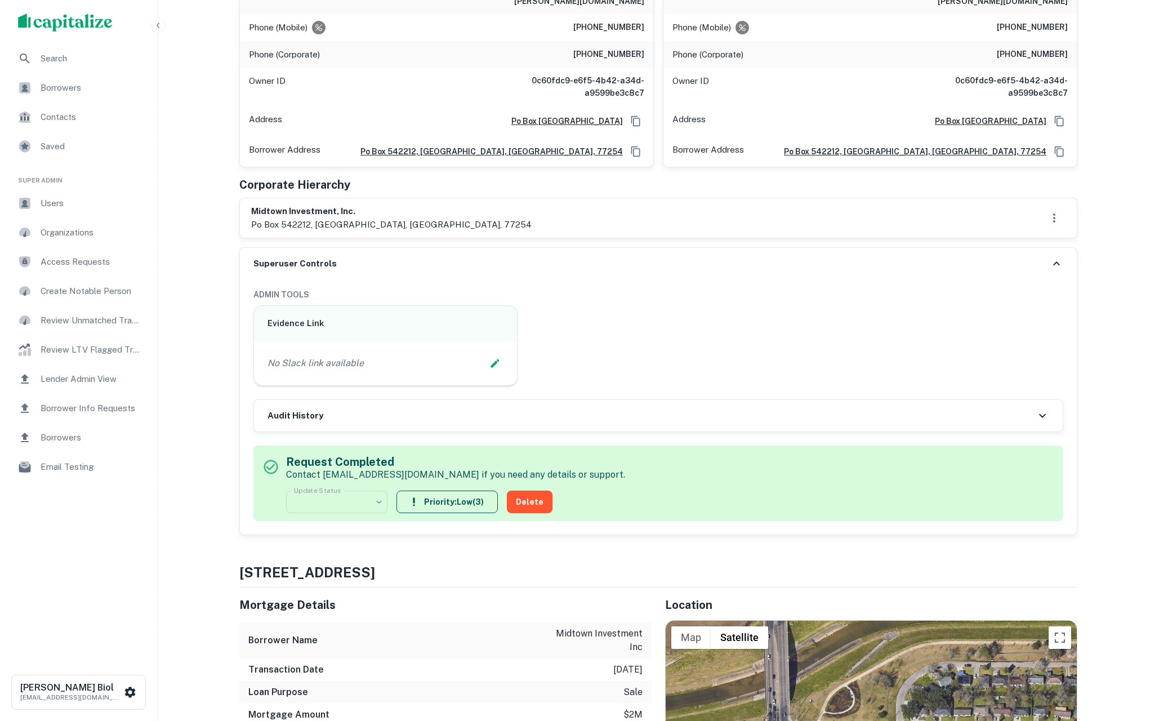
click at [481, 403] on div "Audit History" at bounding box center [658, 416] width 808 height 32
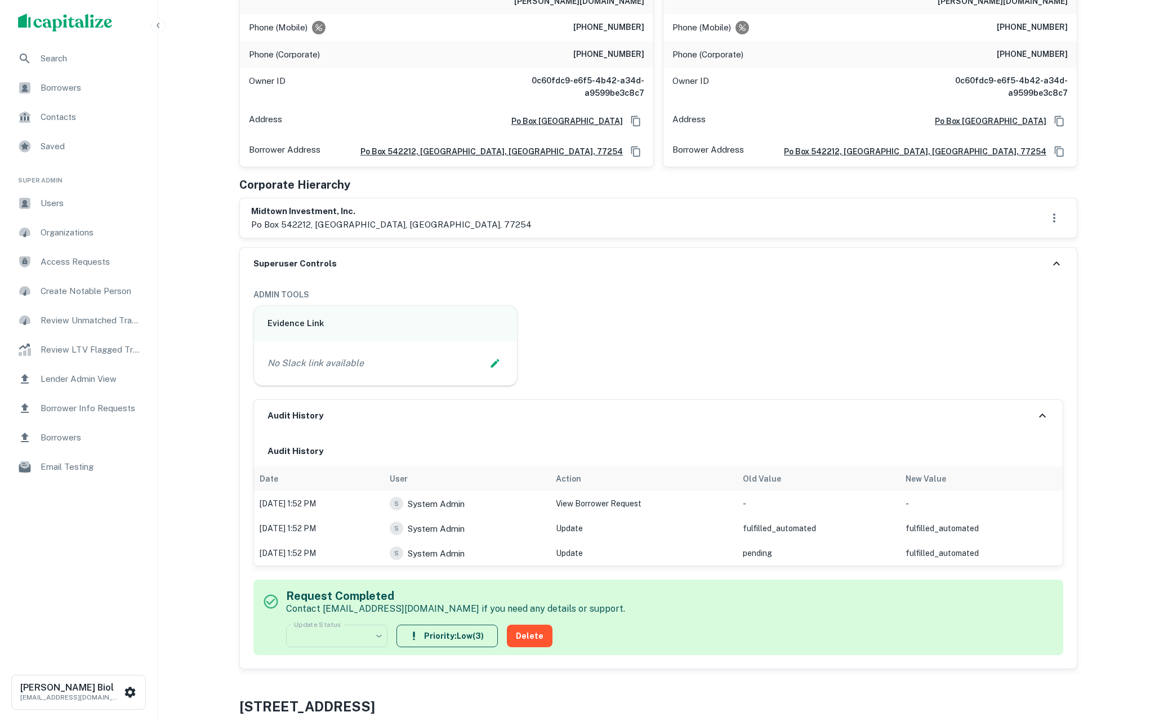
scroll to position [0, 0]
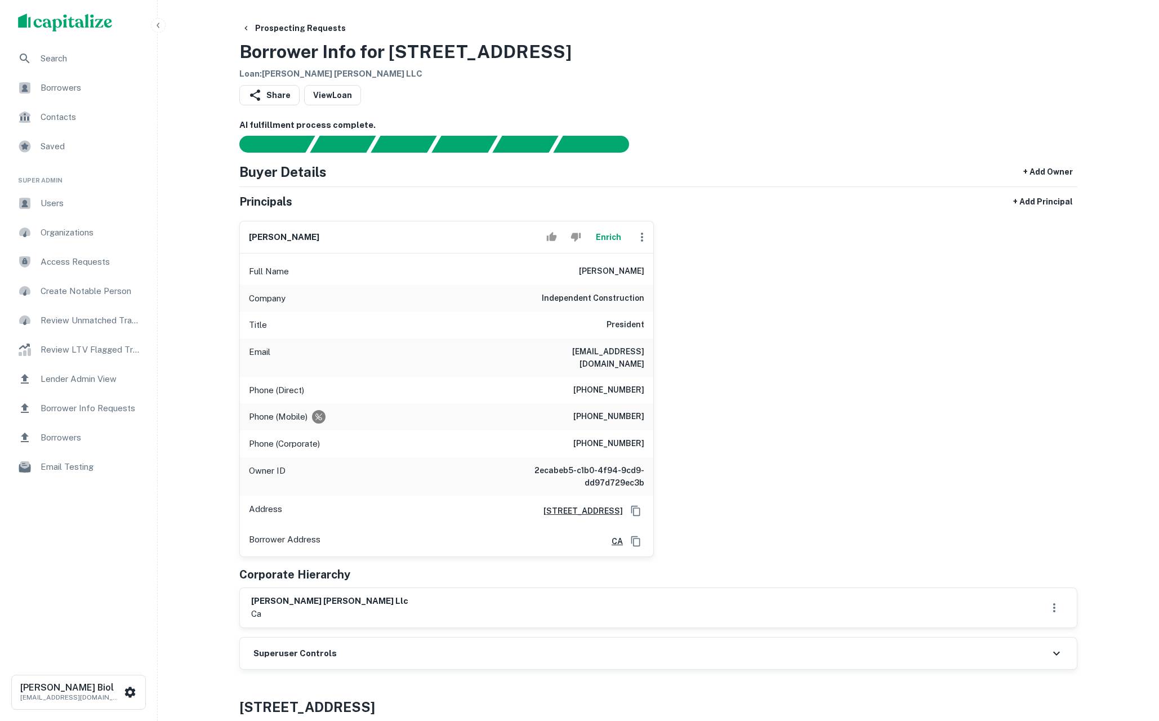
click at [613, 235] on button "Enrich" at bounding box center [608, 237] width 36 height 23
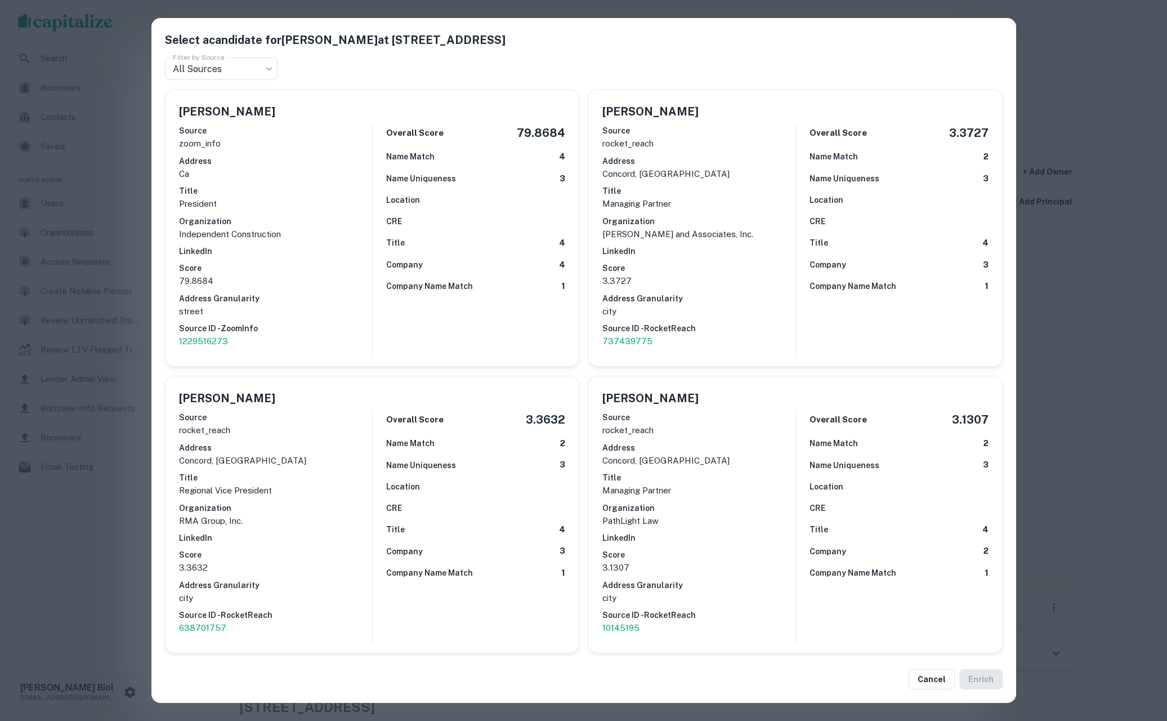
click at [110, 521] on div "Select a candidate for [PERSON_NAME] at [STREET_ADDRESS][GEOGRAPHIC_DATA] by So…" at bounding box center [583, 360] width 1167 height 721
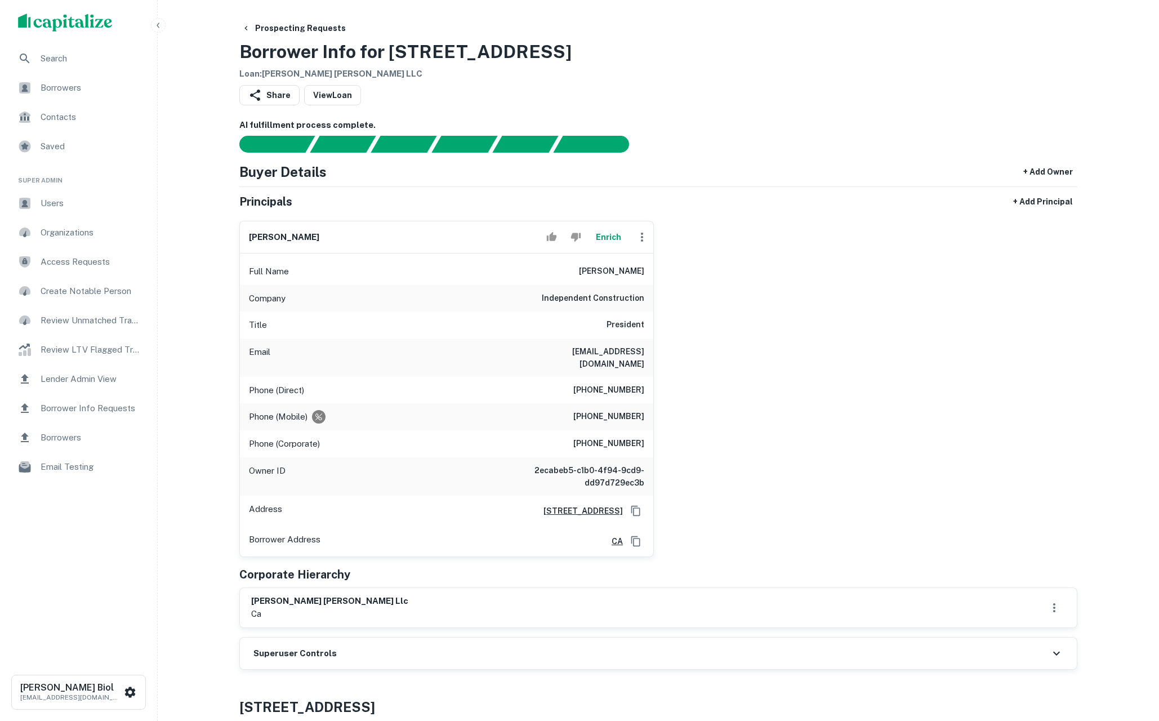
click at [808, 350] on div "[PERSON_NAME] Enrich Full Name [PERSON_NAME] Company independent construction T…" at bounding box center [653, 384] width 847 height 345
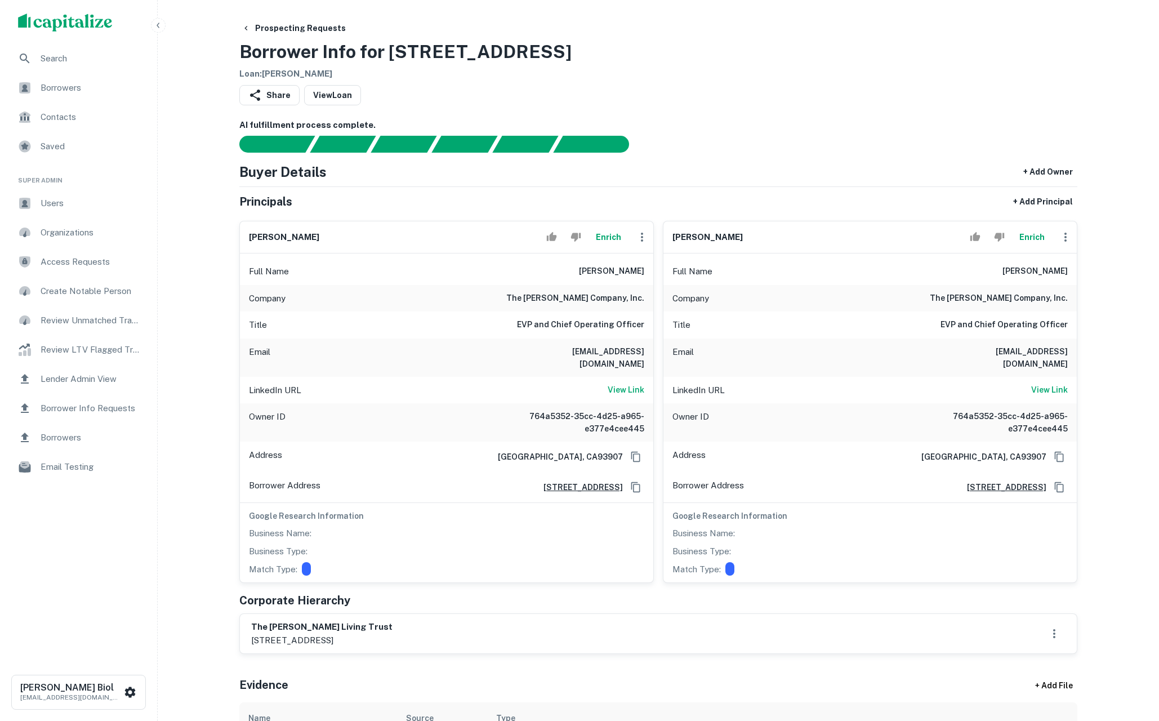
click at [605, 238] on button "Enrich" at bounding box center [608, 237] width 36 height 23
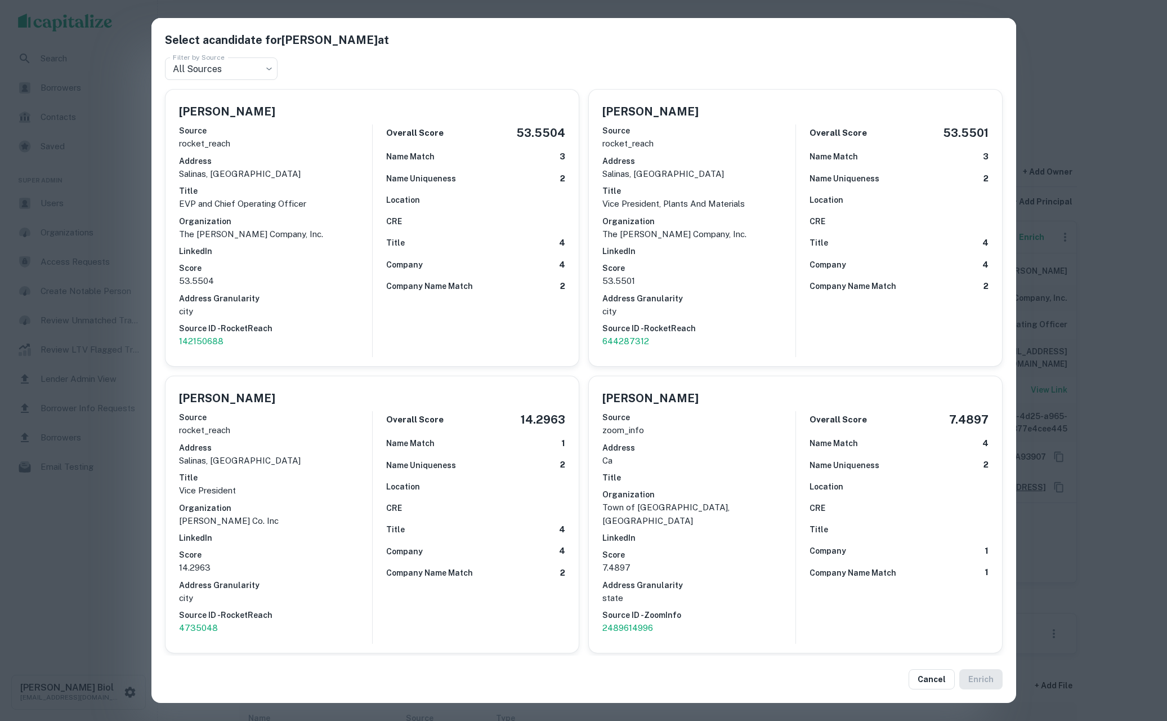
click at [86, 538] on div "Select a candidate for [PERSON_NAME] at Filter by Source All Sources *** Filter…" at bounding box center [583, 360] width 1167 height 721
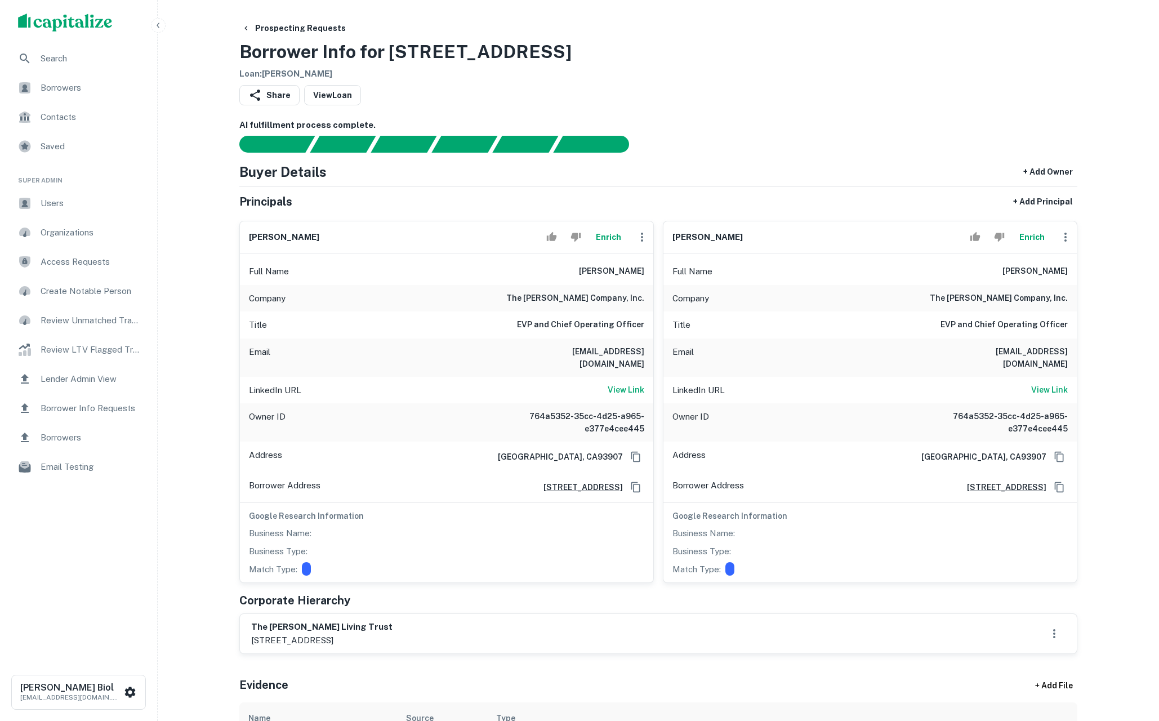
click at [1038, 239] on button "Enrich" at bounding box center [1031, 237] width 36 height 23
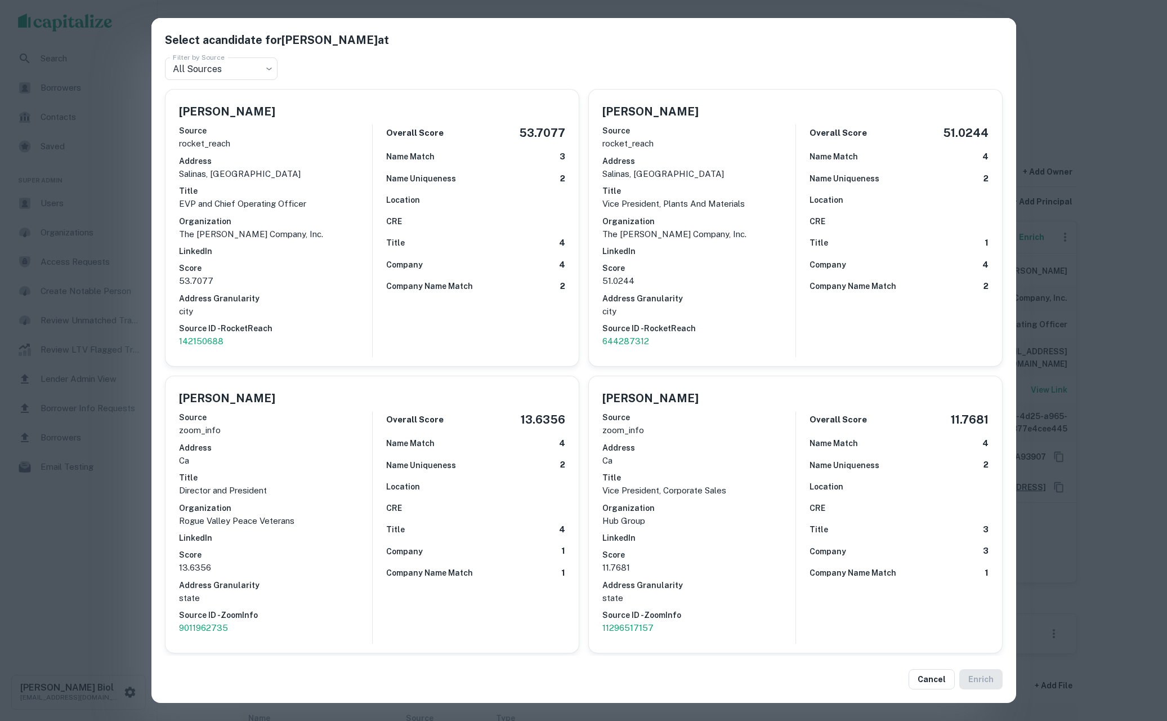
click at [1103, 87] on div "Select a candidate for [PERSON_NAME] at Filter by Source All Sources *** Filter…" at bounding box center [583, 360] width 1167 height 721
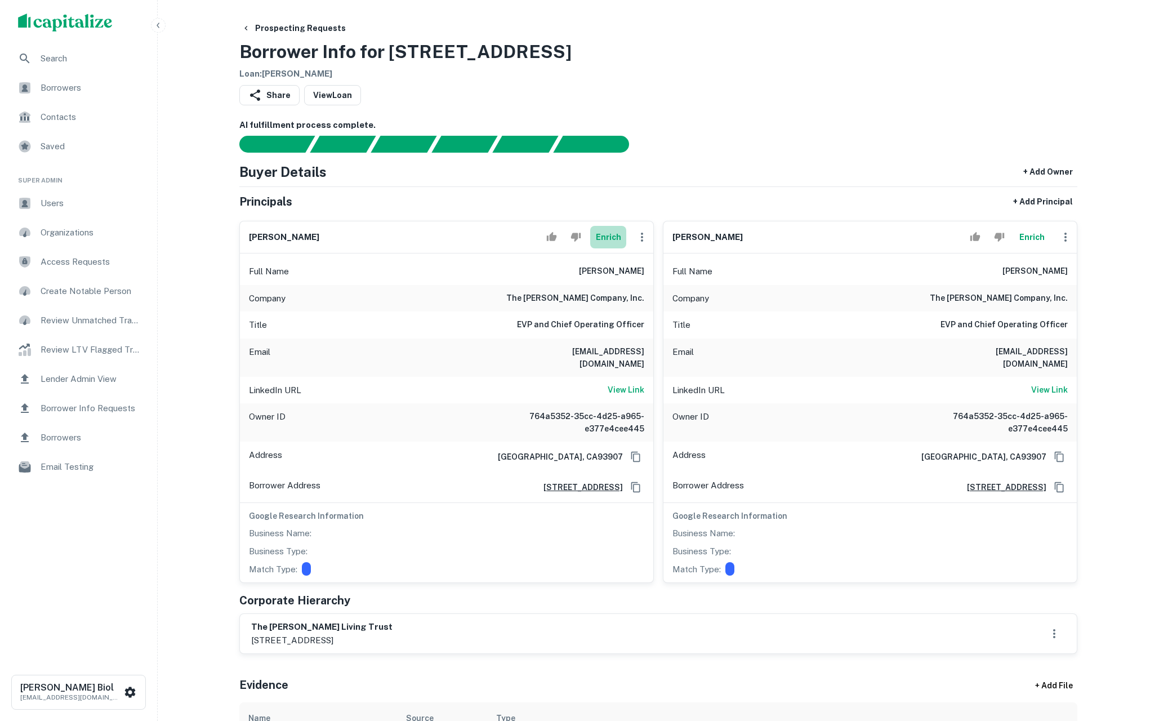
click at [610, 237] on button "Enrich" at bounding box center [608, 237] width 36 height 23
